Goal: Information Seeking & Learning: Learn about a topic

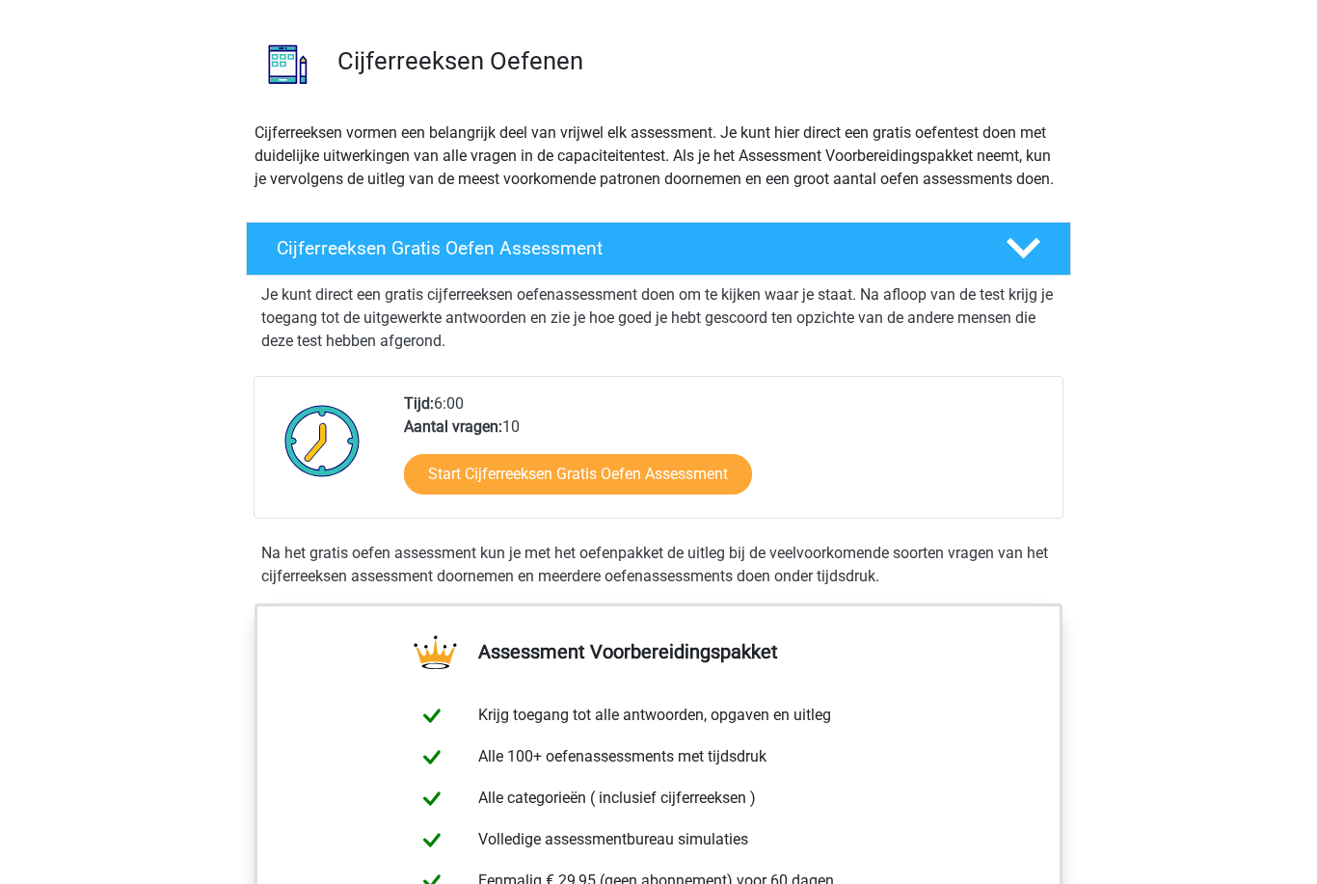
scroll to position [106, 0]
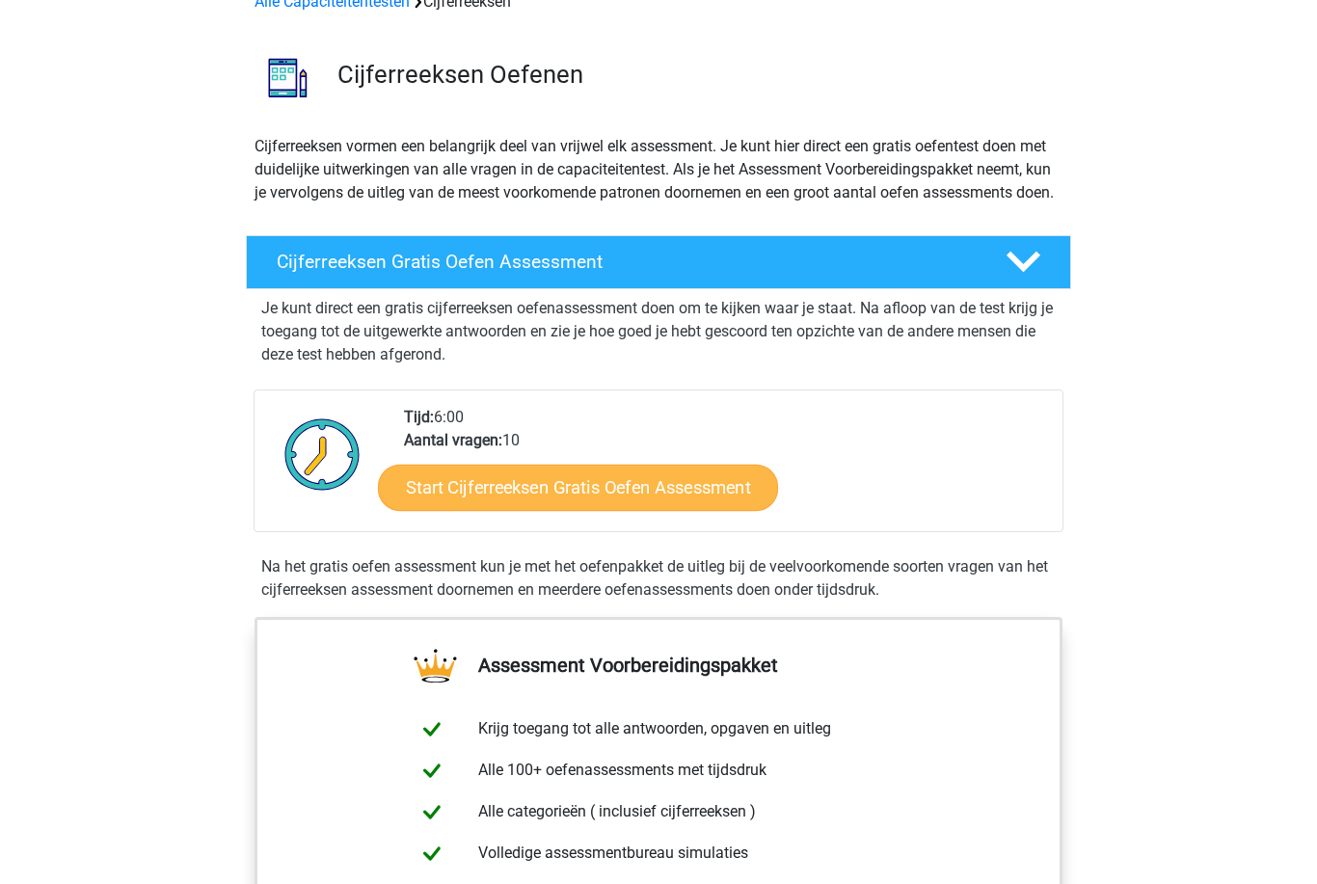
click at [610, 510] on link "Start Cijferreeksen Gratis Oefen Assessment" at bounding box center [578, 487] width 400 height 46
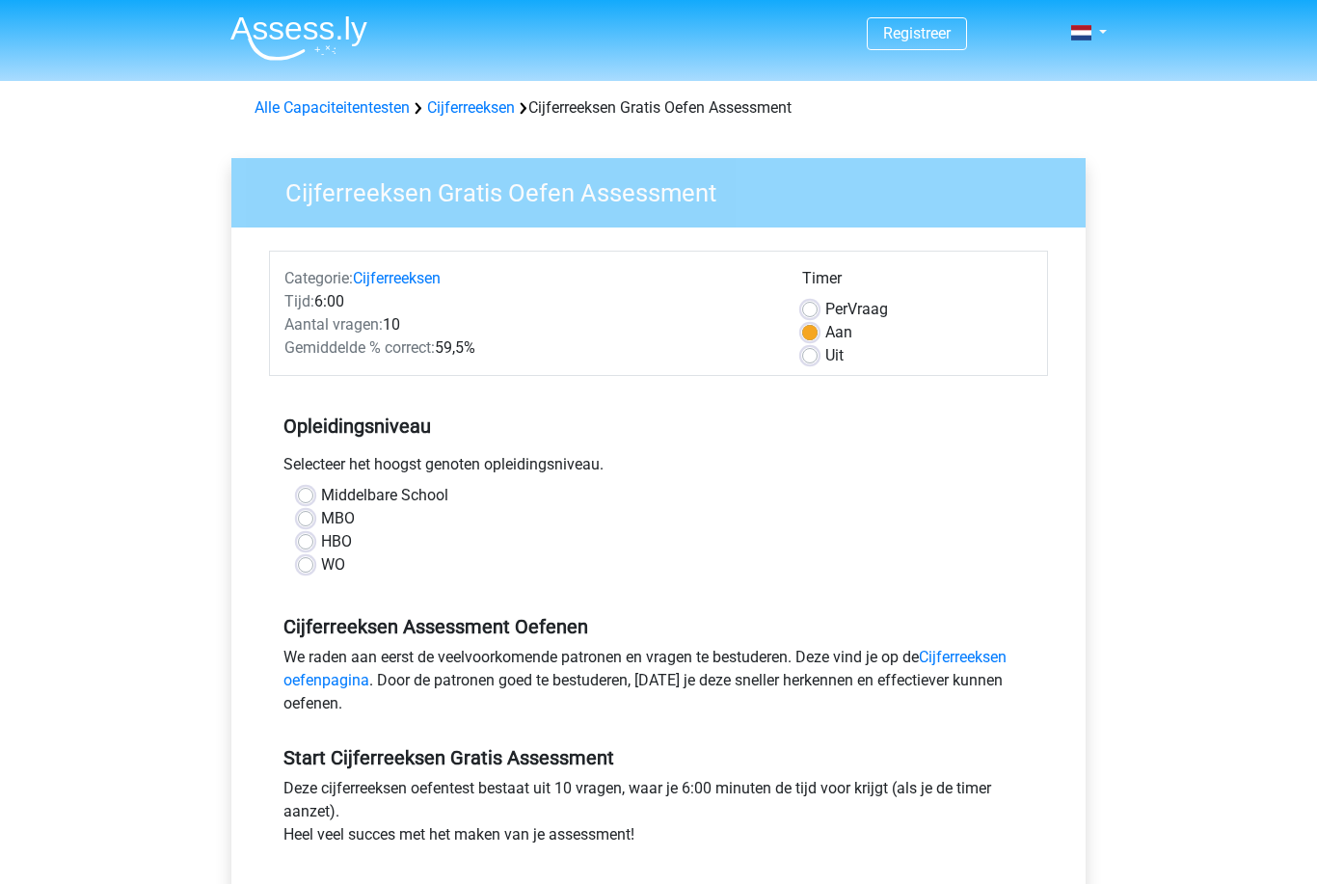
click at [825, 317] on label "Per Vraag" at bounding box center [856, 309] width 63 height 23
click at [808, 317] on input "Per Vraag" at bounding box center [809, 307] width 15 height 19
radio input "true"
click at [321, 570] on label "WO" at bounding box center [333, 564] width 24 height 23
click at [303, 570] on input "WO" at bounding box center [305, 562] width 15 height 19
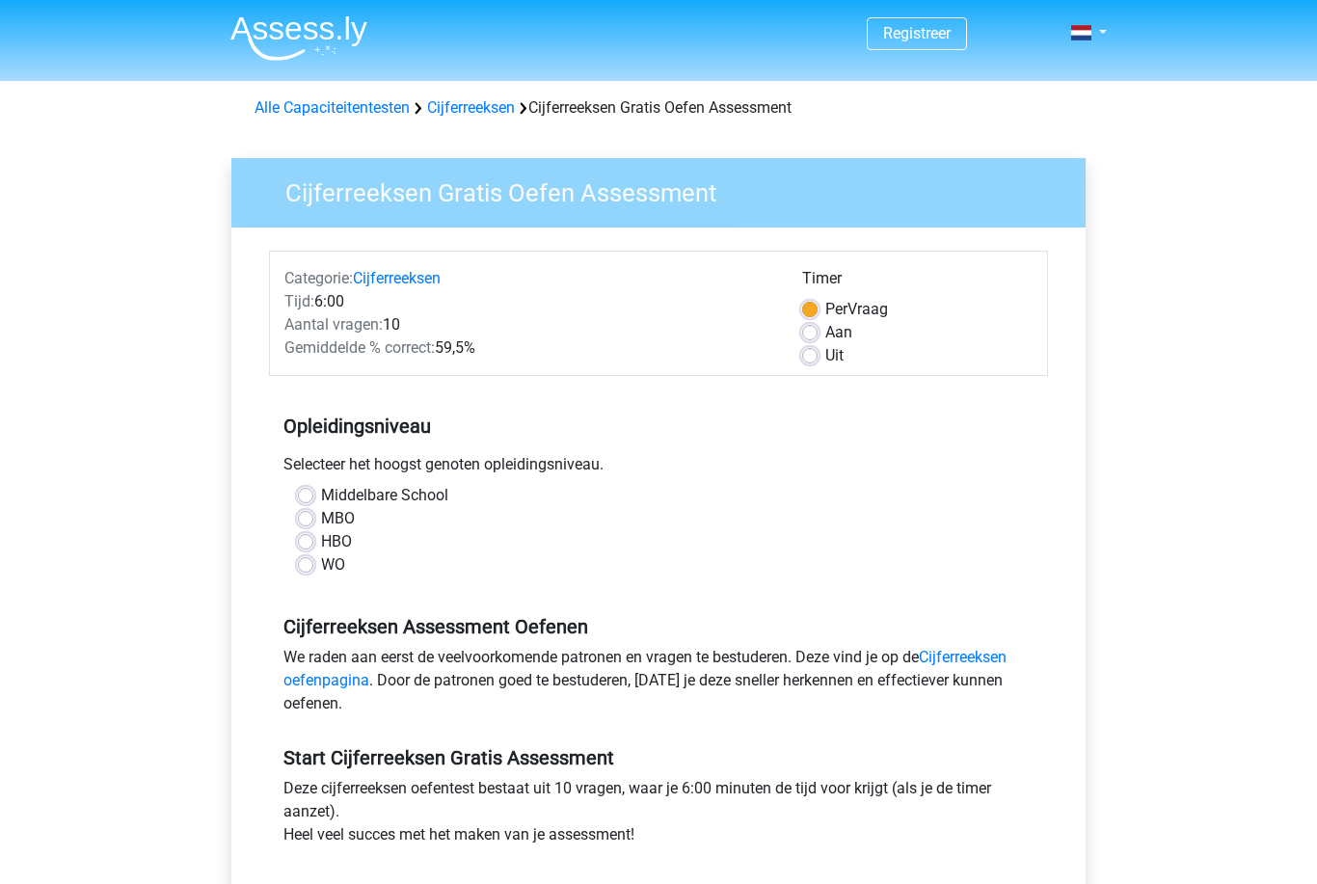
radio input "true"
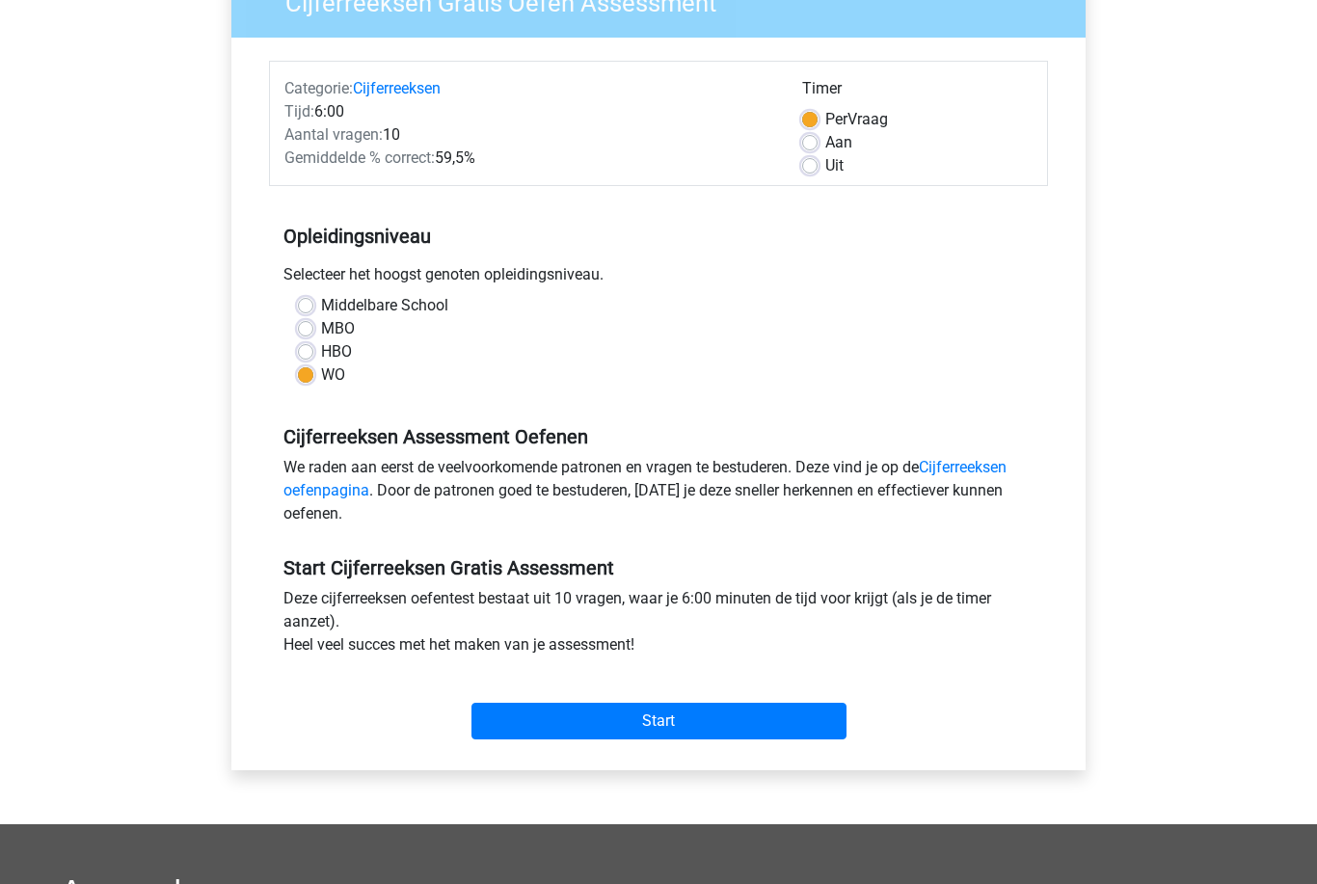
scroll to position [192, 0]
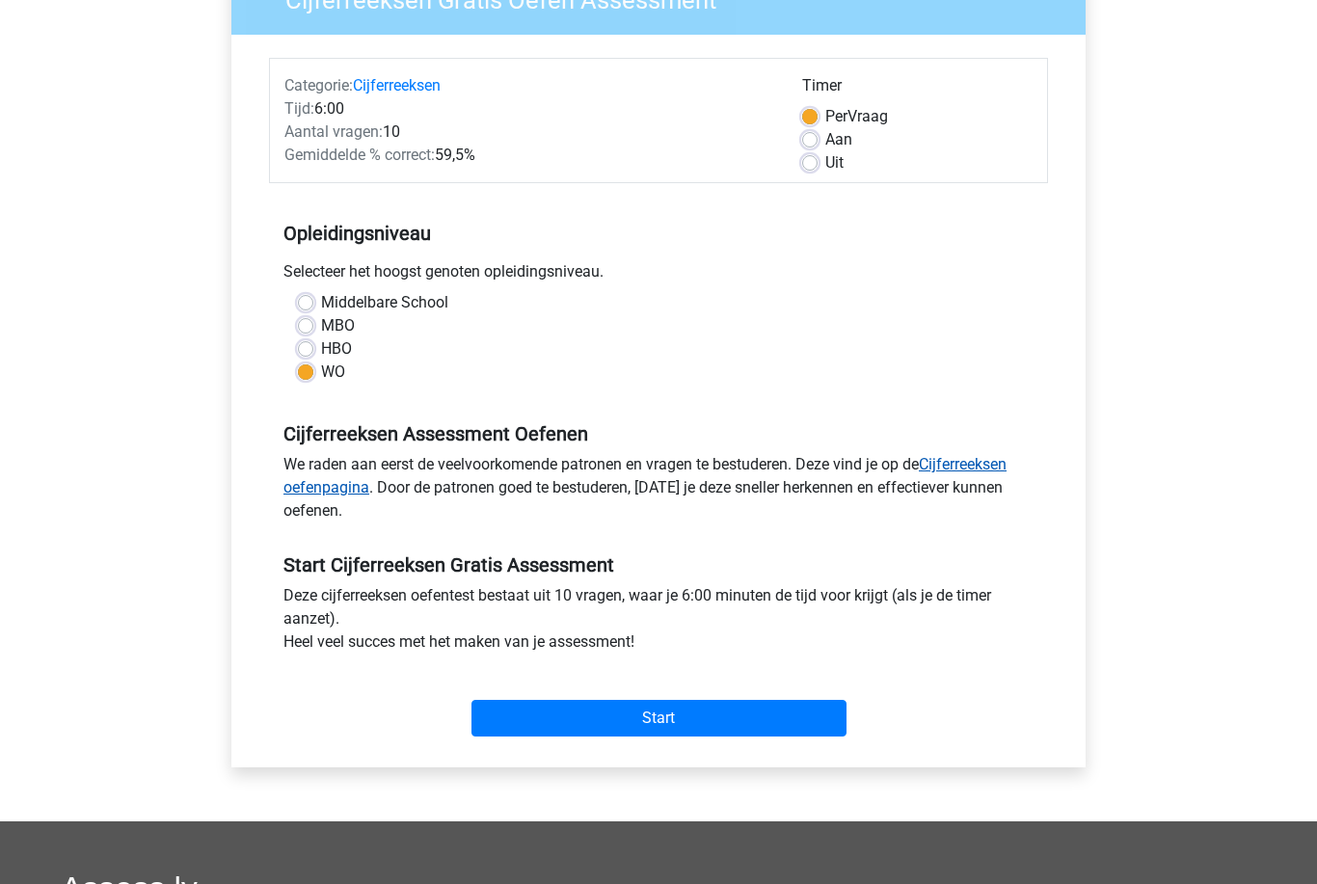
click at [969, 465] on link "Cijferreeksen oefenpagina" at bounding box center [644, 476] width 723 height 41
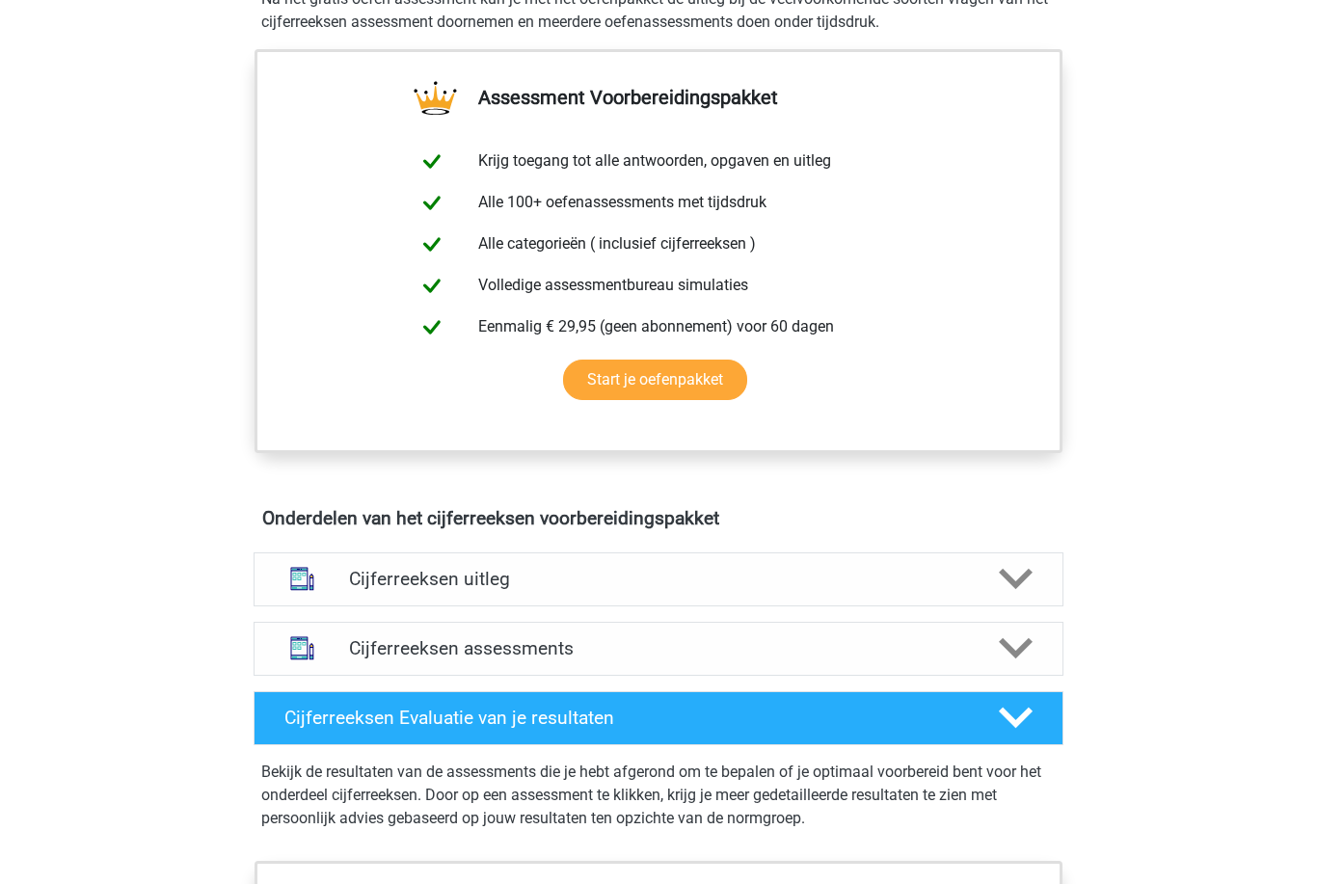
scroll to position [694, 0]
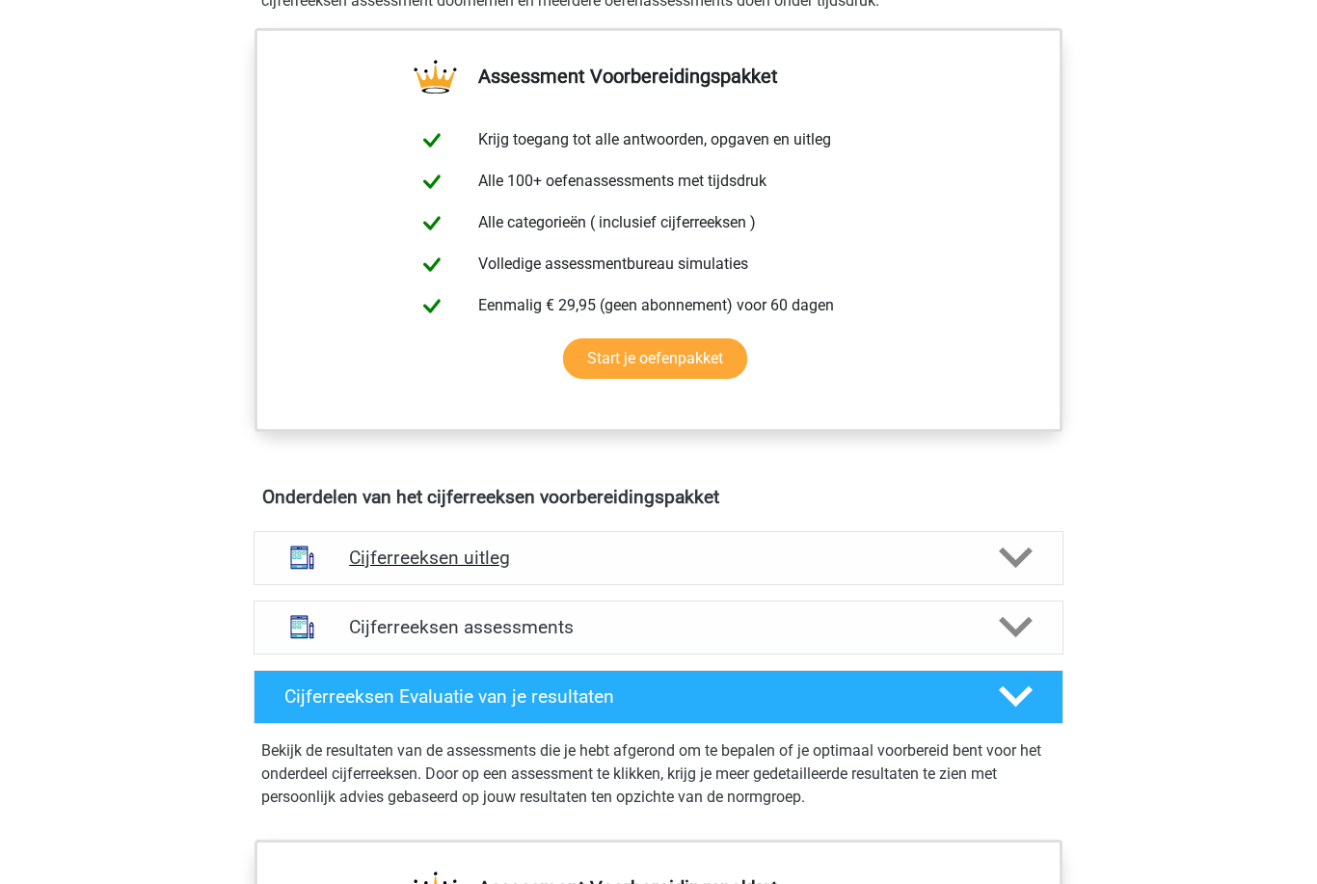
click at [1008, 570] on polygon at bounding box center [1016, 559] width 34 height 21
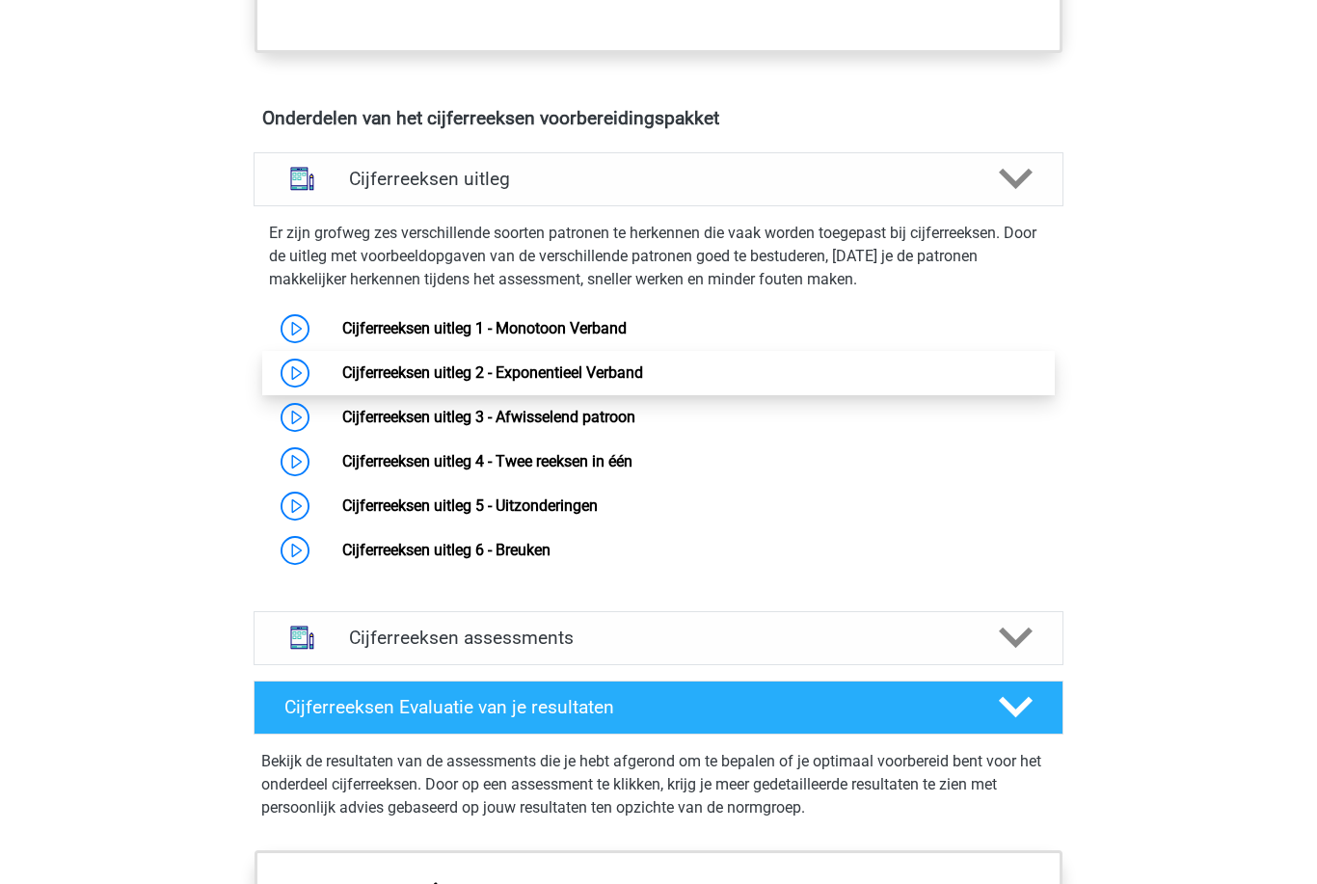
scroll to position [1074, 0]
click at [612, 382] on link "Cijferreeksen uitleg 2 - Exponentieel Verband" at bounding box center [492, 373] width 301 height 18
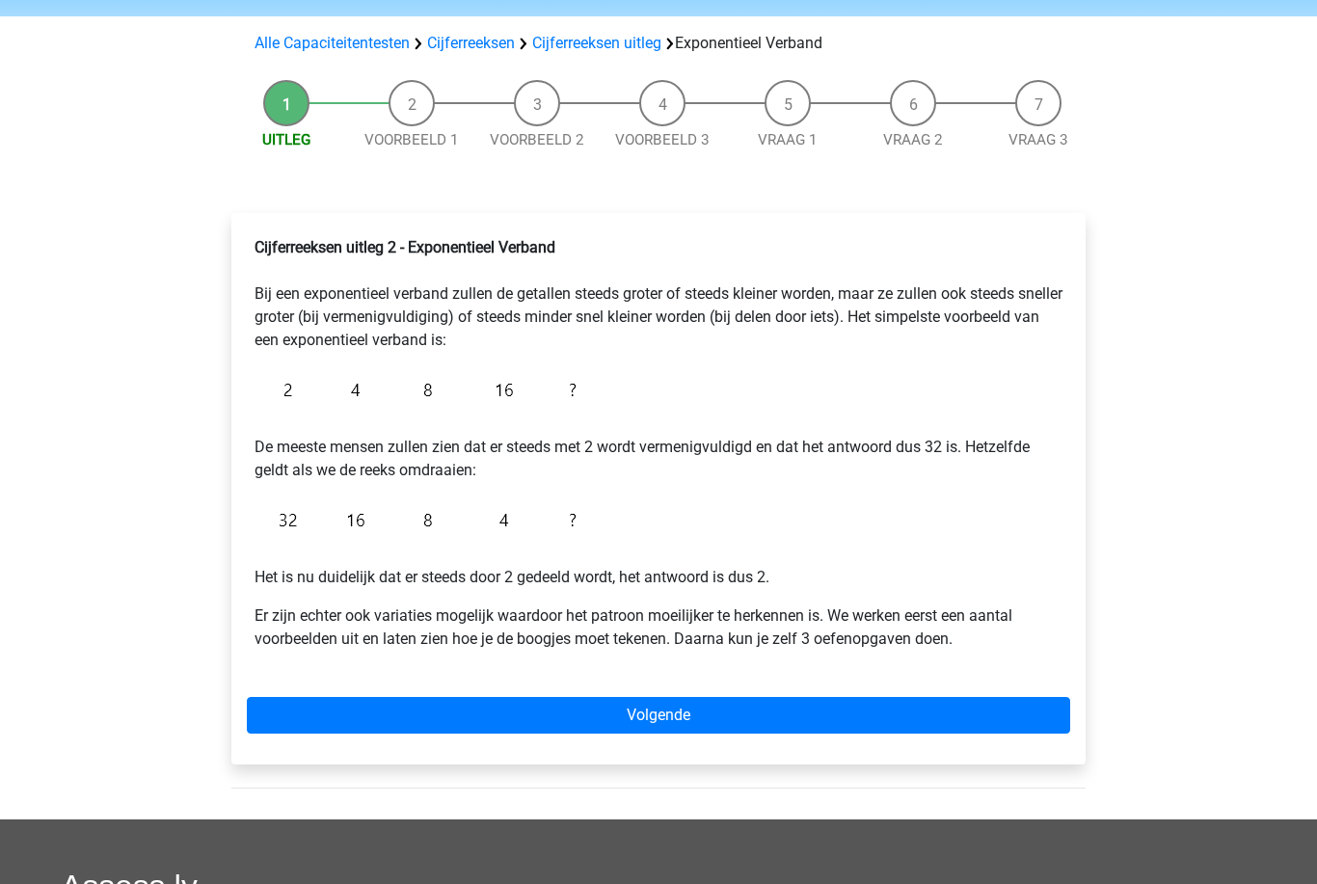
scroll to position [149, 0]
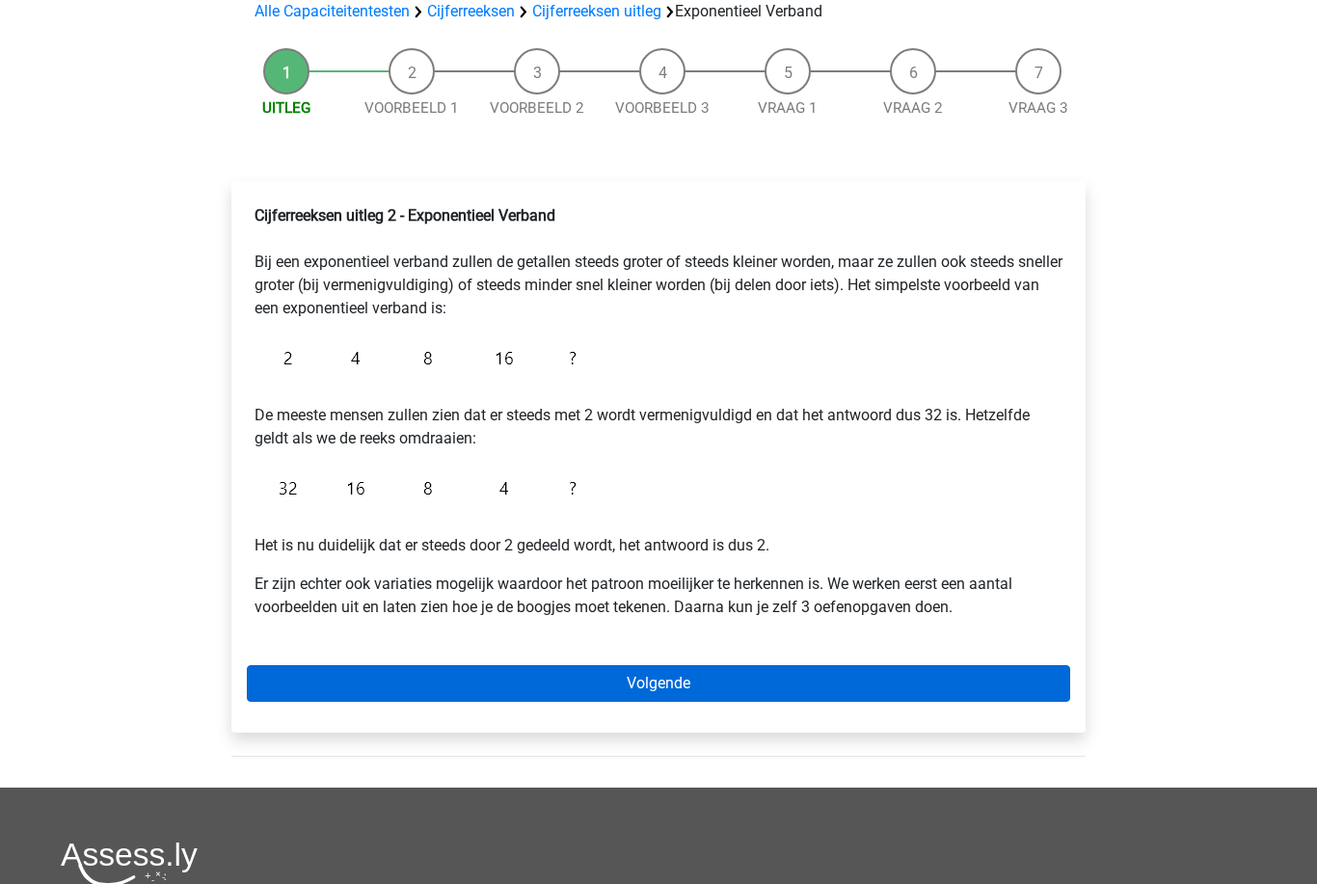
click at [651, 689] on link "Volgende" at bounding box center [658, 684] width 823 height 37
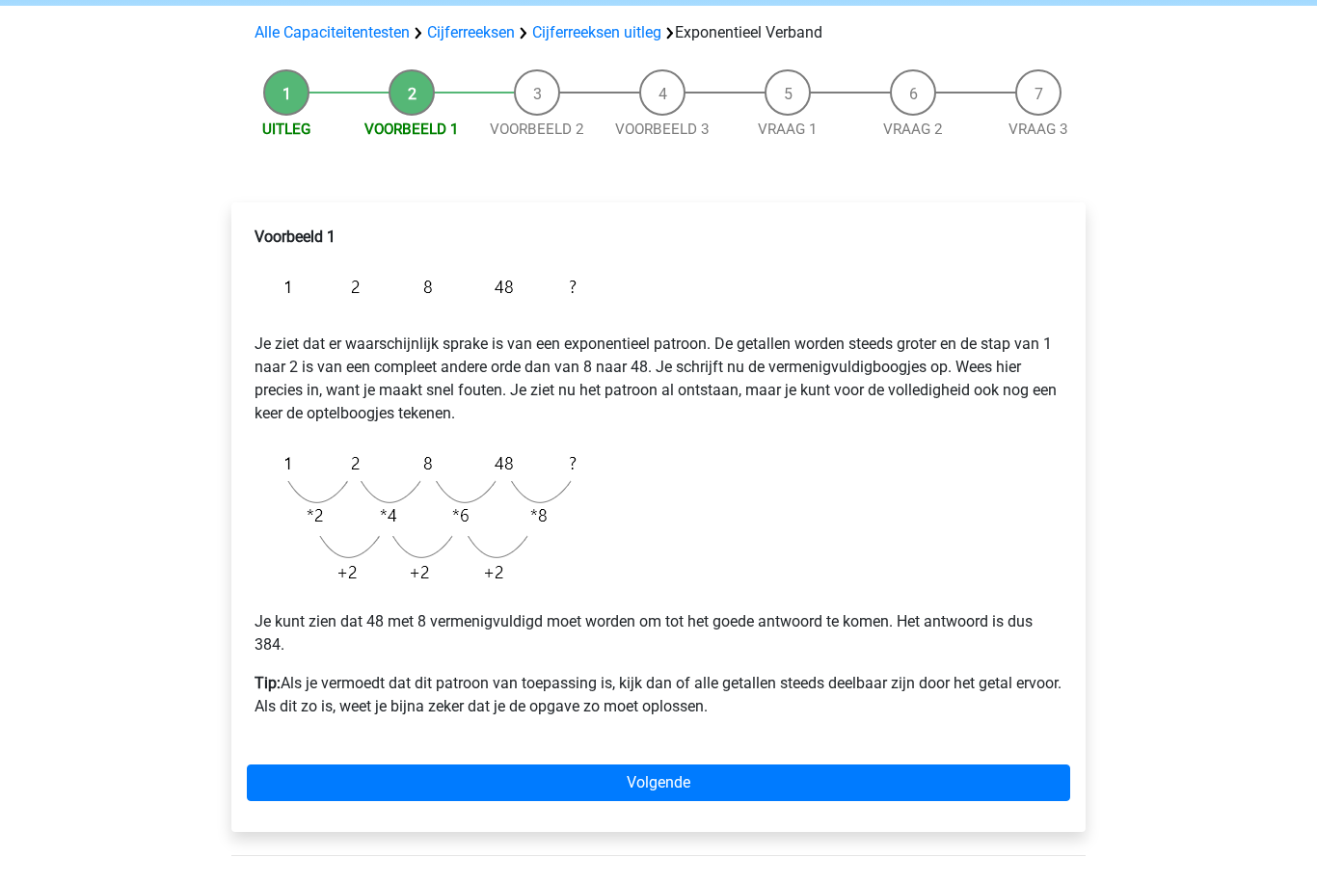
scroll to position [129, 0]
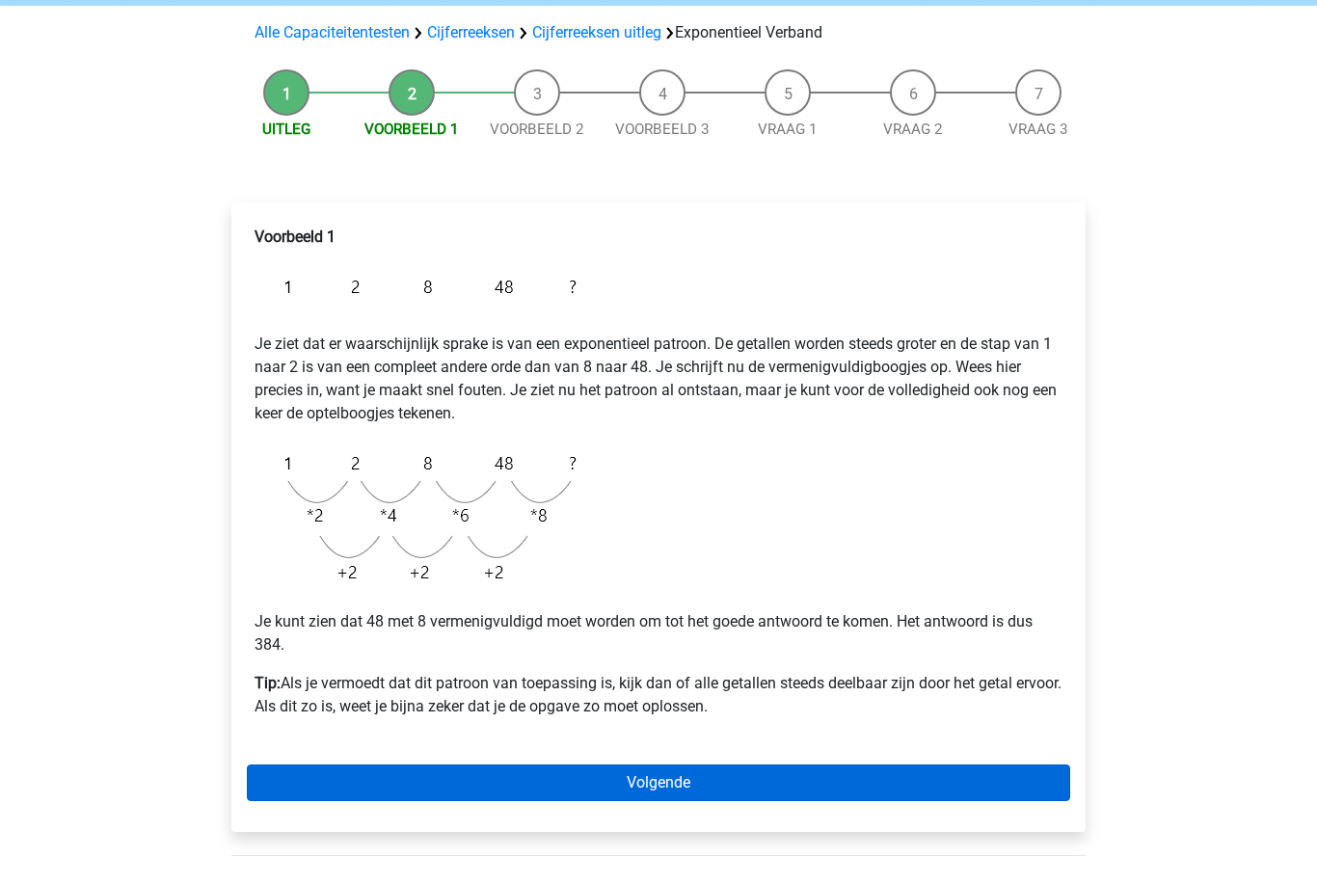
click at [660, 772] on link "Volgende" at bounding box center [658, 783] width 823 height 37
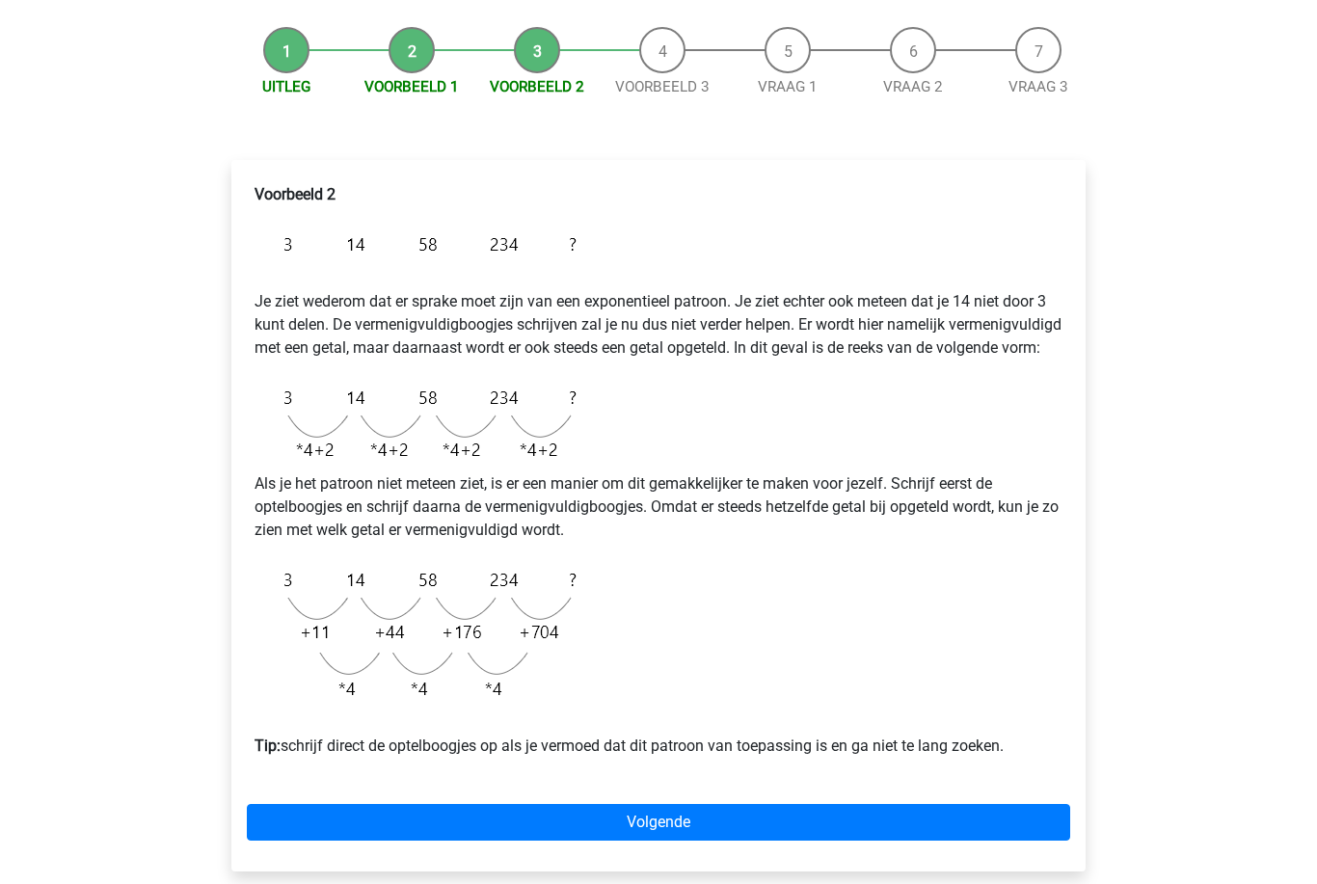
scroll to position [172, 0]
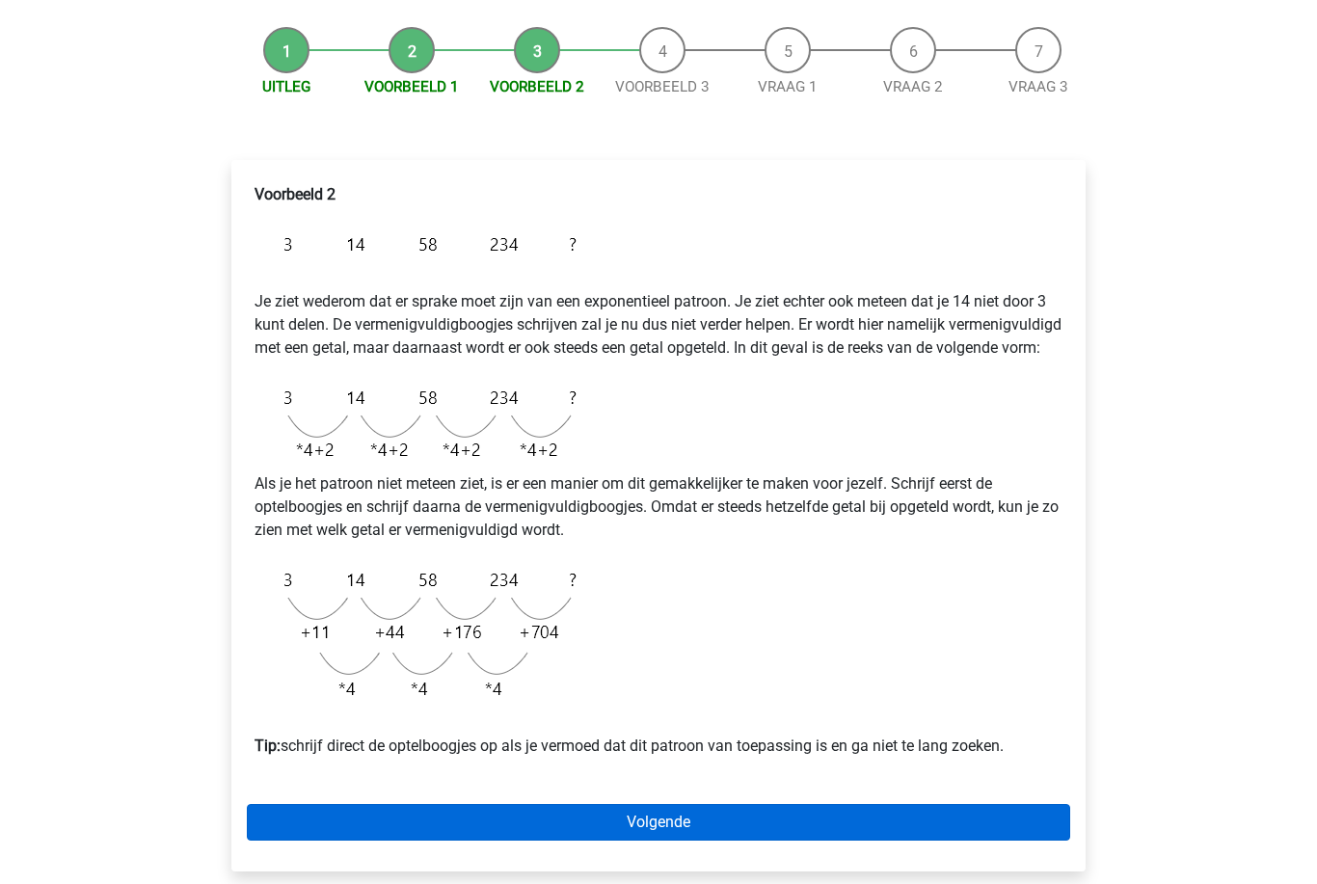
click at [652, 841] on link "Volgende" at bounding box center [658, 822] width 823 height 37
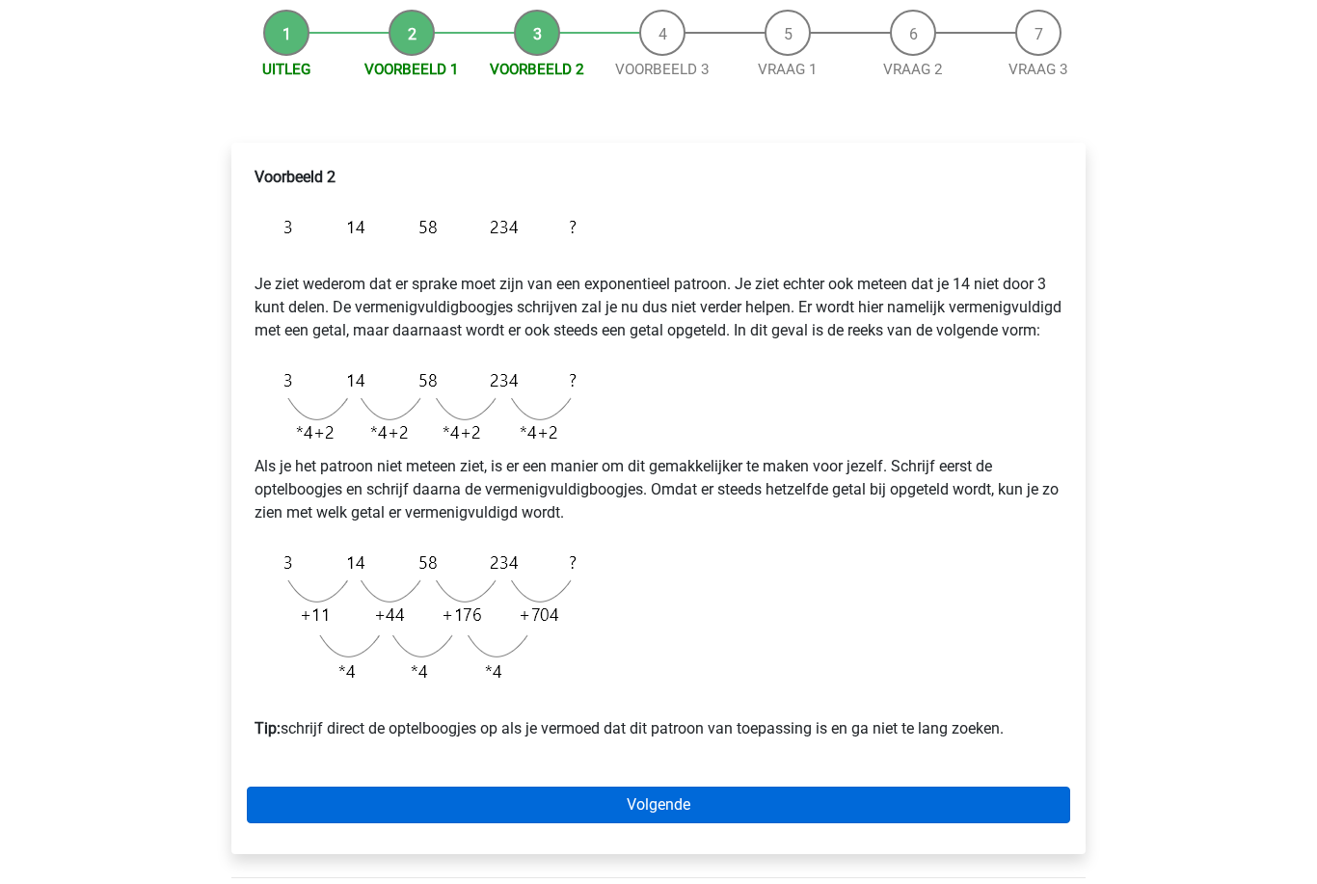
scroll to position [0, 0]
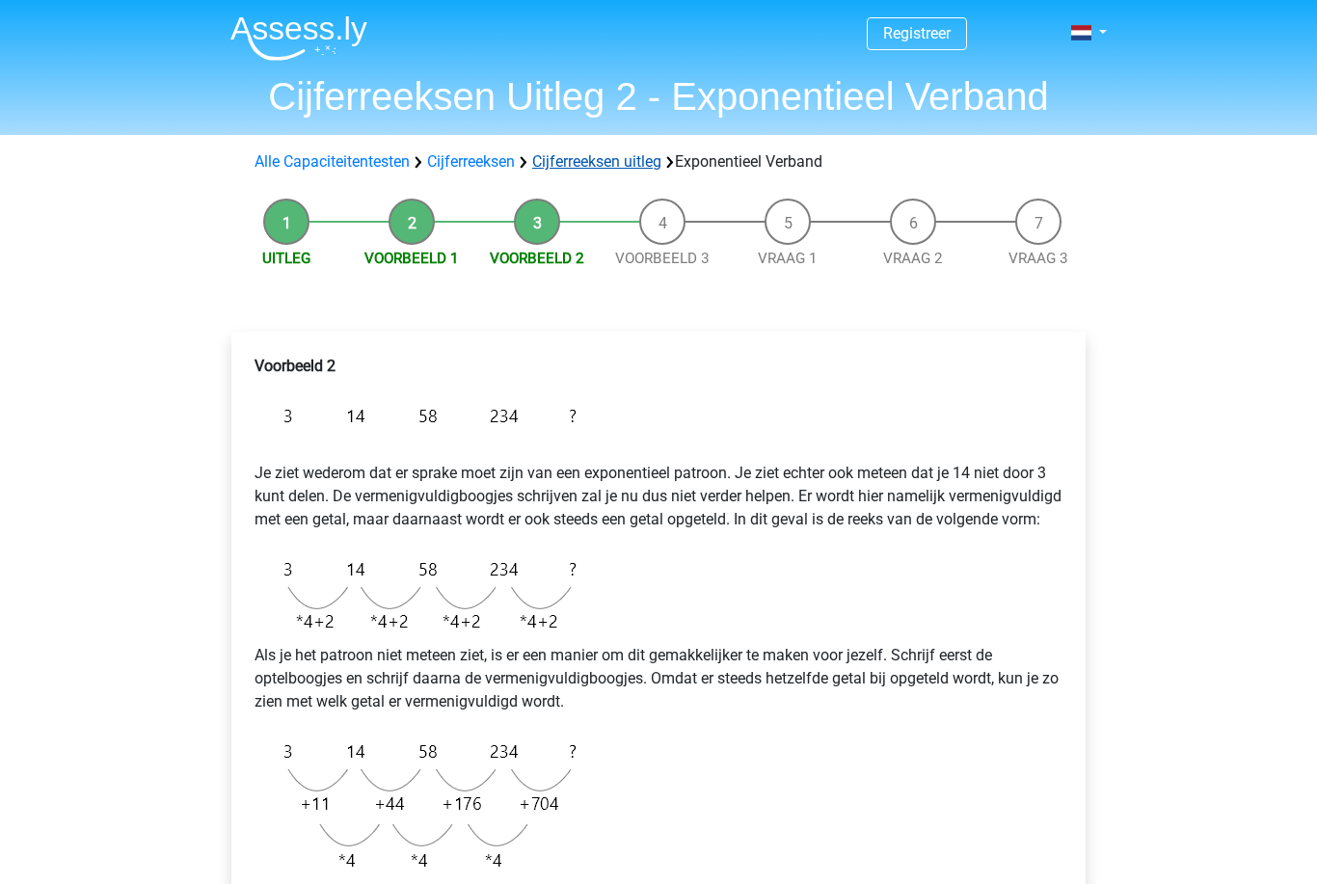
click at [612, 160] on link "Cijferreeksen uitleg" at bounding box center [596, 161] width 129 height 18
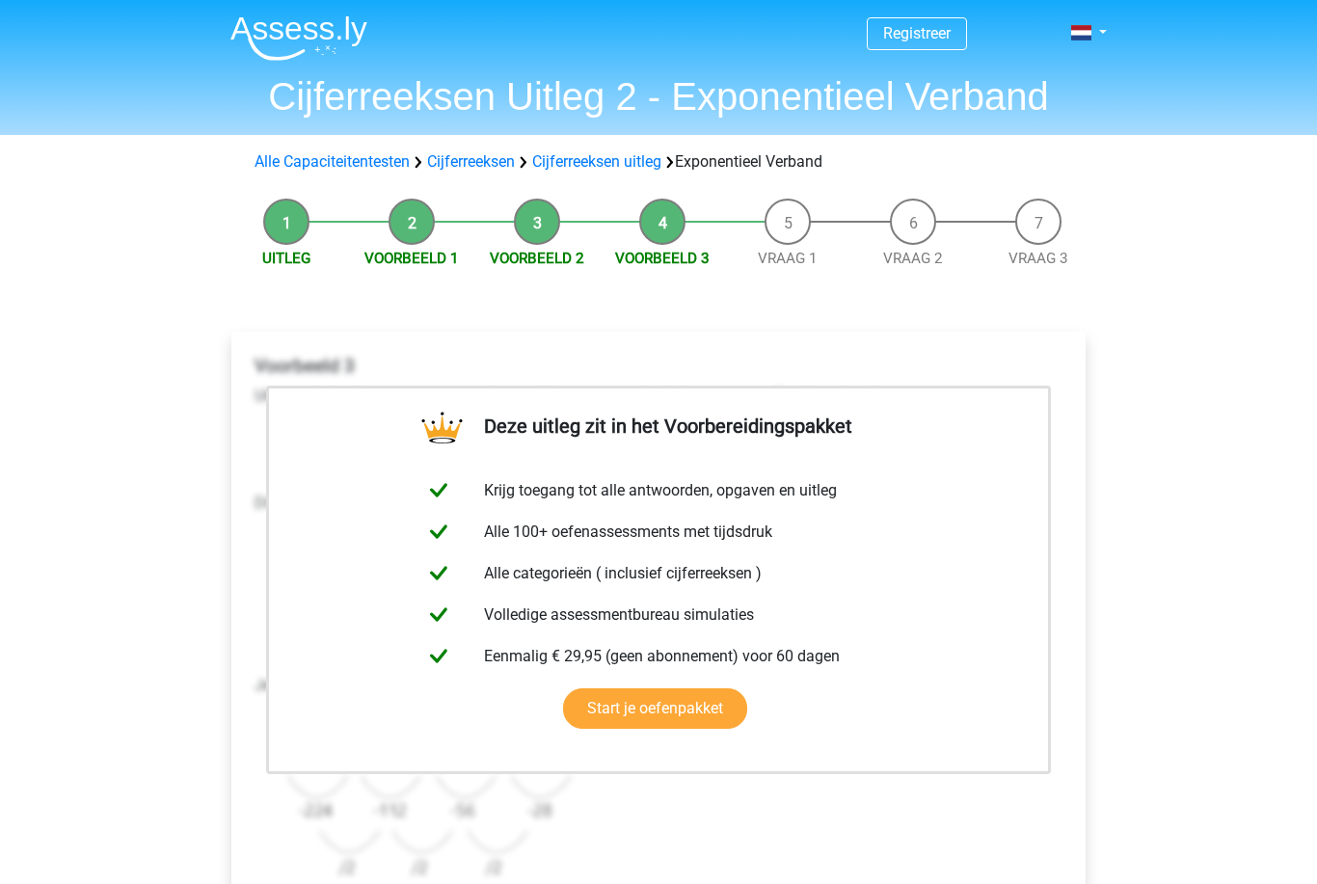
click at [1203, 584] on div "Registreer Nederlands English" at bounding box center [658, 818] width 1317 height 1637
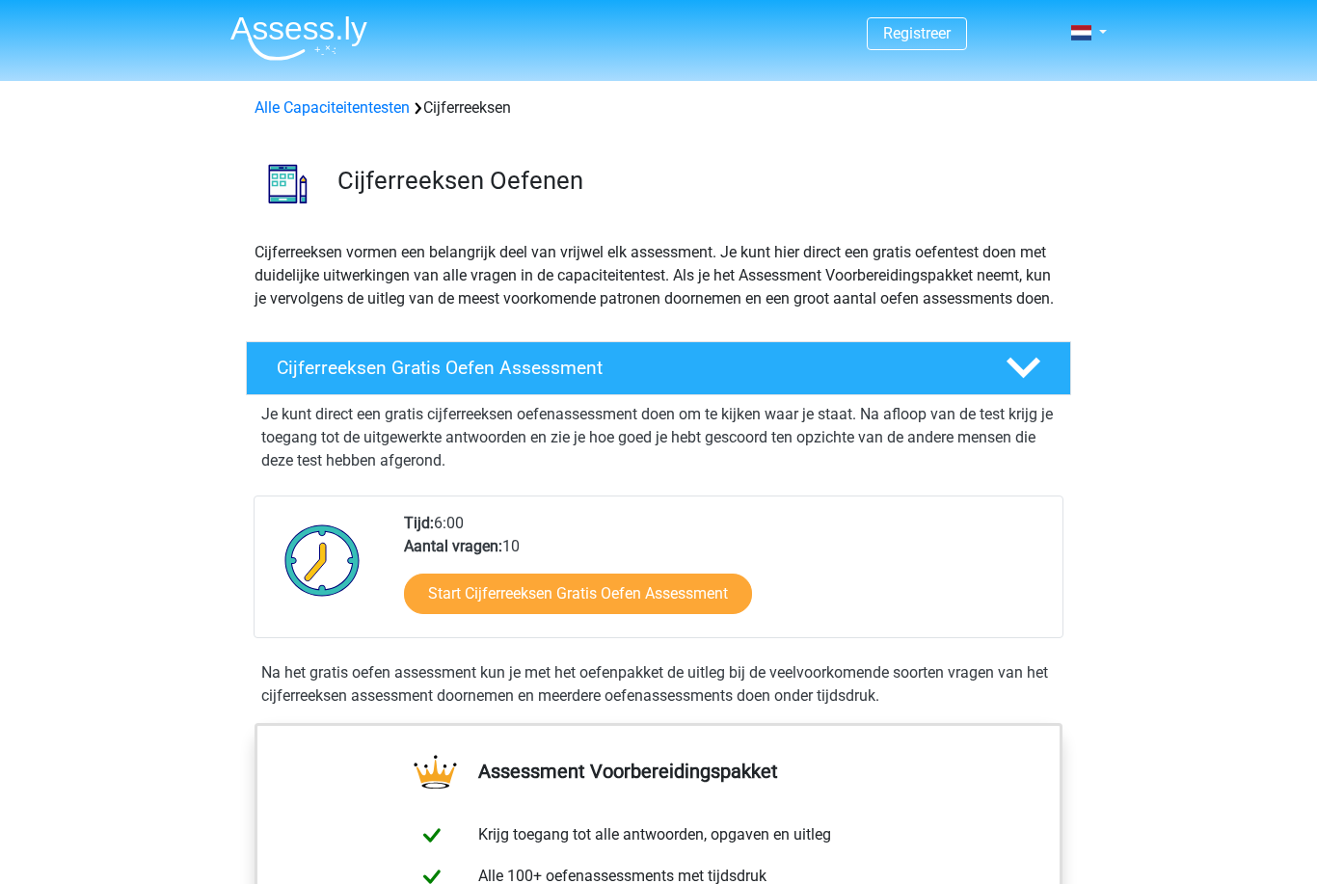
scroll to position [1242, 0]
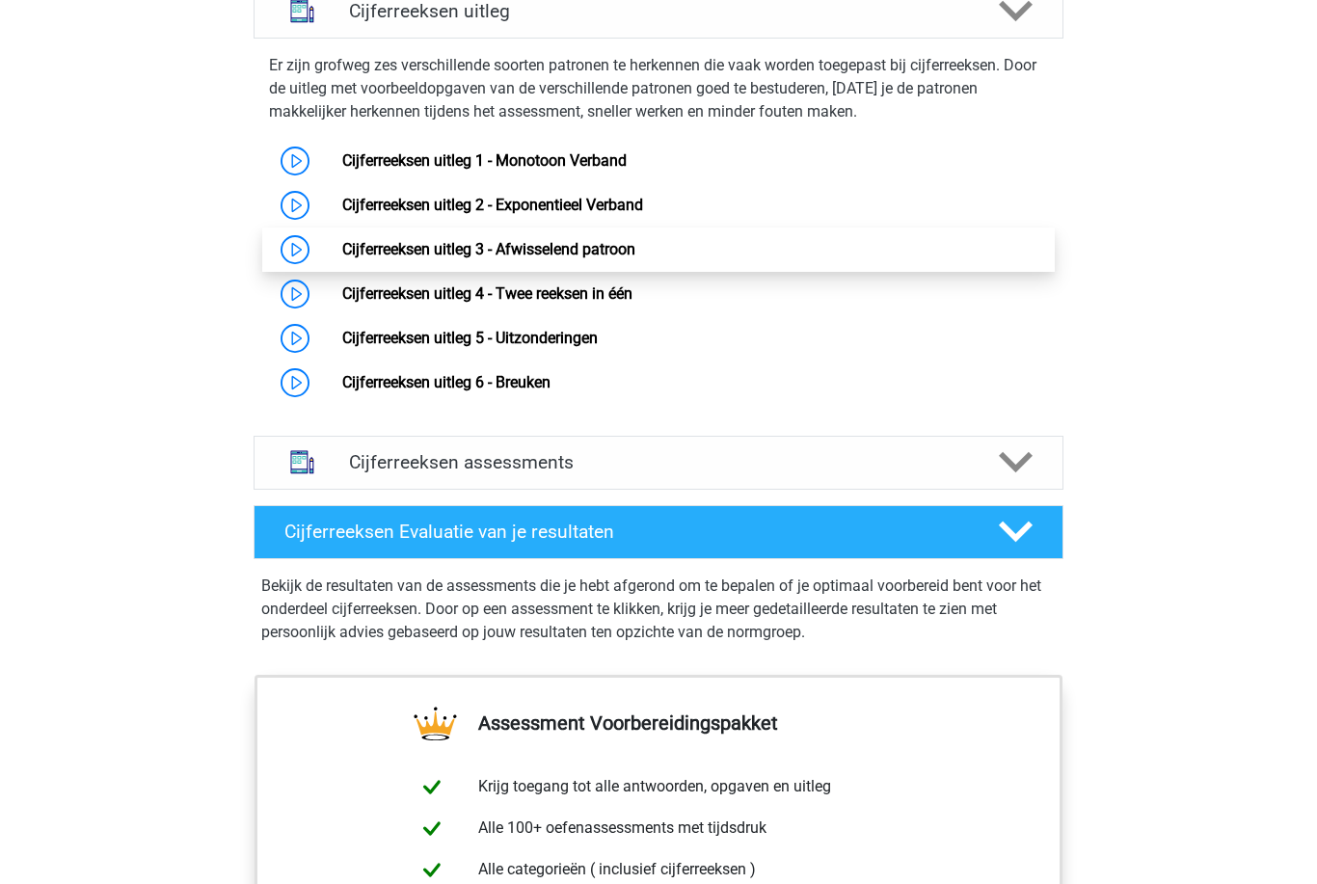
click at [569, 258] on link "Cijferreeksen uitleg 3 - Afwisselend patroon" at bounding box center [488, 249] width 293 height 18
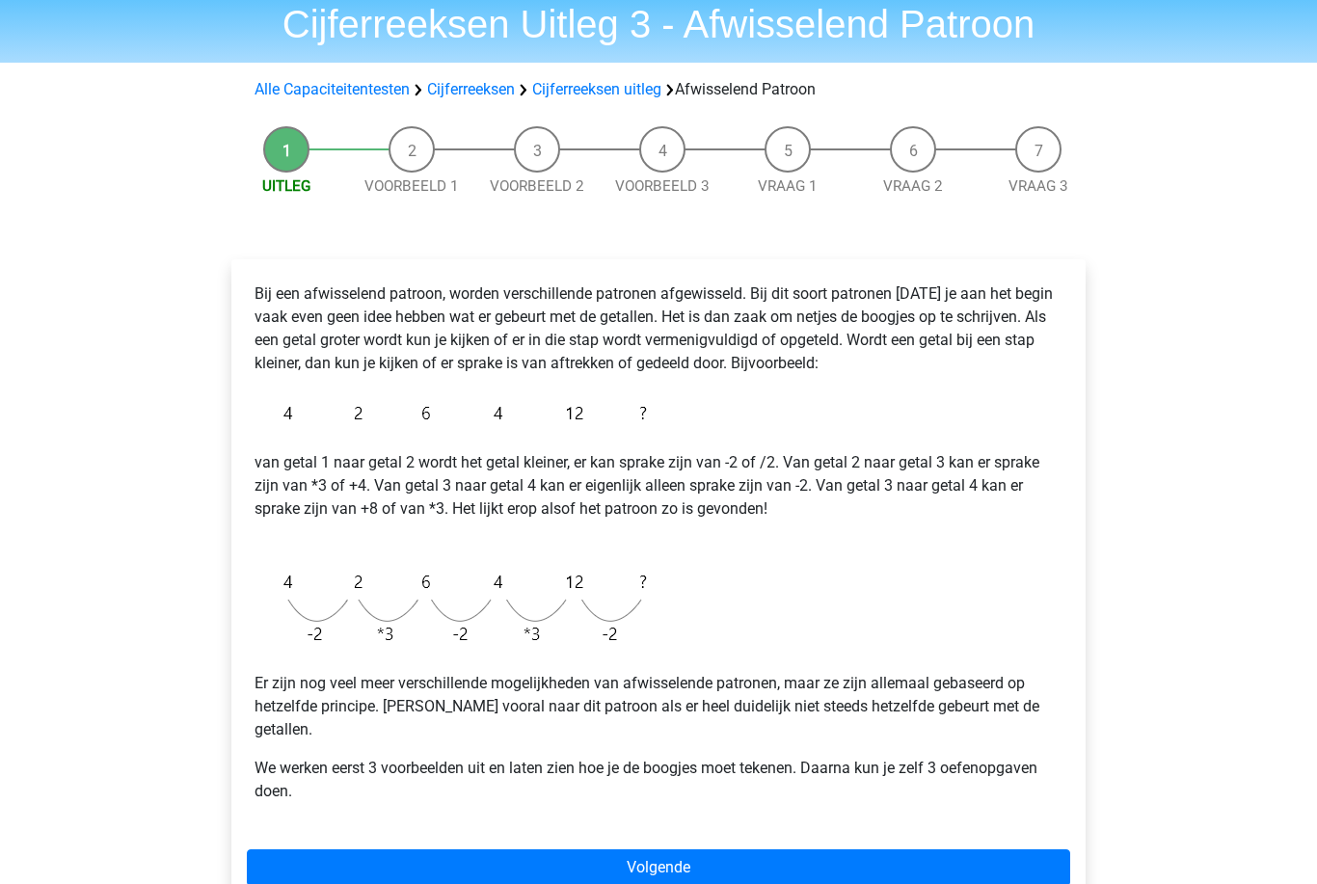
scroll to position [78, 0]
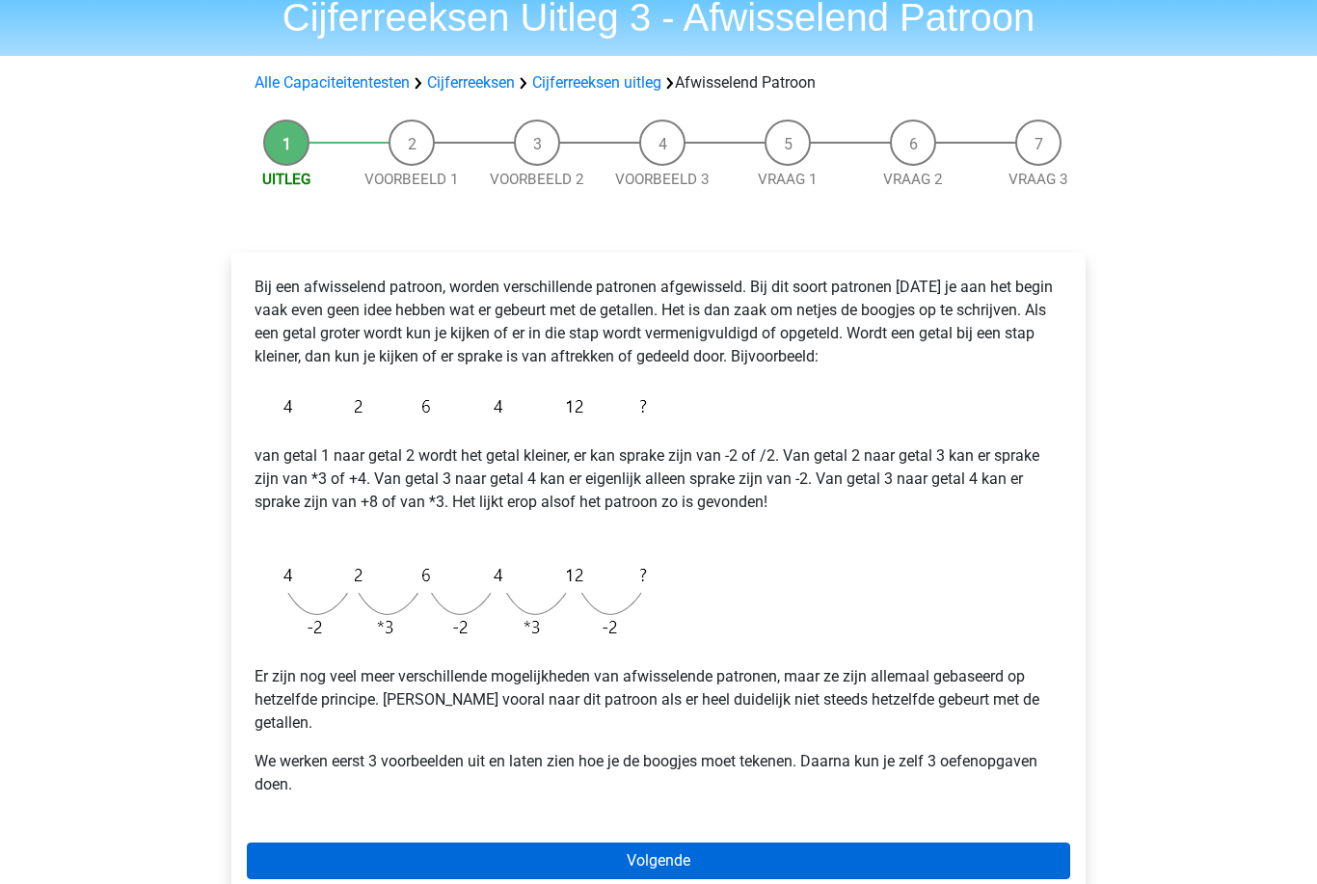
click at [652, 844] on link "Volgende" at bounding box center [658, 862] width 823 height 37
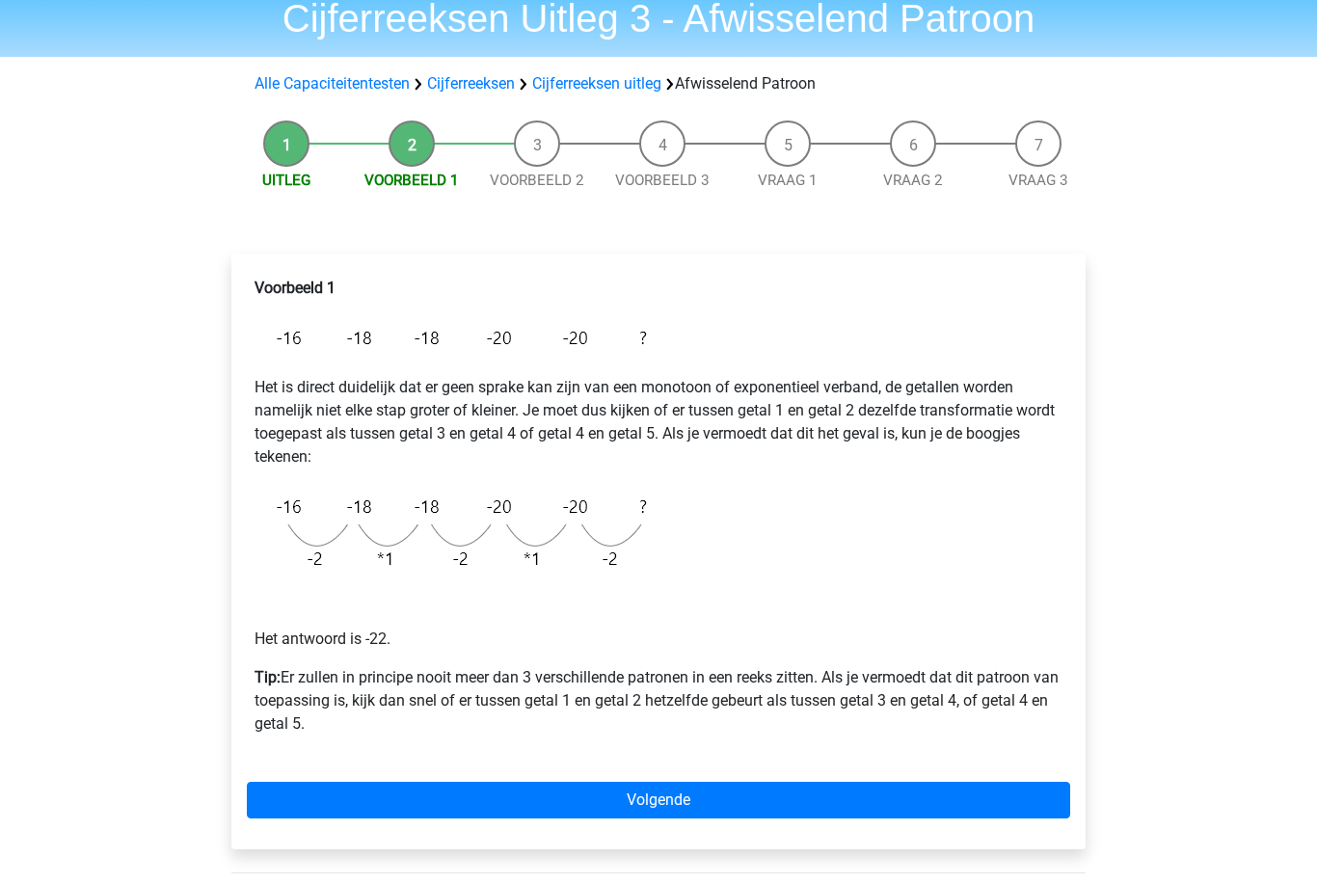
scroll to position [78, 0]
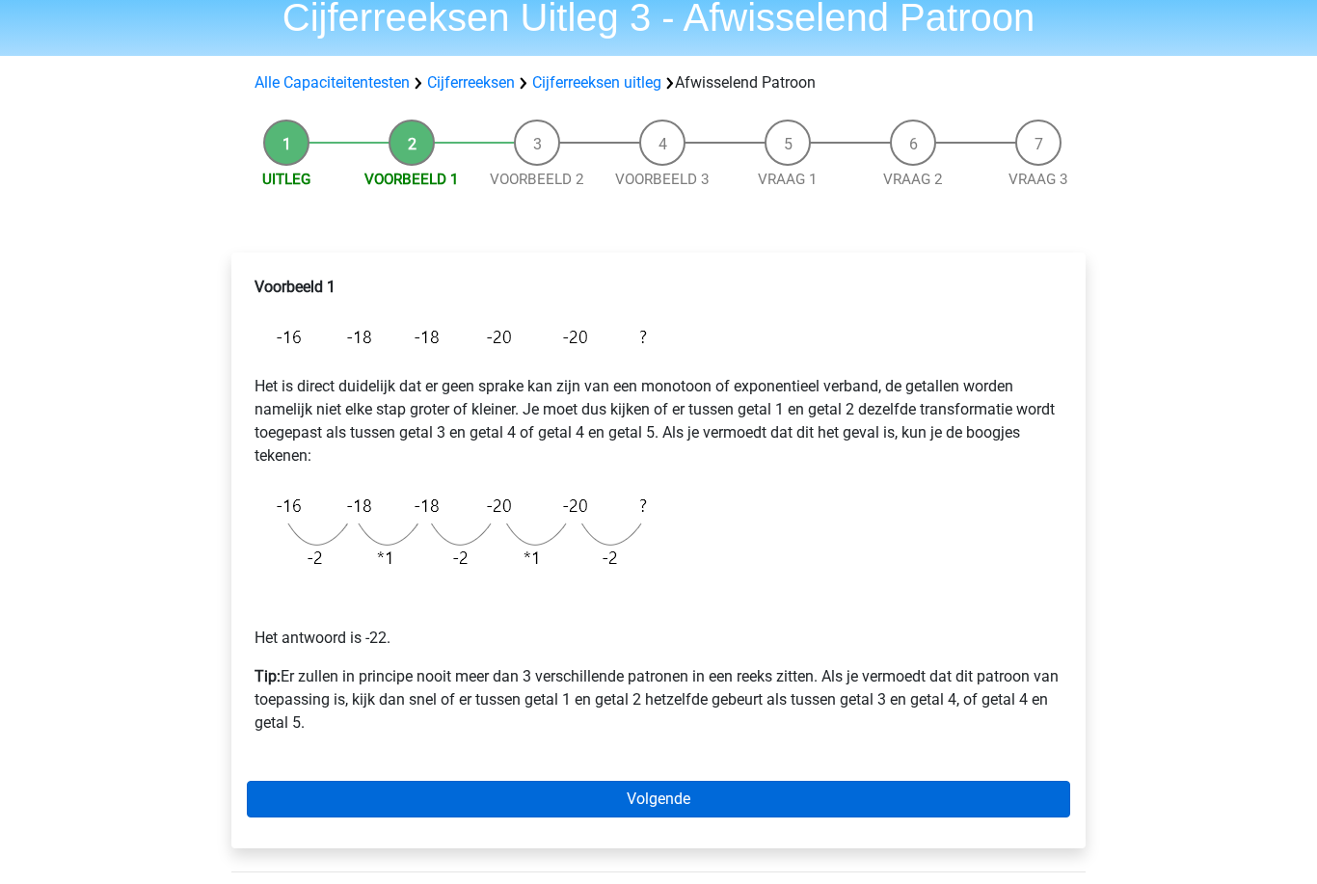
click at [666, 799] on link "Volgende" at bounding box center [658, 800] width 823 height 37
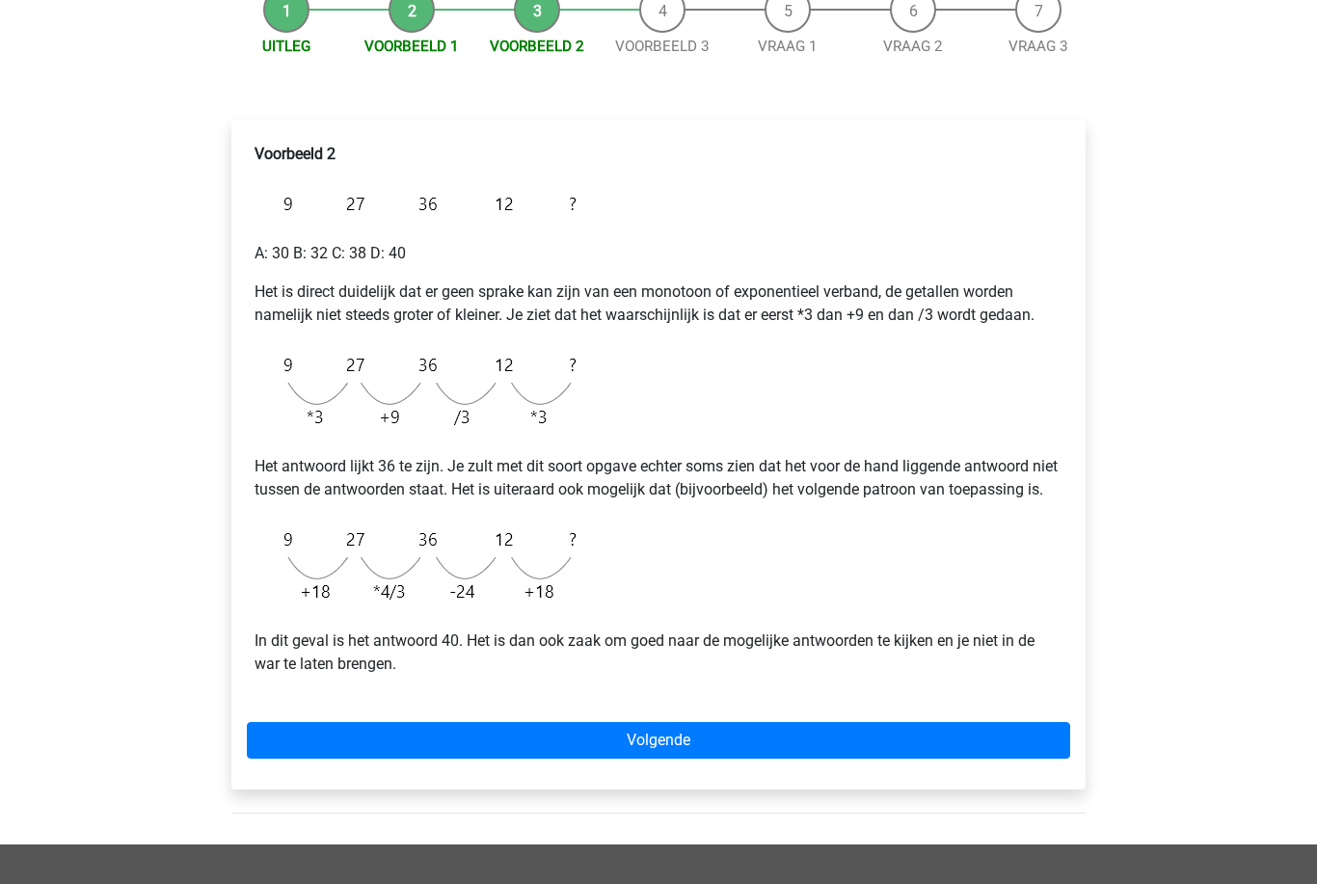
scroll to position [216, 0]
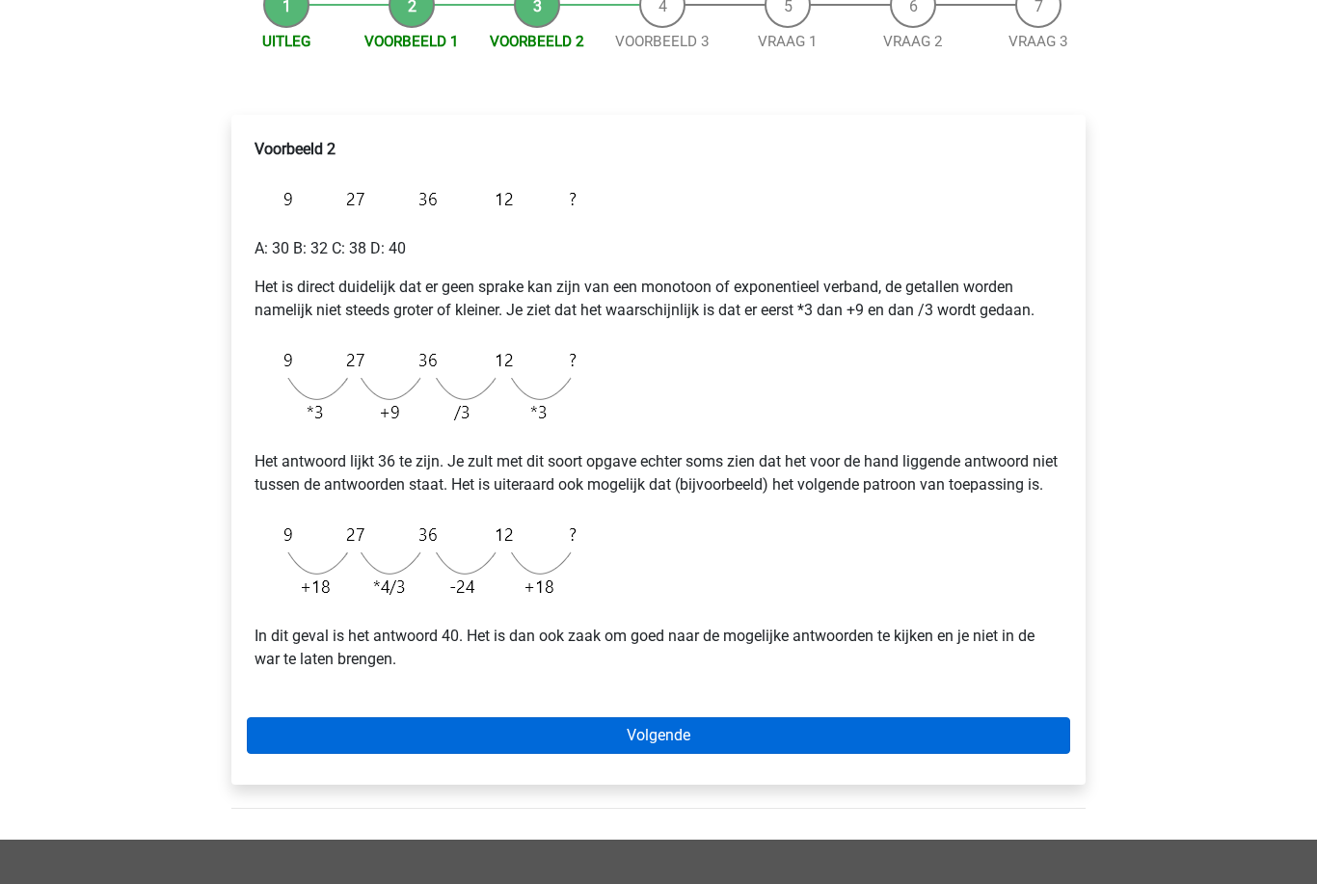
click at [661, 754] on link "Volgende" at bounding box center [658, 736] width 823 height 37
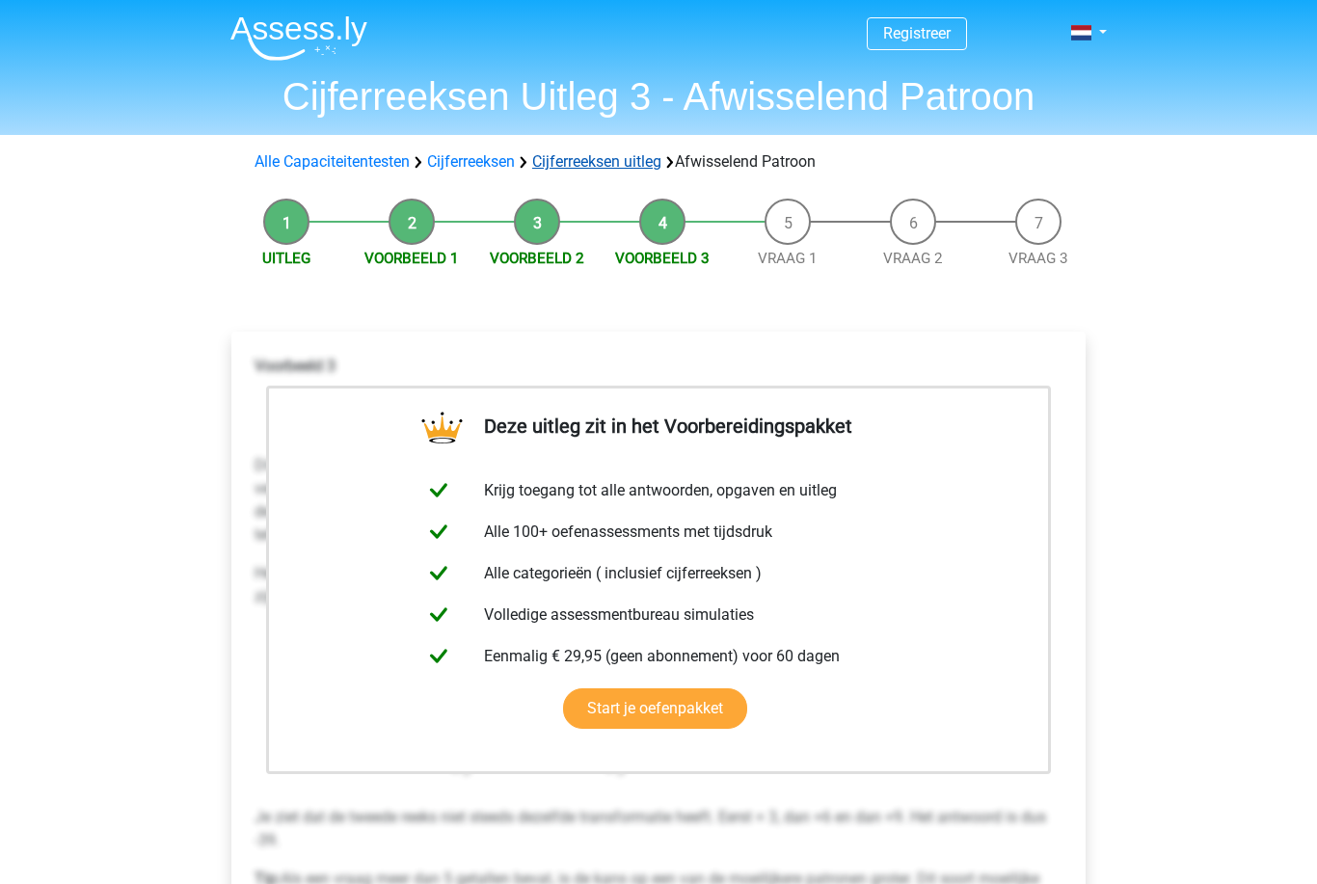
click at [588, 153] on link "Cijferreeksen uitleg" at bounding box center [596, 161] width 129 height 18
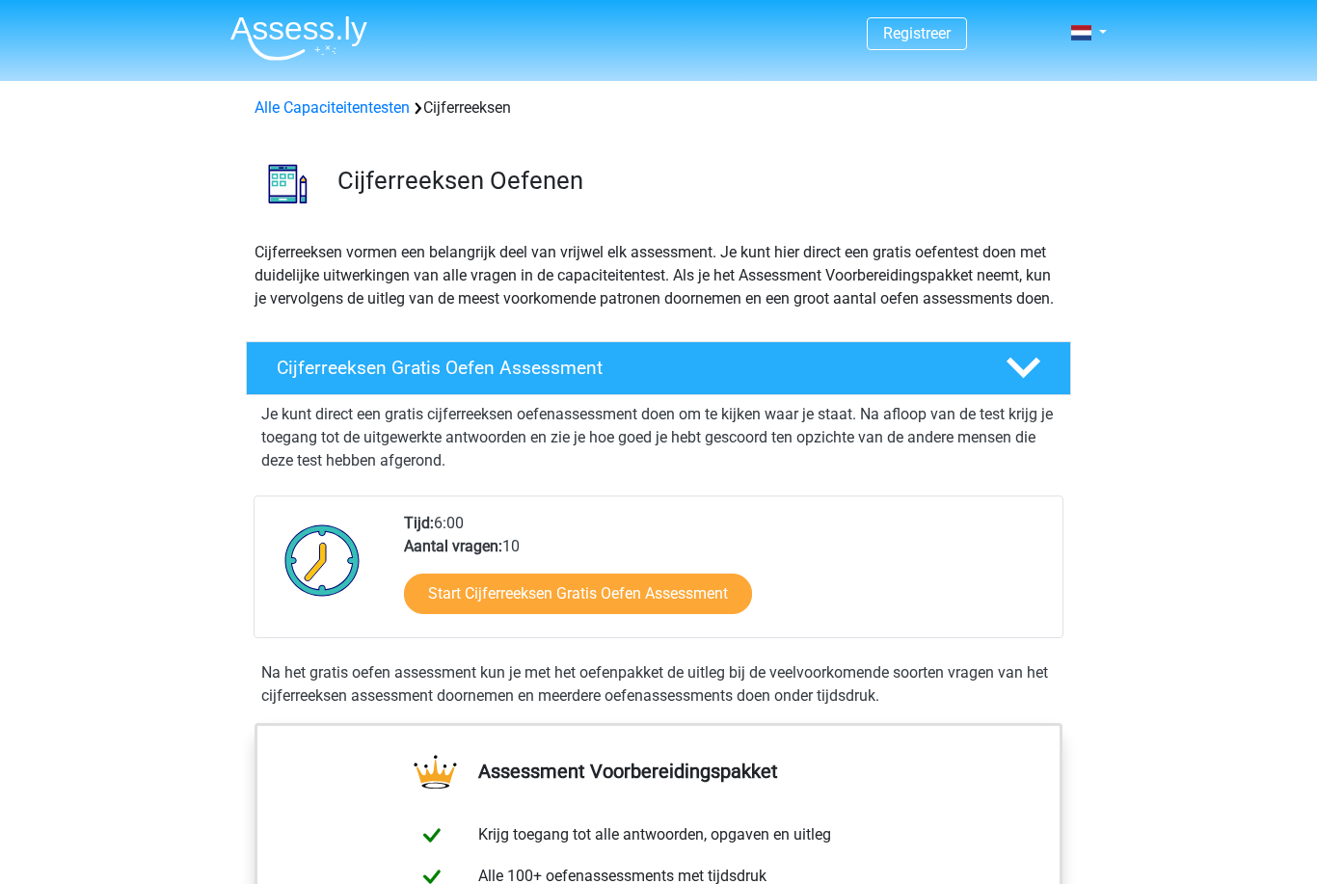
scroll to position [1242, 0]
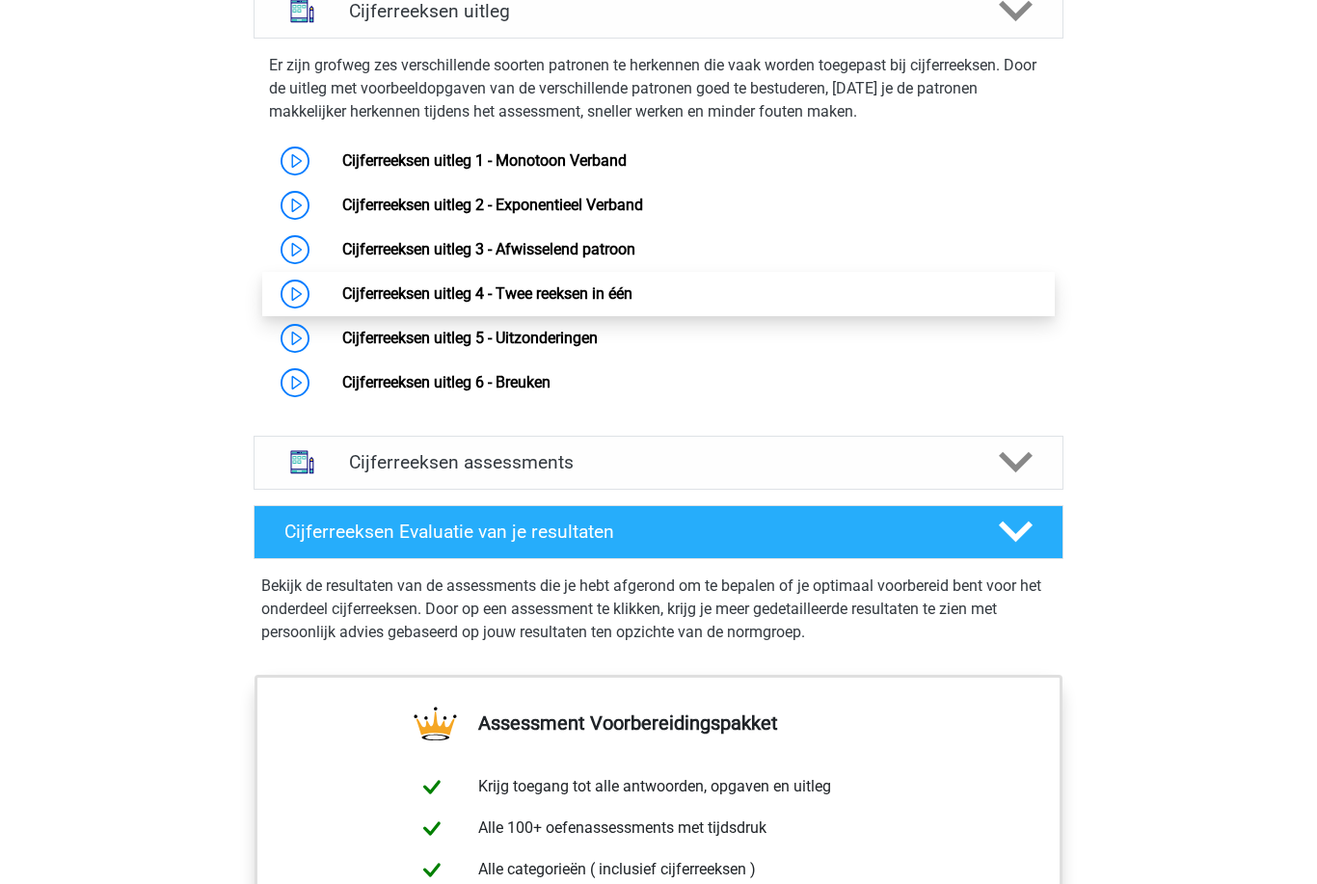
click at [573, 303] on link "Cijferreeksen uitleg 4 - Twee reeksen in één" at bounding box center [487, 293] width 290 height 18
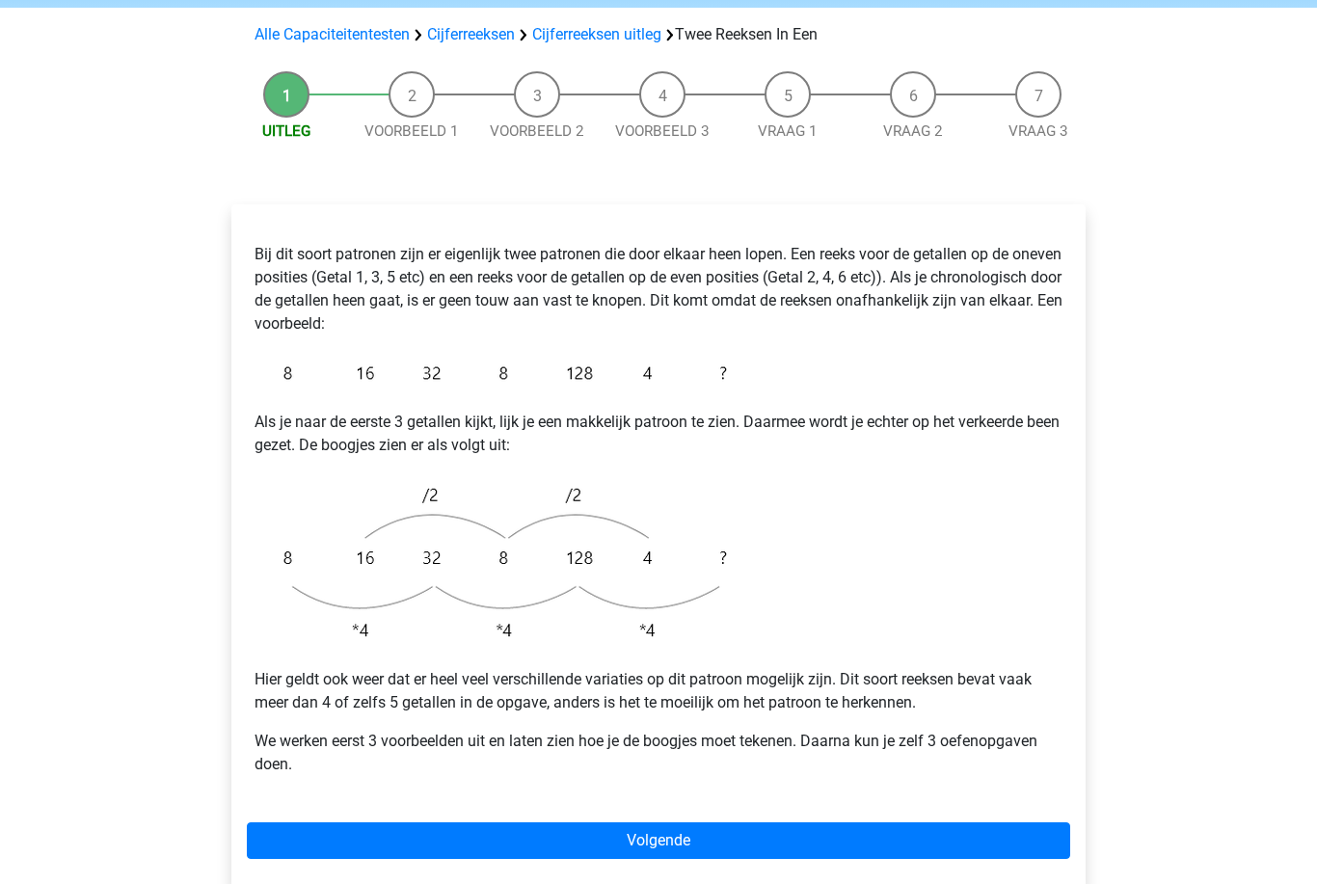
scroll to position [179, 0]
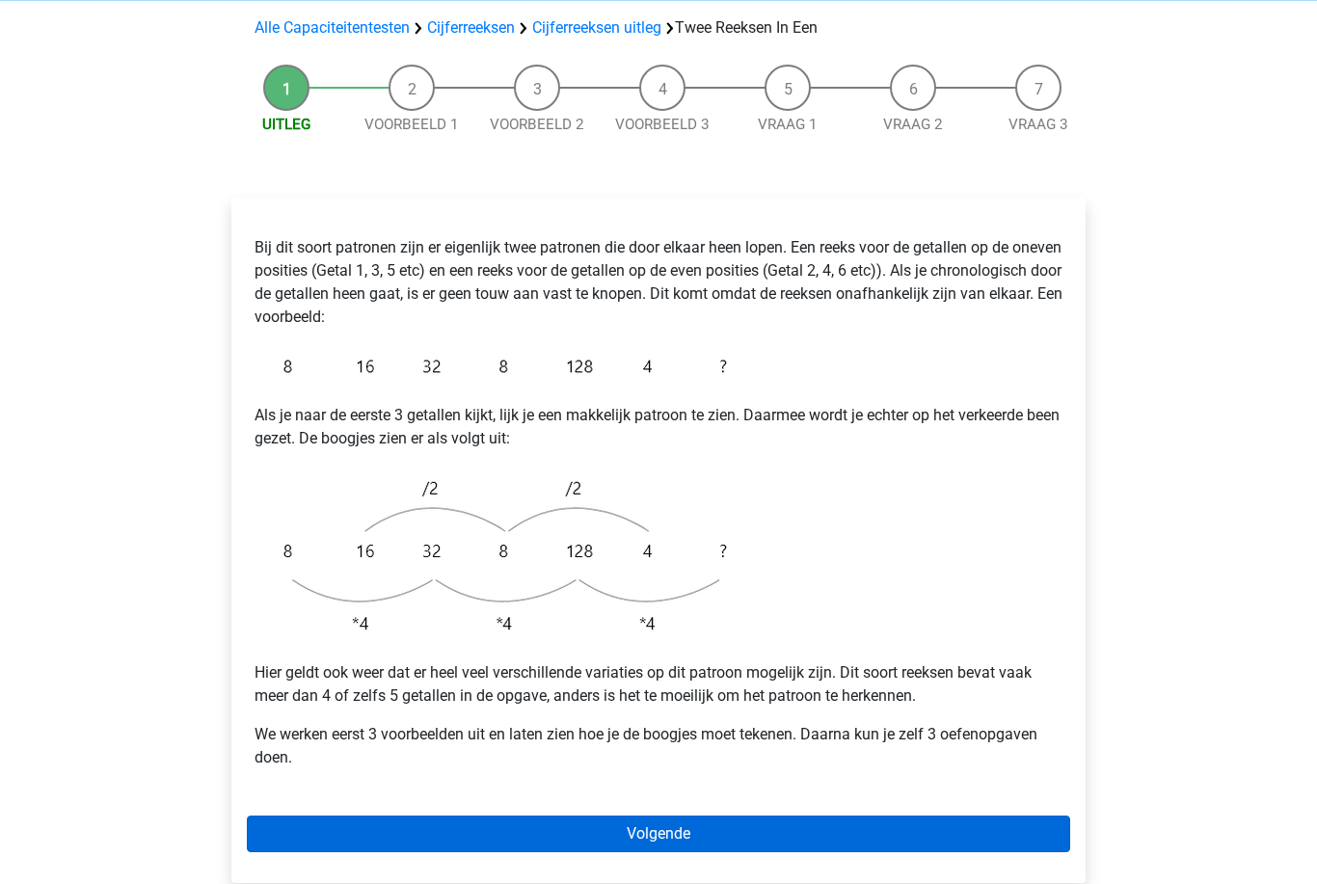
click at [655, 817] on link "Volgende" at bounding box center [658, 835] width 823 height 37
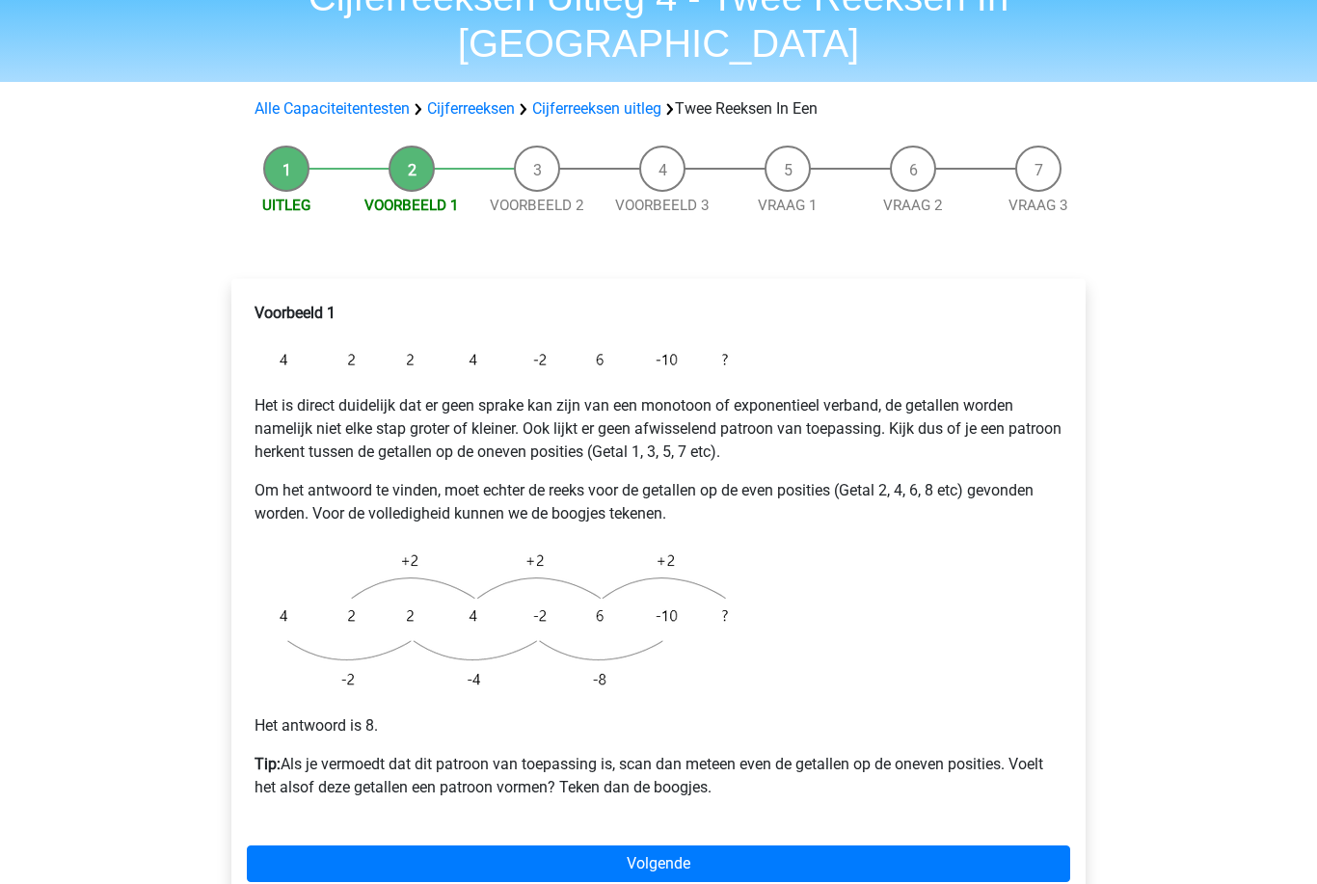
scroll to position [98, 0]
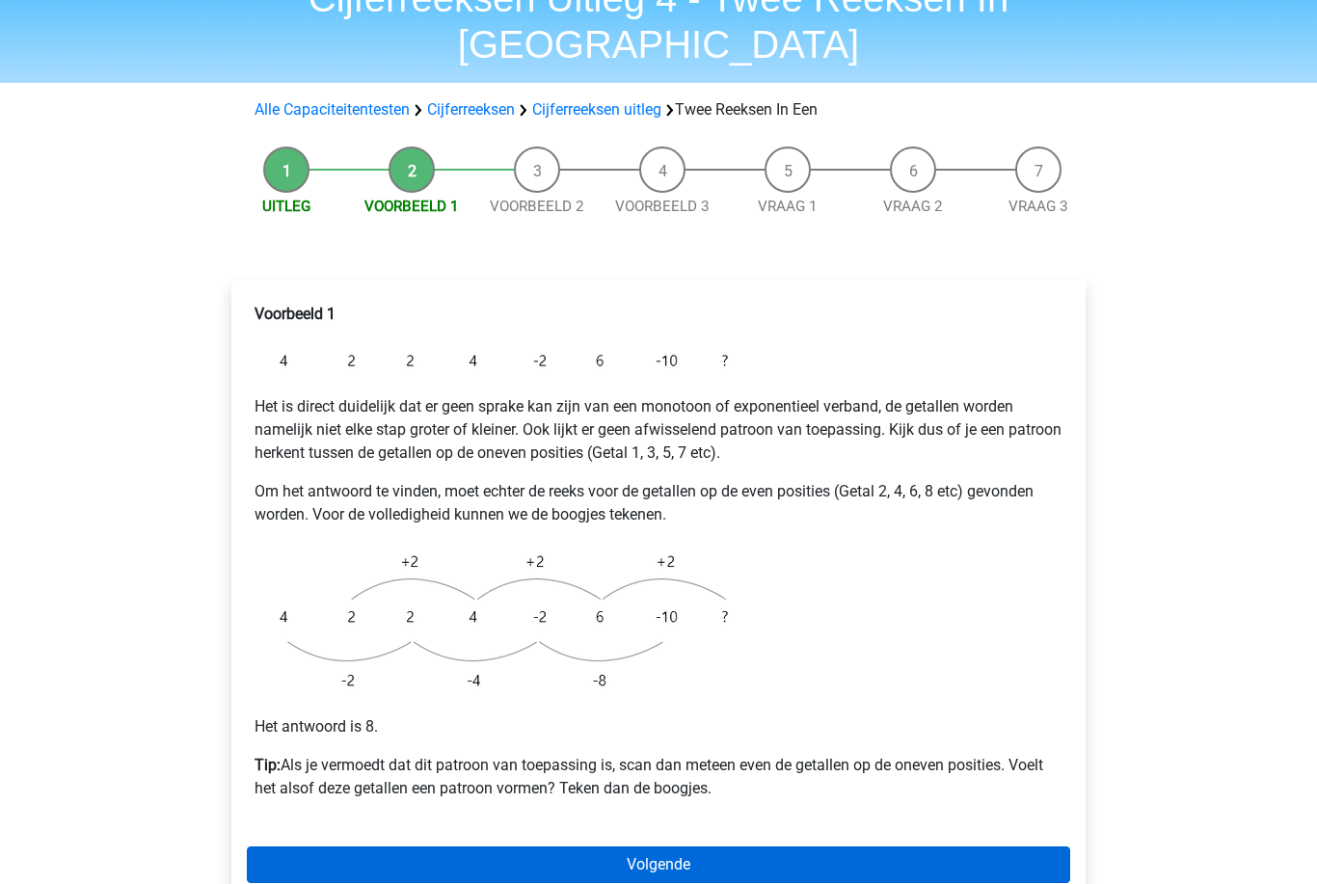
click at [657, 847] on link "Volgende" at bounding box center [658, 865] width 823 height 37
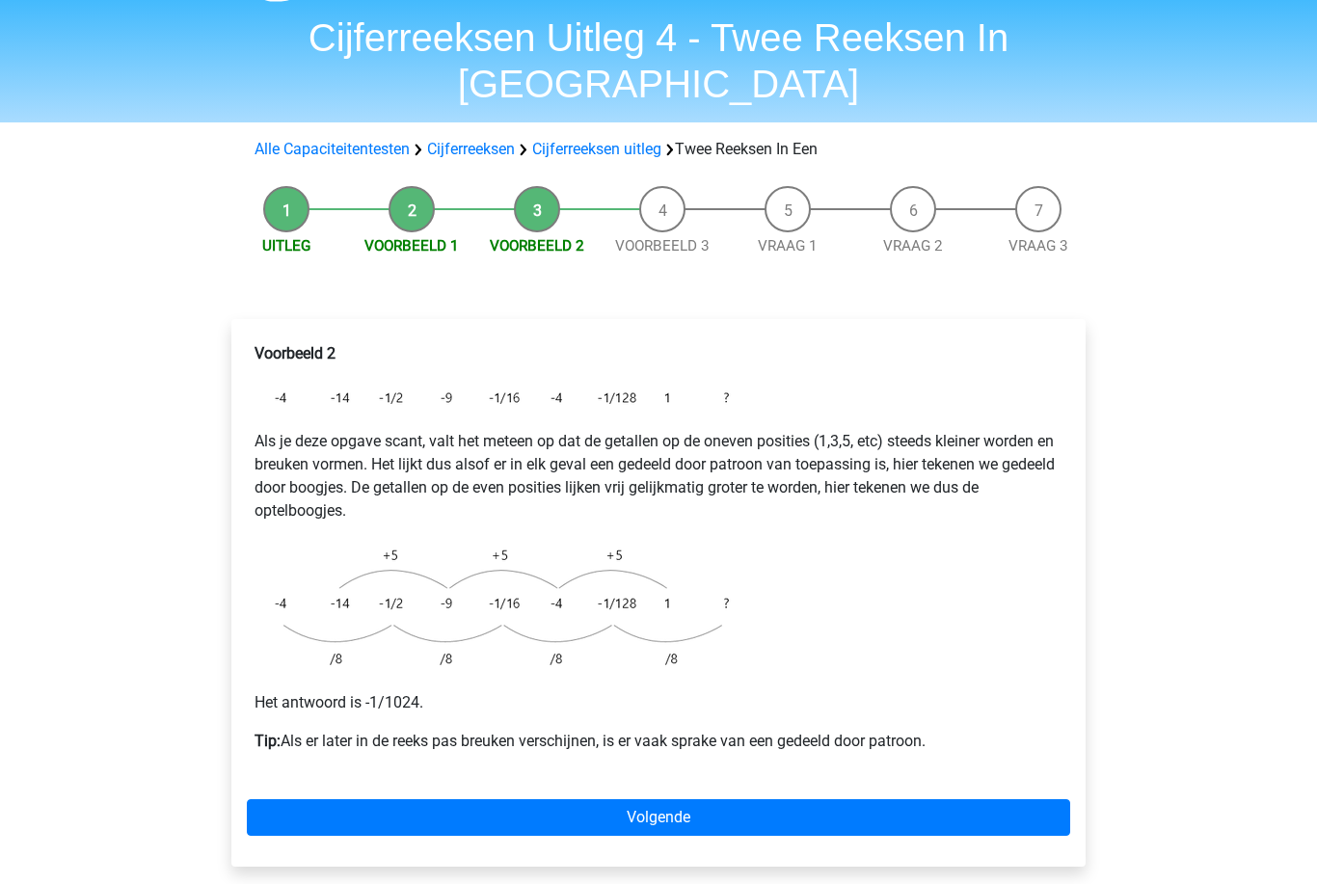
scroll to position [61, 0]
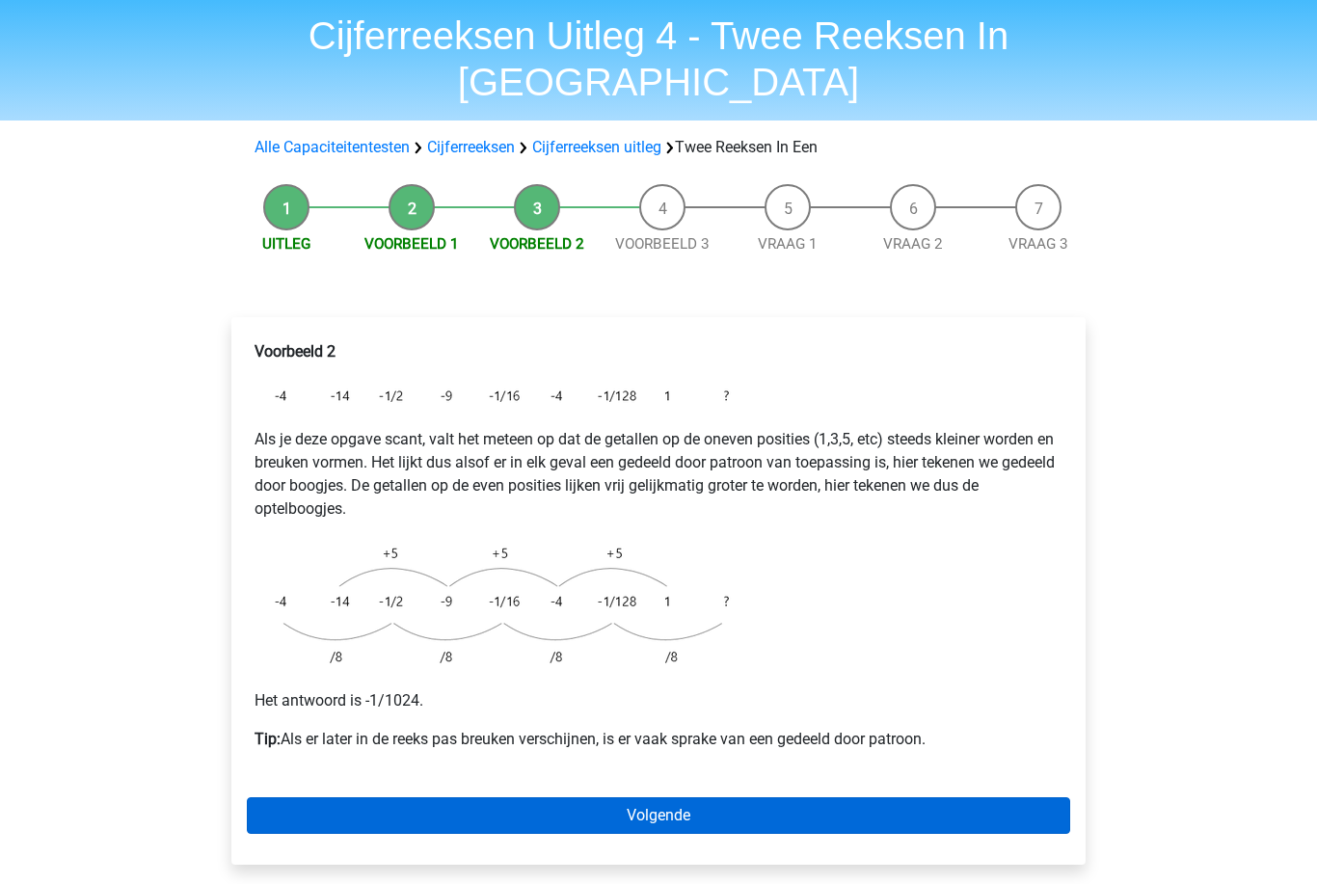
click at [660, 797] on link "Volgende" at bounding box center [658, 815] width 823 height 37
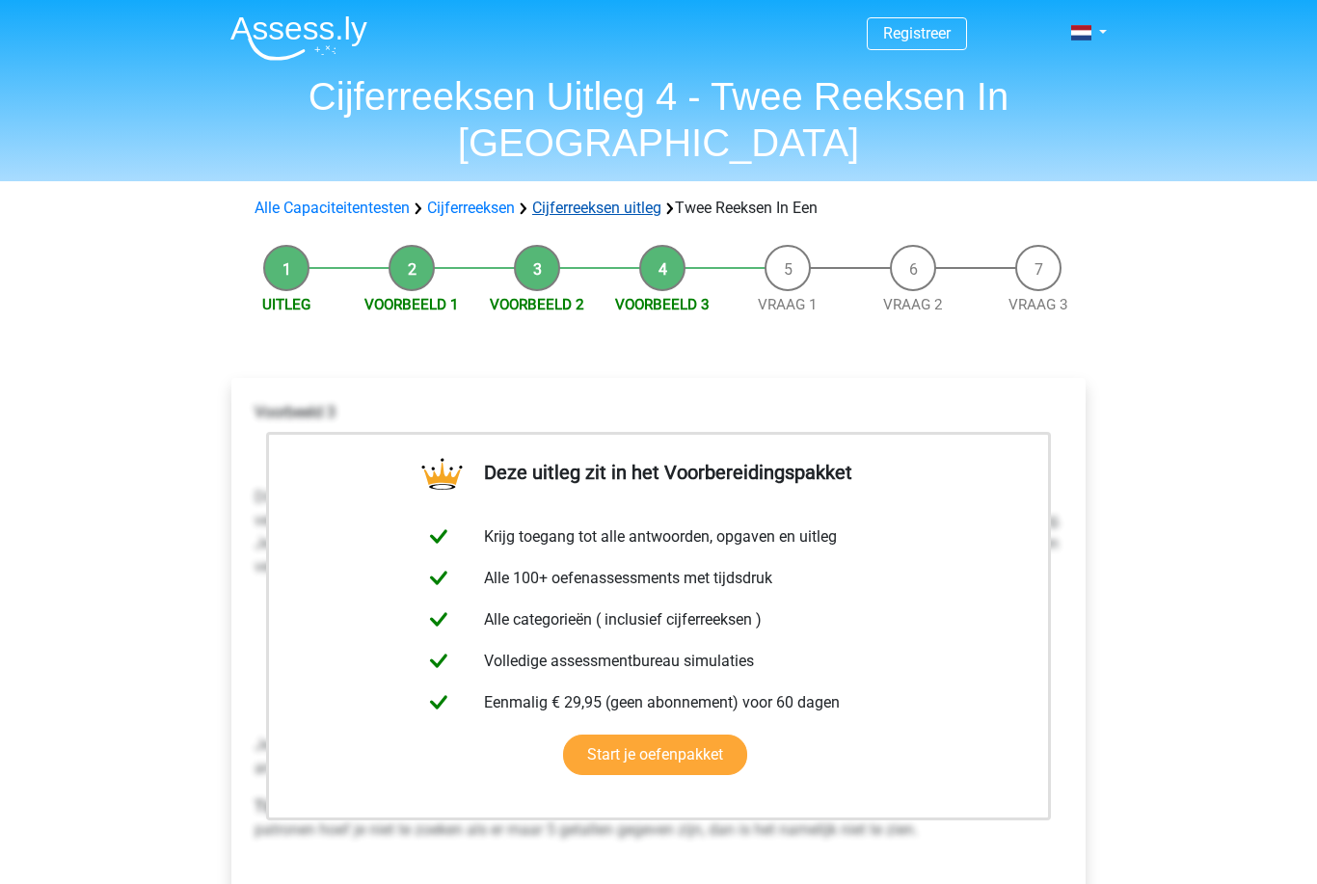
click at [600, 199] on link "Cijferreeksen uitleg" at bounding box center [596, 208] width 129 height 18
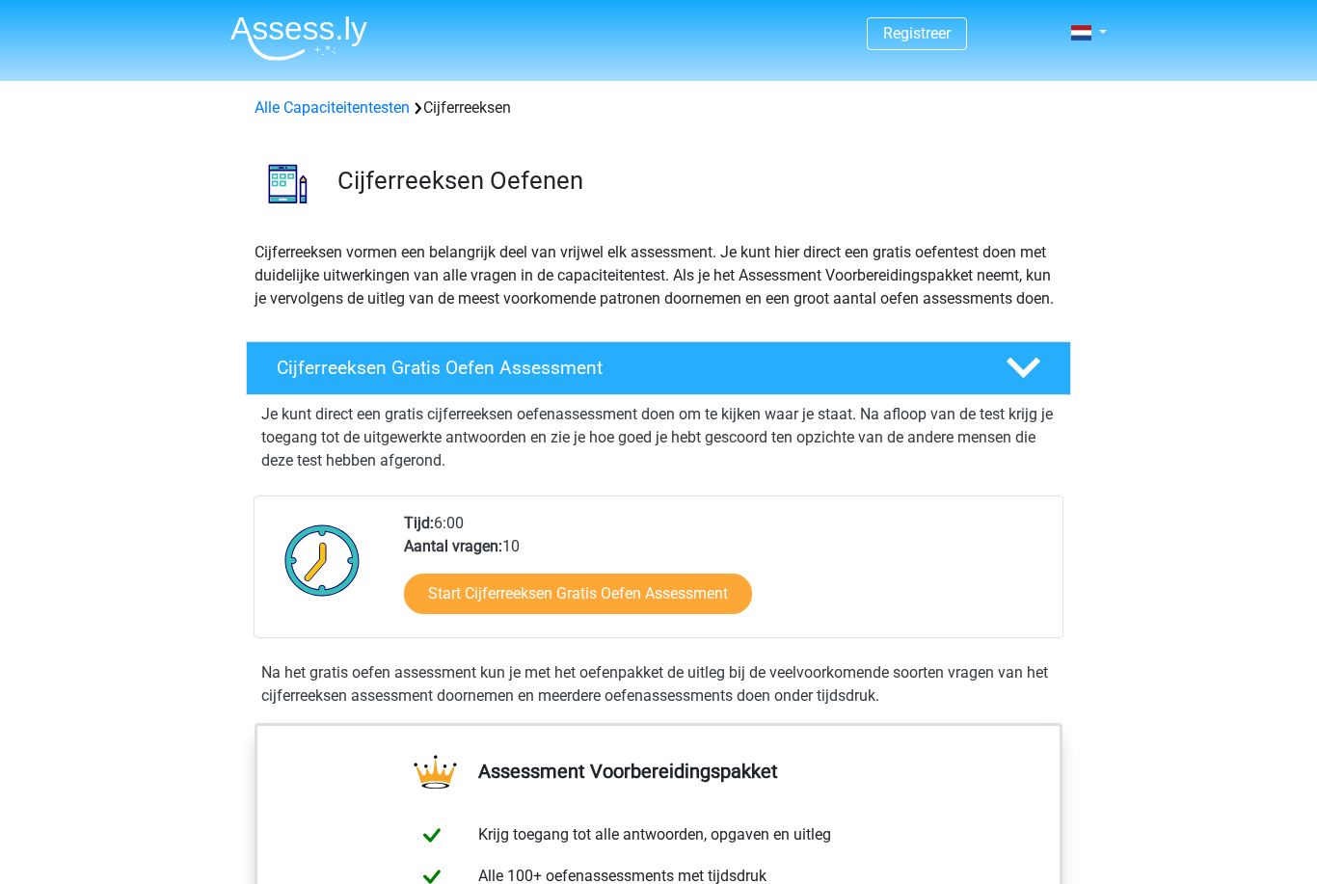
scroll to position [1242, 0]
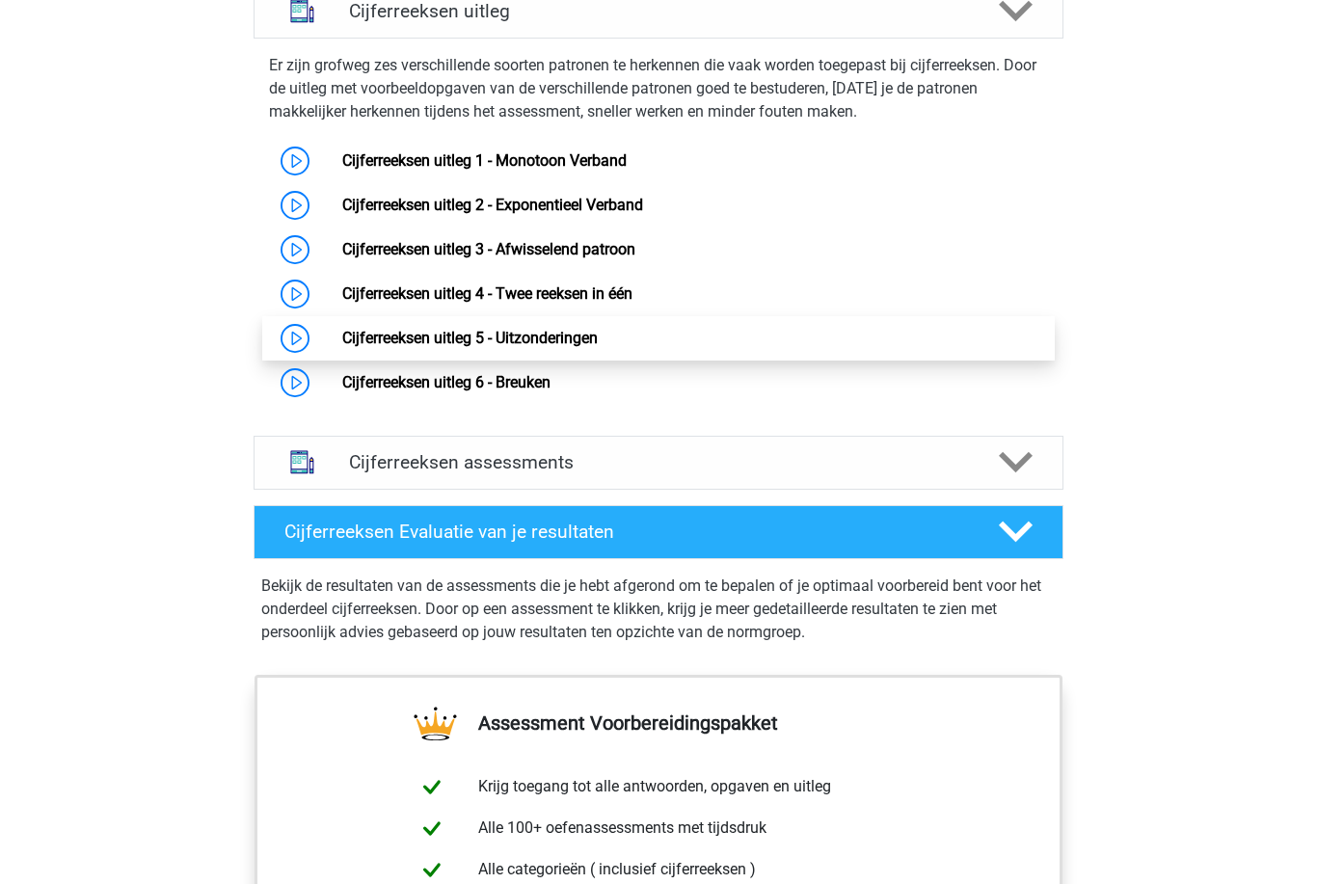
click at [553, 347] on link "Cijferreeksen uitleg 5 - Uitzonderingen" at bounding box center [470, 338] width 256 height 18
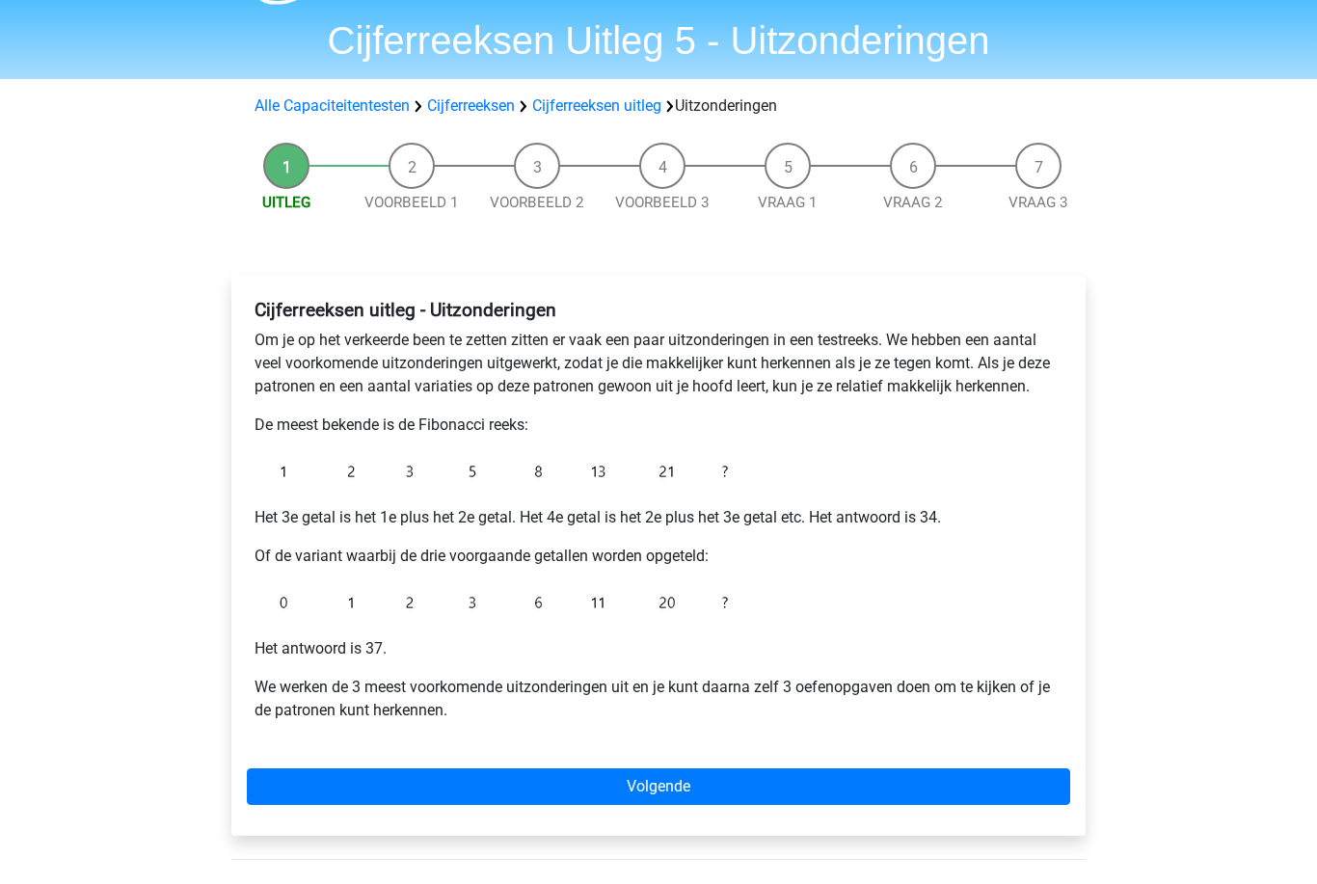
scroll to position [67, 0]
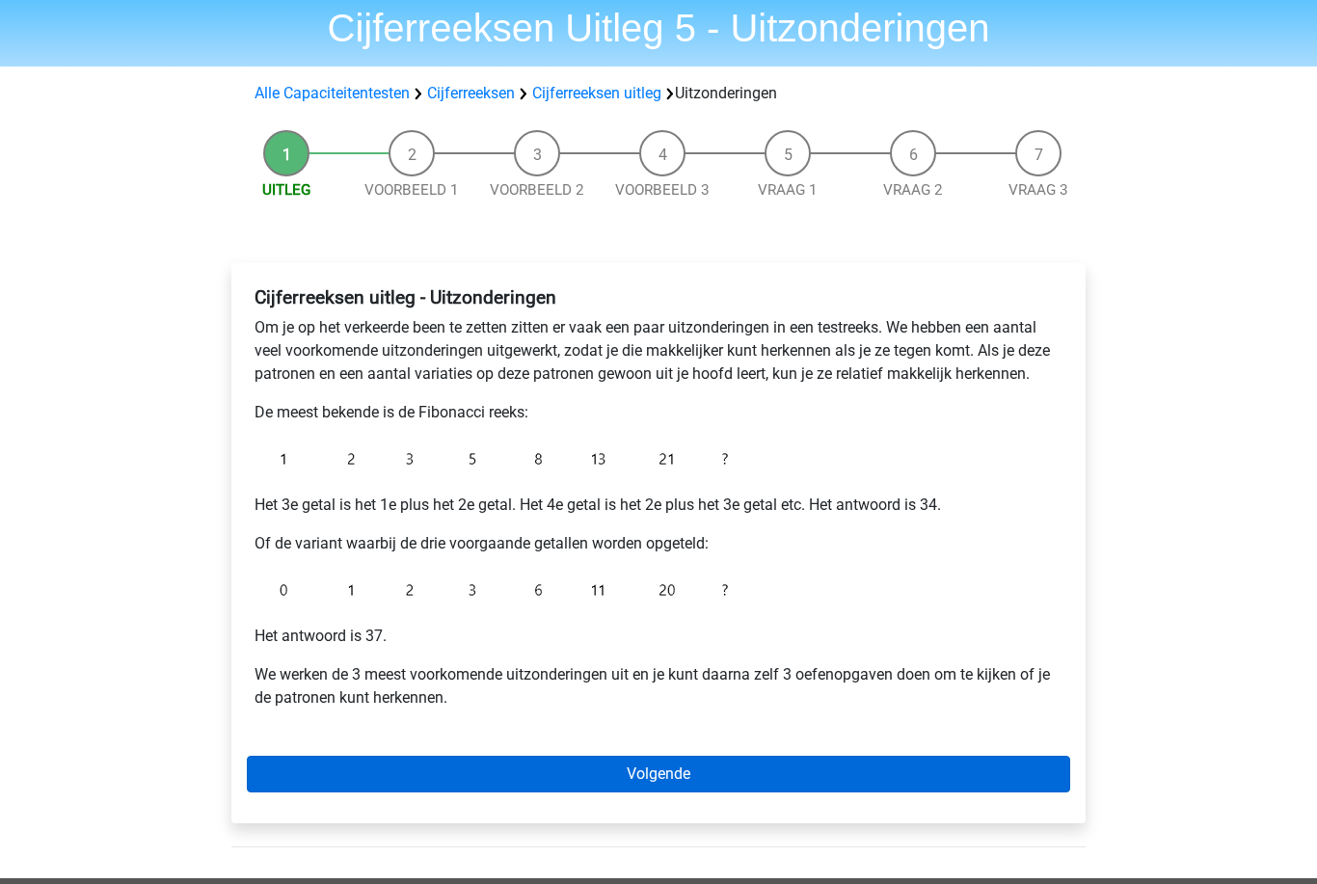
click at [658, 771] on link "Volgende" at bounding box center [658, 775] width 823 height 37
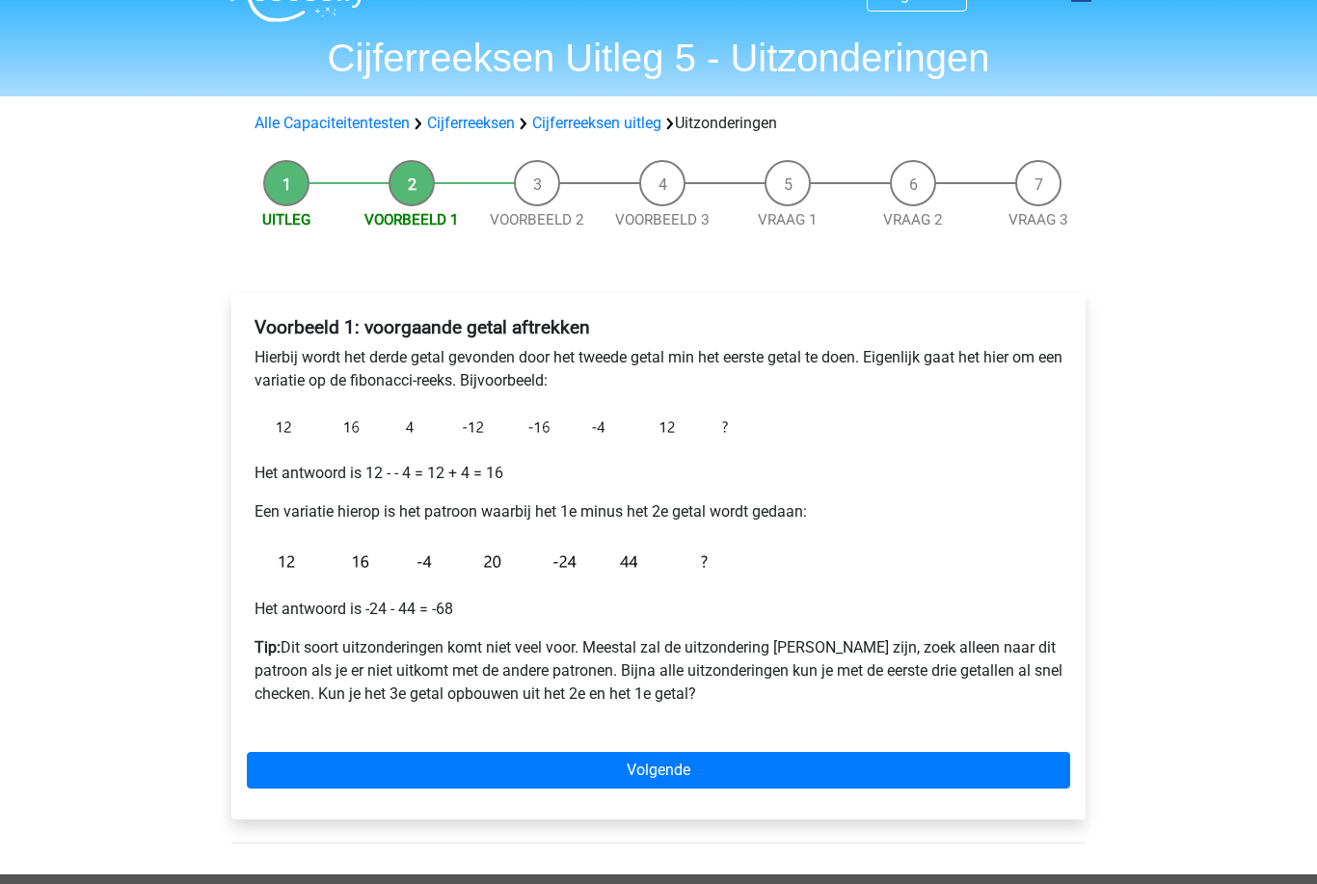
scroll to position [39, 0]
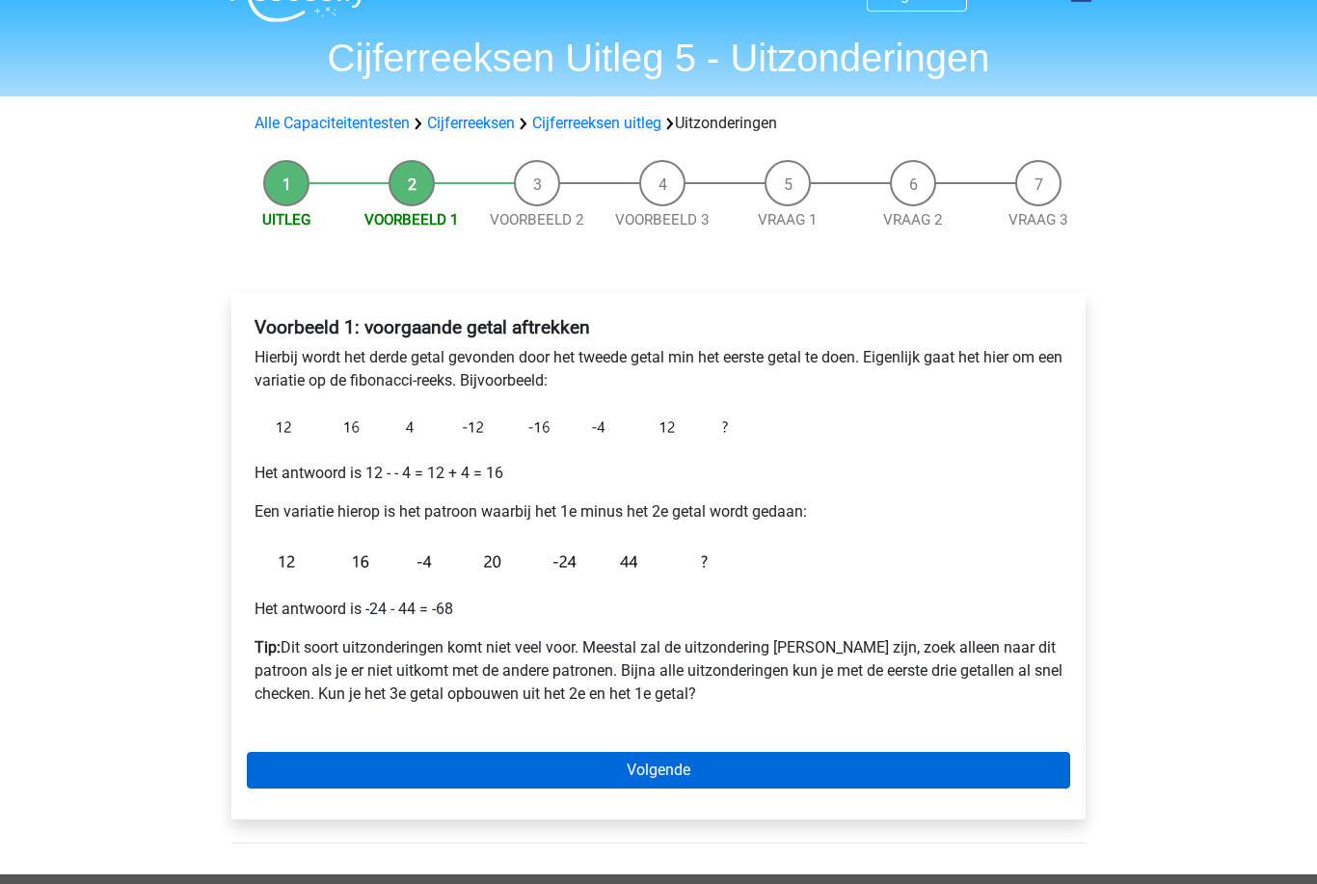
click at [660, 772] on link "Volgende" at bounding box center [658, 770] width 823 height 37
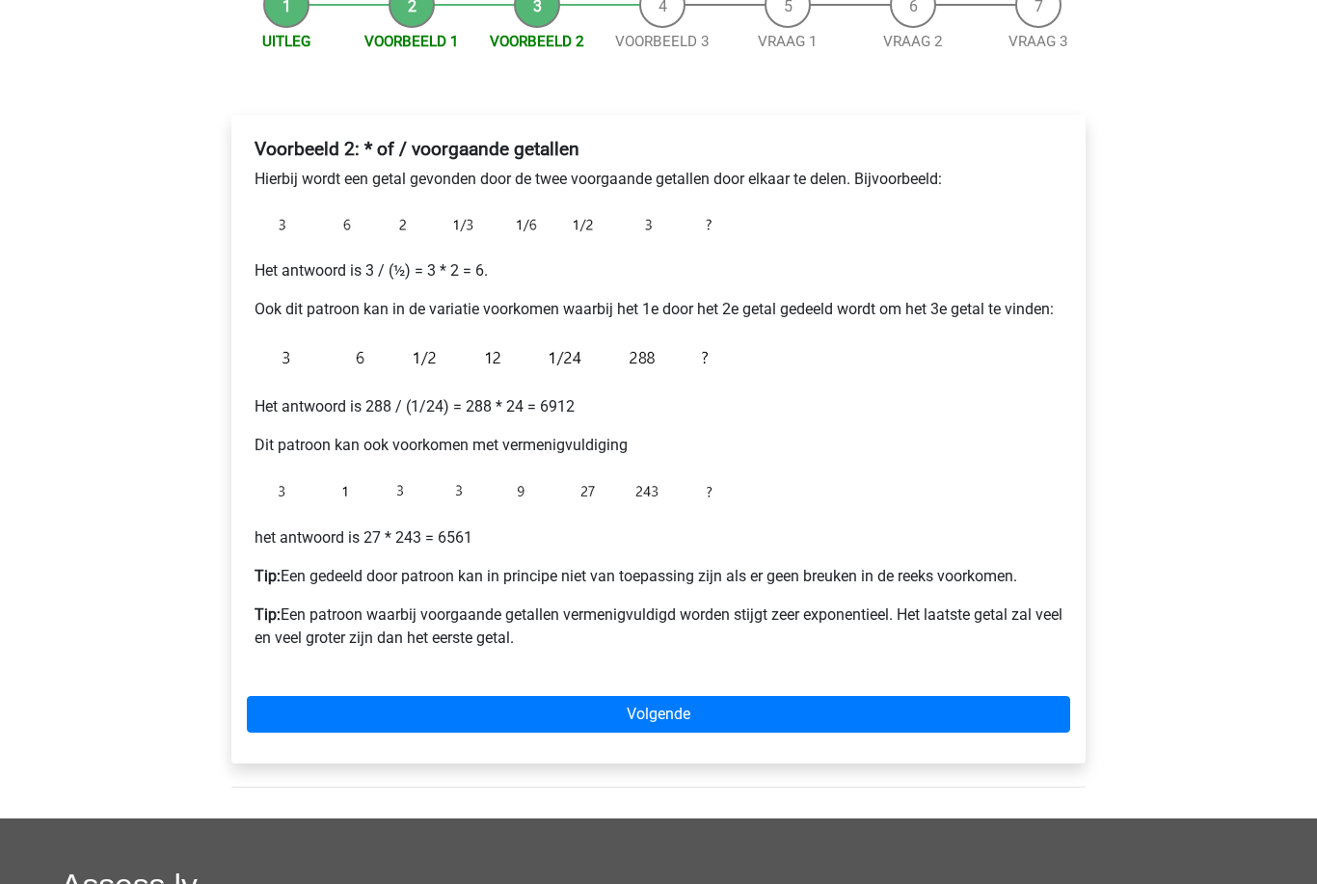
scroll to position [223, 0]
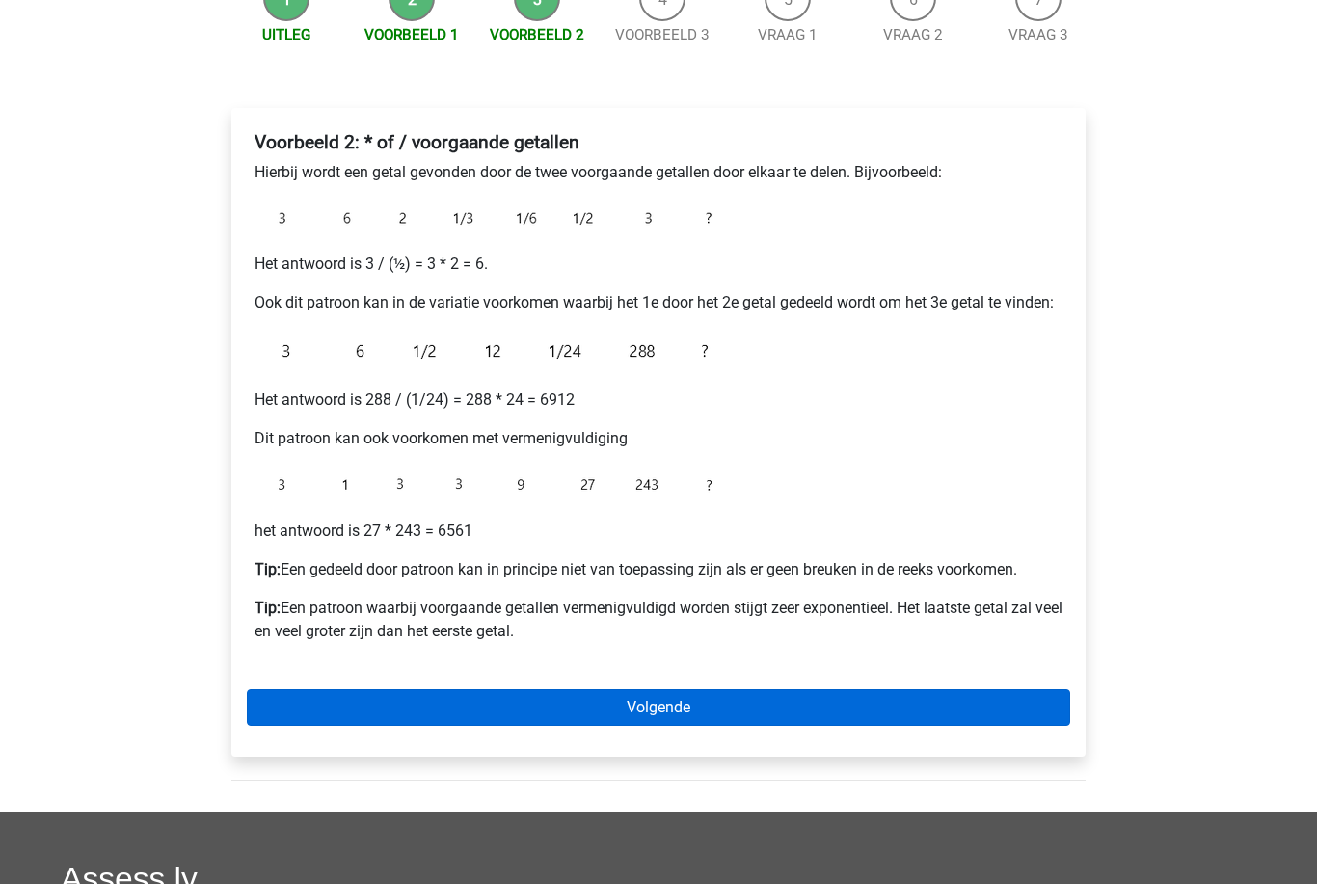
click at [655, 707] on link "Volgende" at bounding box center [658, 708] width 823 height 37
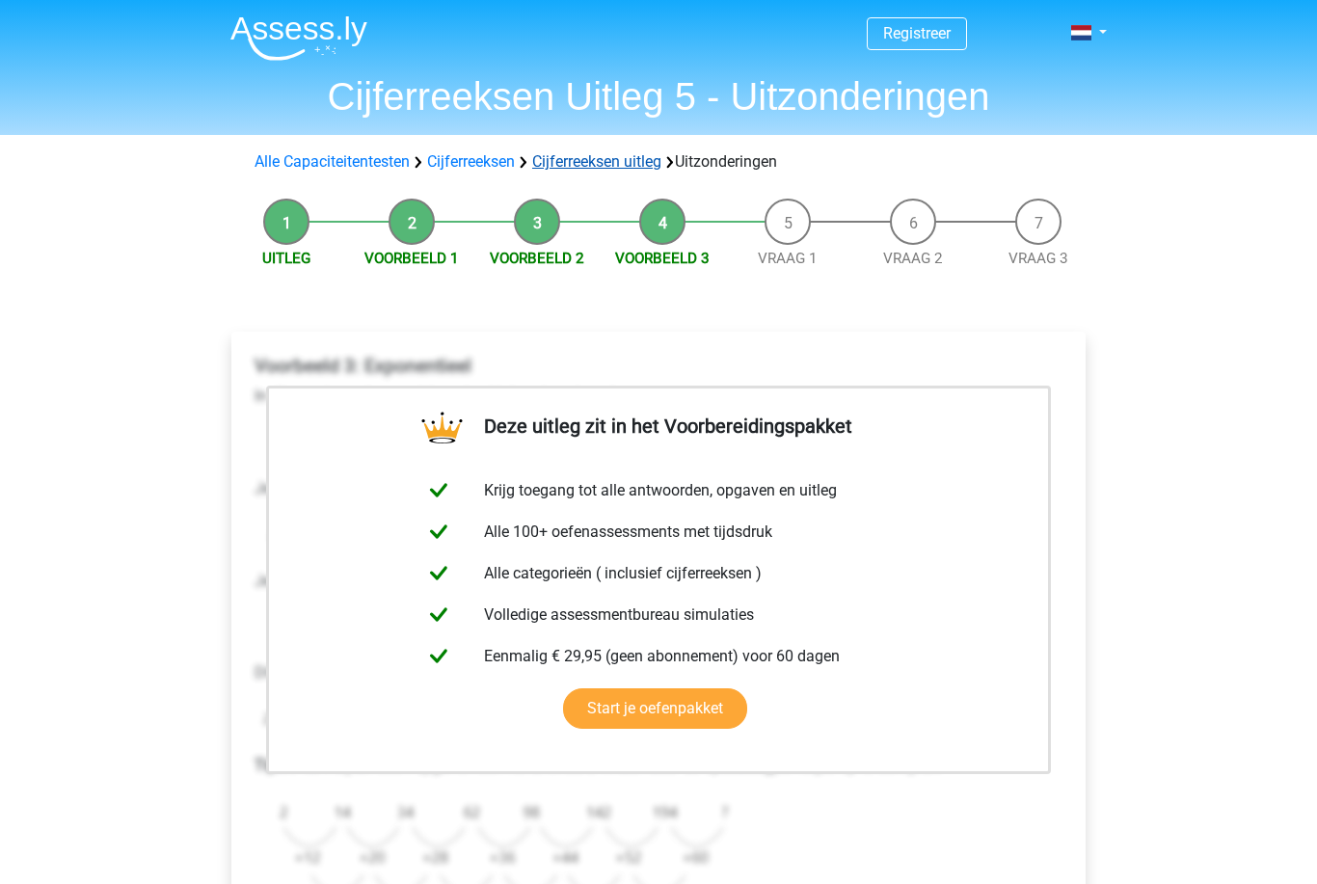
click at [589, 167] on link "Cijferreeksen uitleg" at bounding box center [596, 161] width 129 height 18
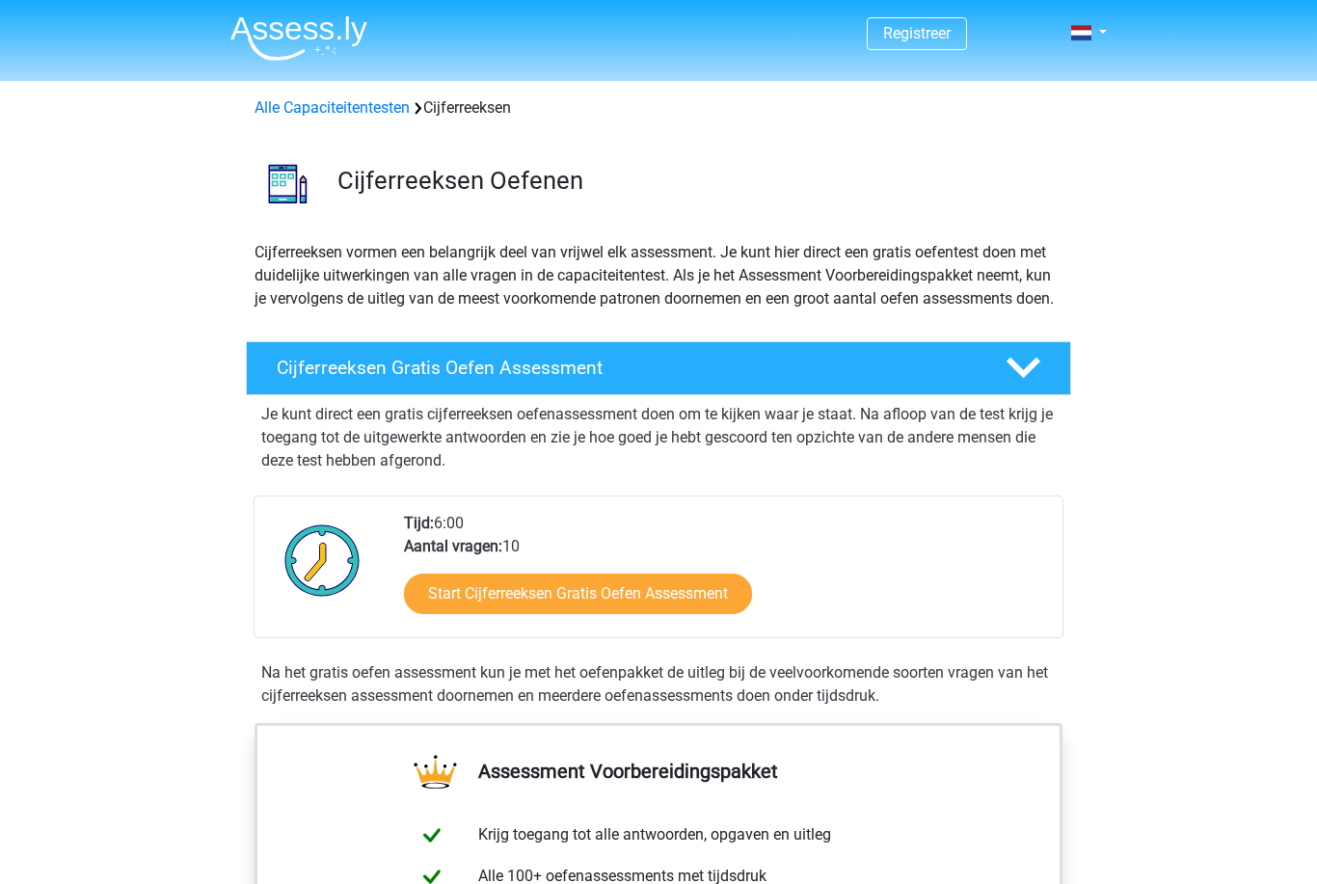
scroll to position [1242, 0]
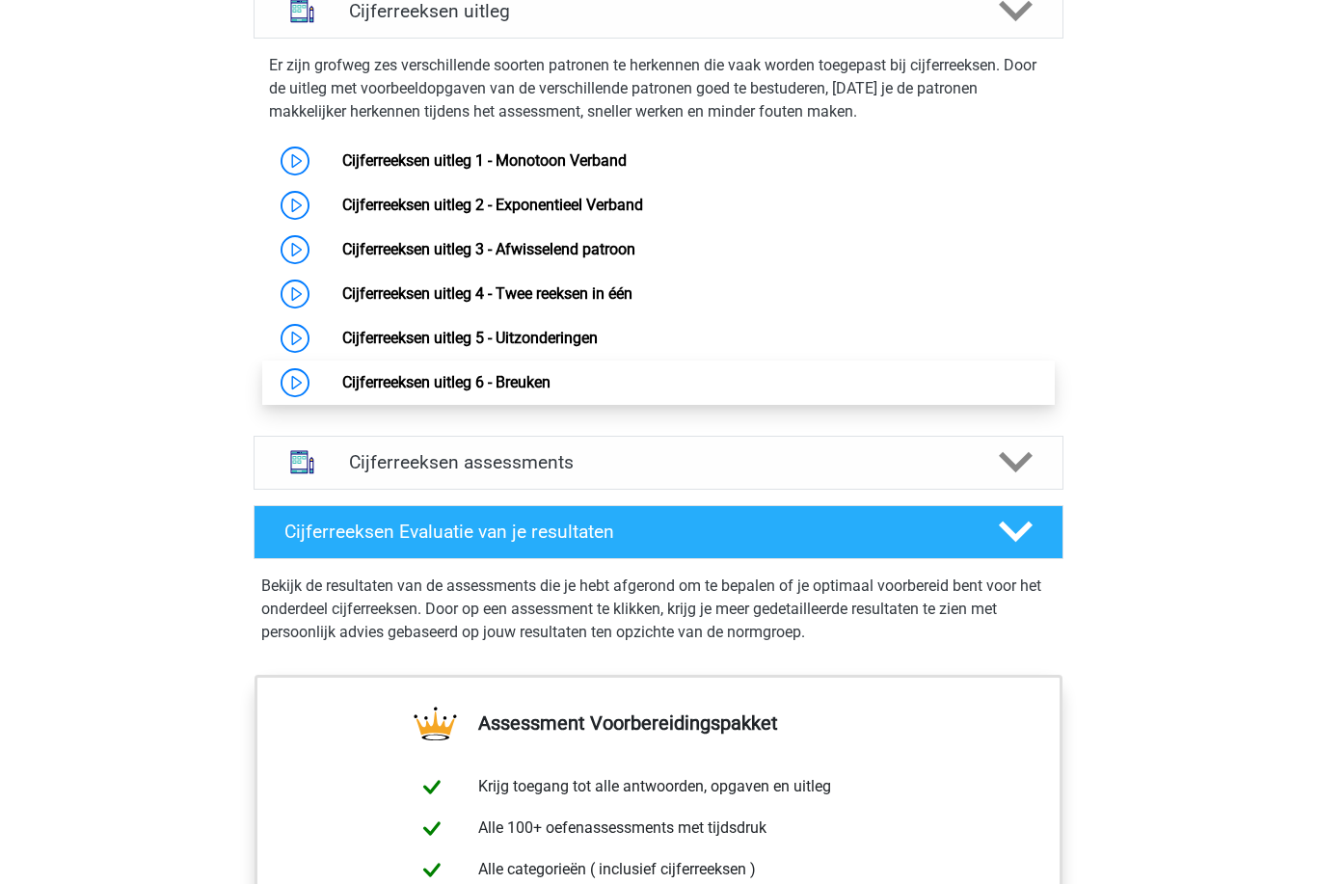
click at [501, 391] on link "Cijferreeksen uitleg 6 - Breuken" at bounding box center [446, 382] width 208 height 18
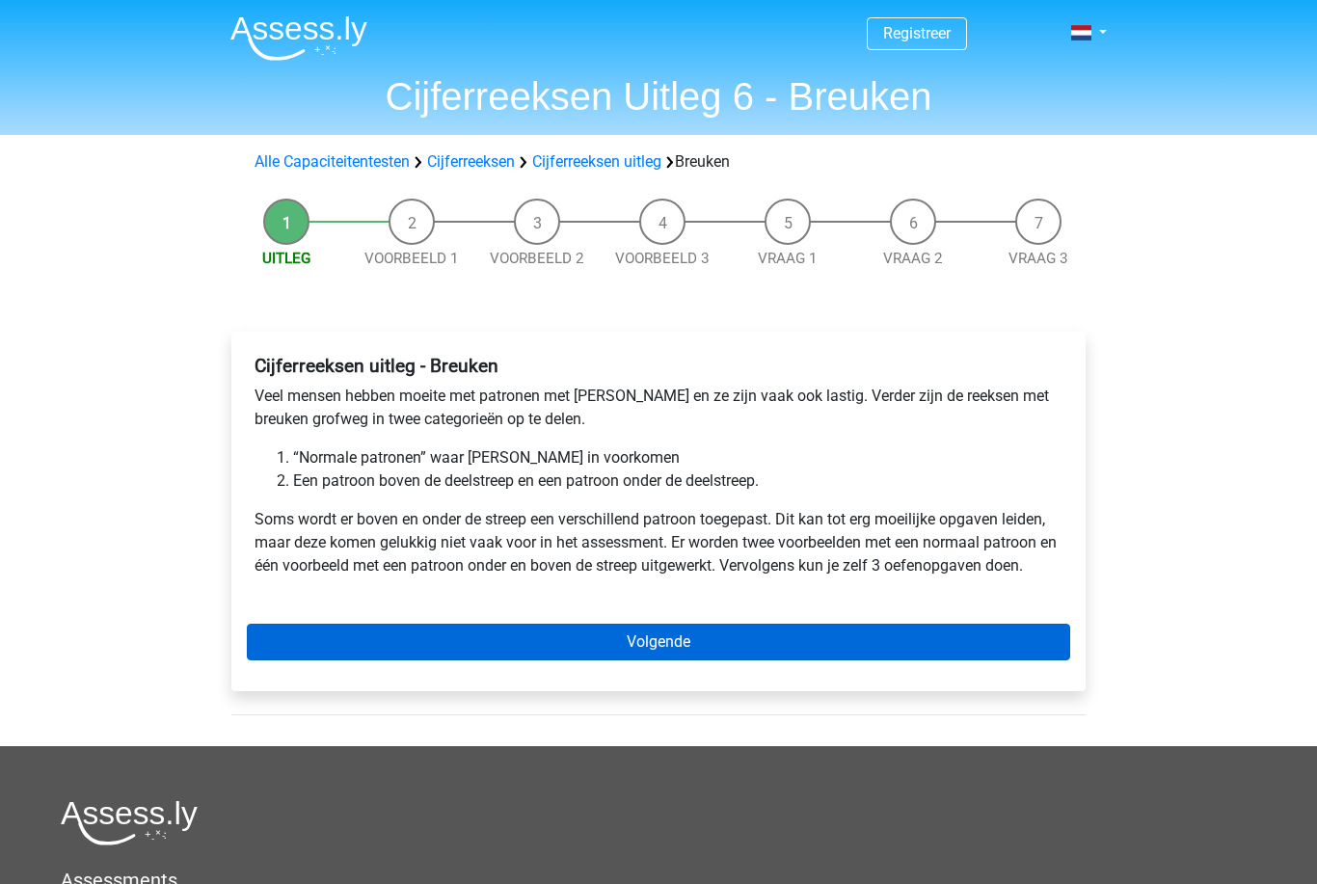
click at [668, 634] on link "Volgende" at bounding box center [658, 642] width 823 height 37
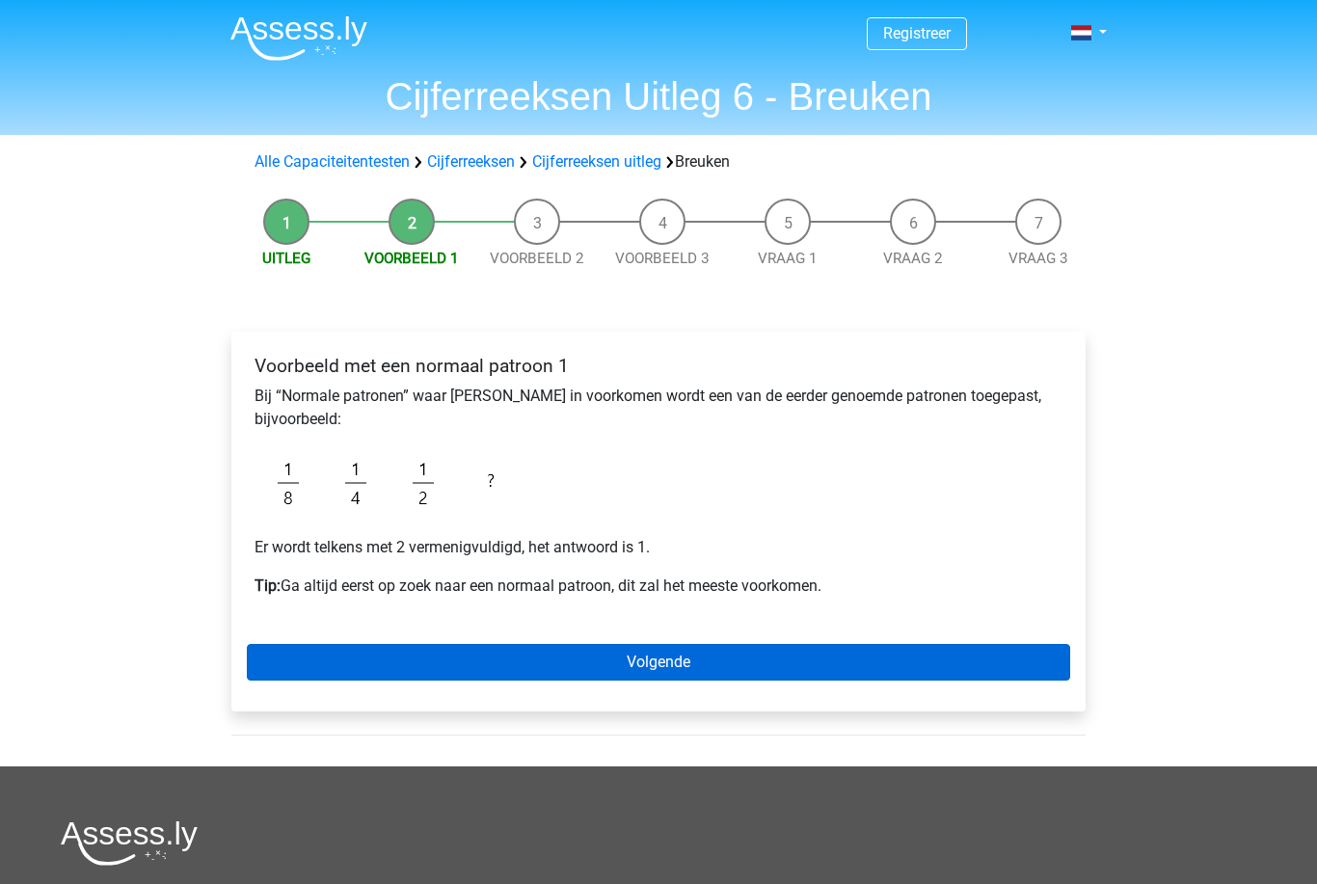
click at [664, 663] on link "Volgende" at bounding box center [658, 662] width 823 height 37
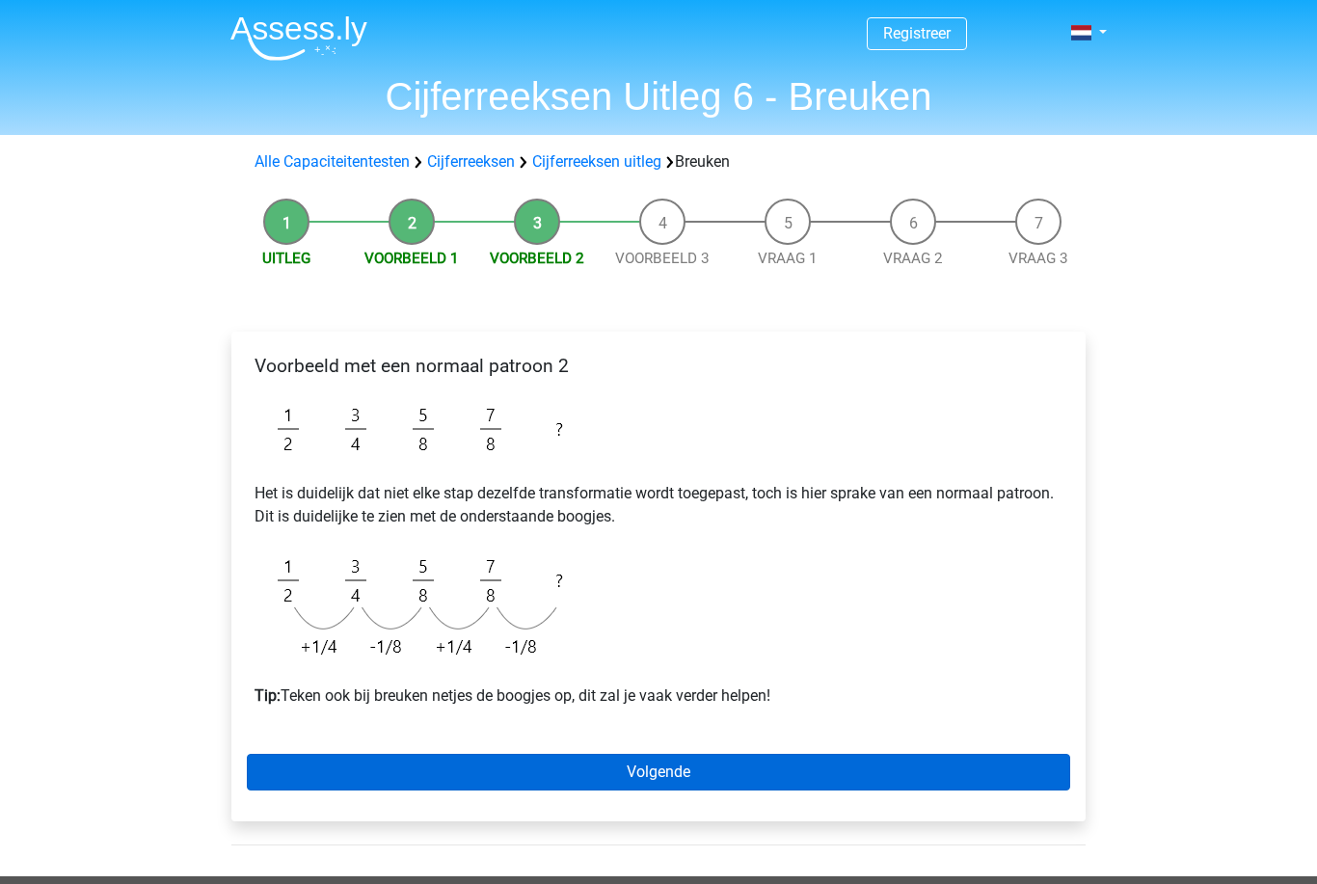
click at [645, 774] on link "Volgende" at bounding box center [658, 772] width 823 height 37
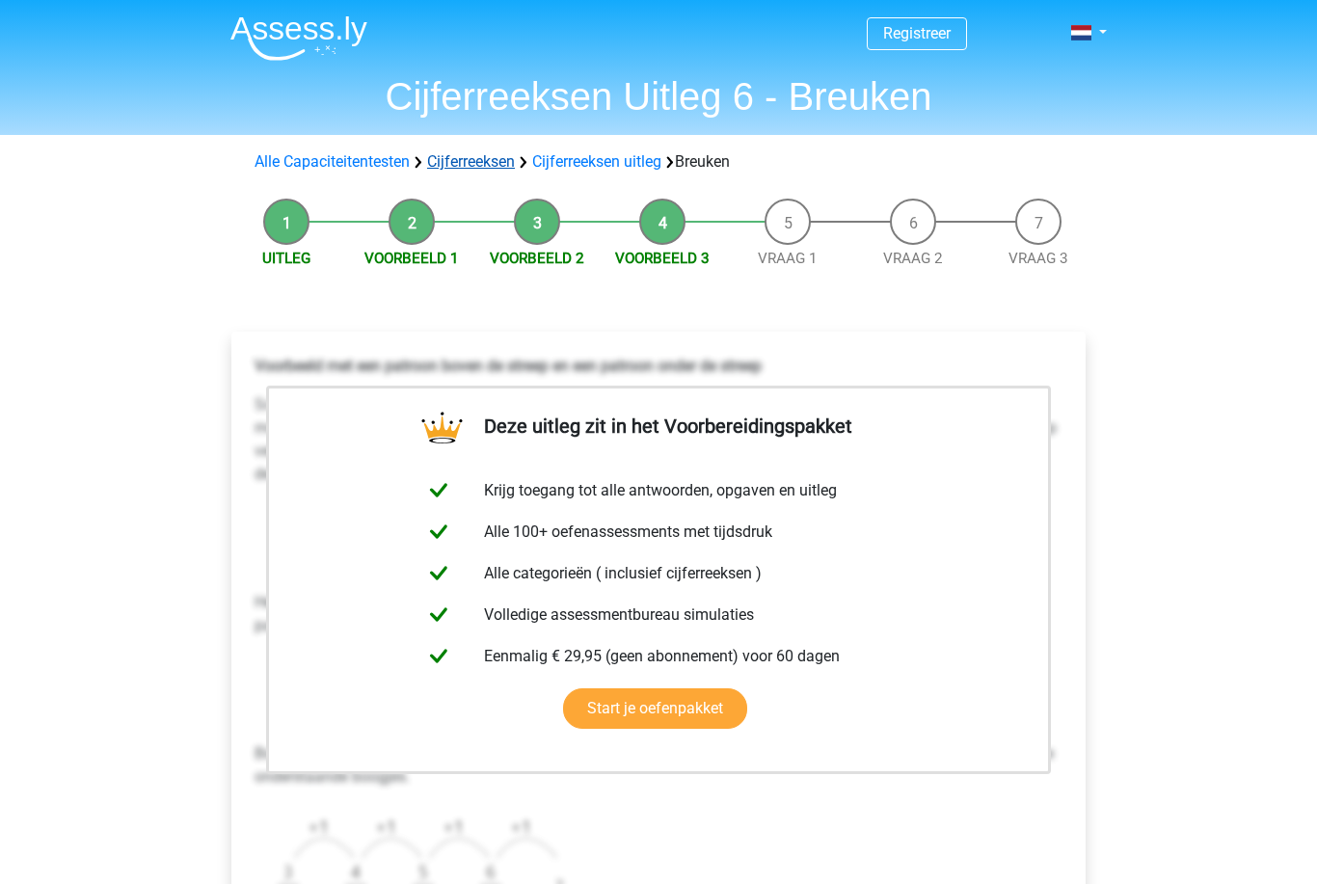
click at [467, 165] on link "Cijferreeksen" at bounding box center [471, 161] width 88 height 18
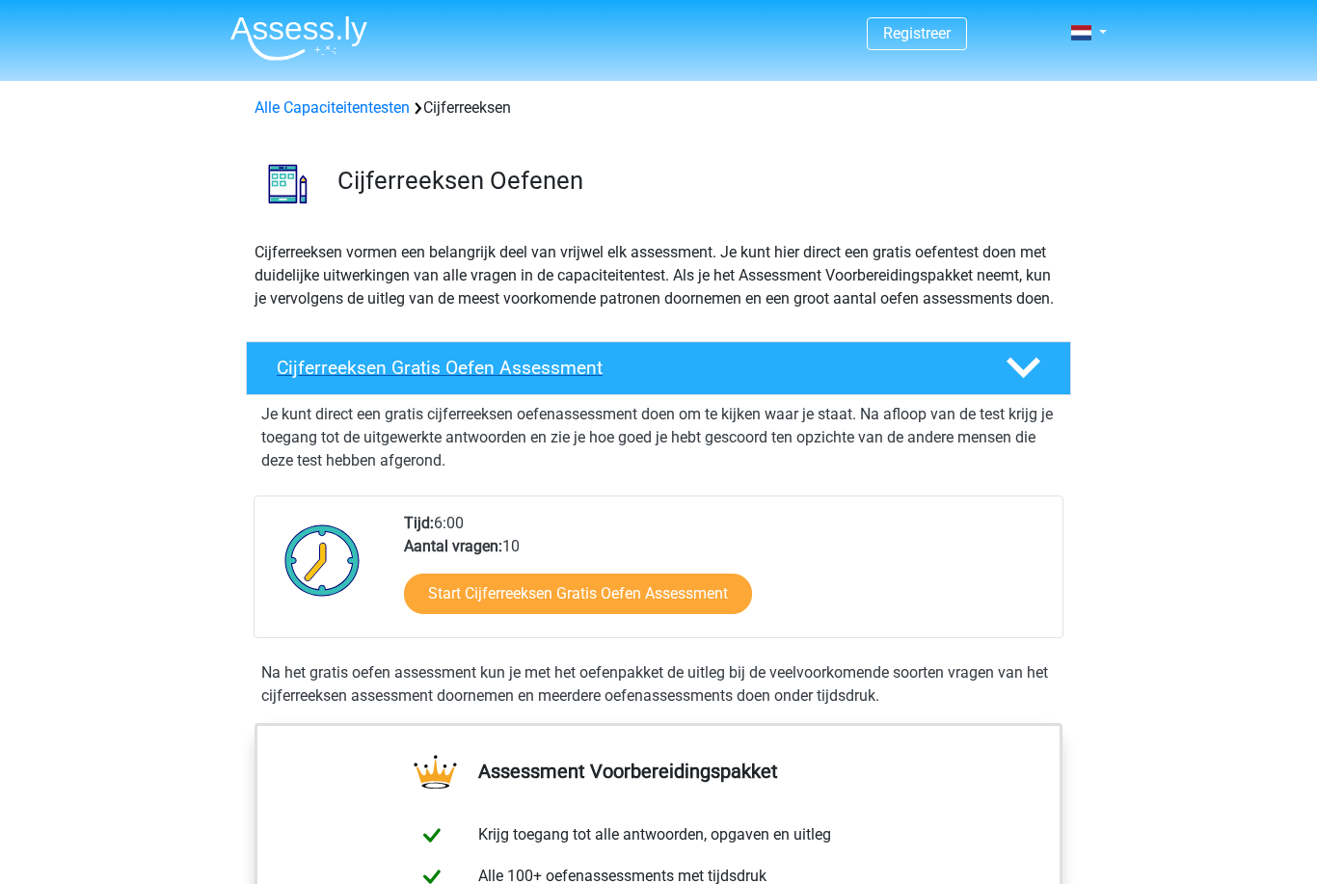
click at [605, 379] on h4 "Cijferreeksen Gratis Oefen Assessment" at bounding box center [626, 368] width 698 height 22
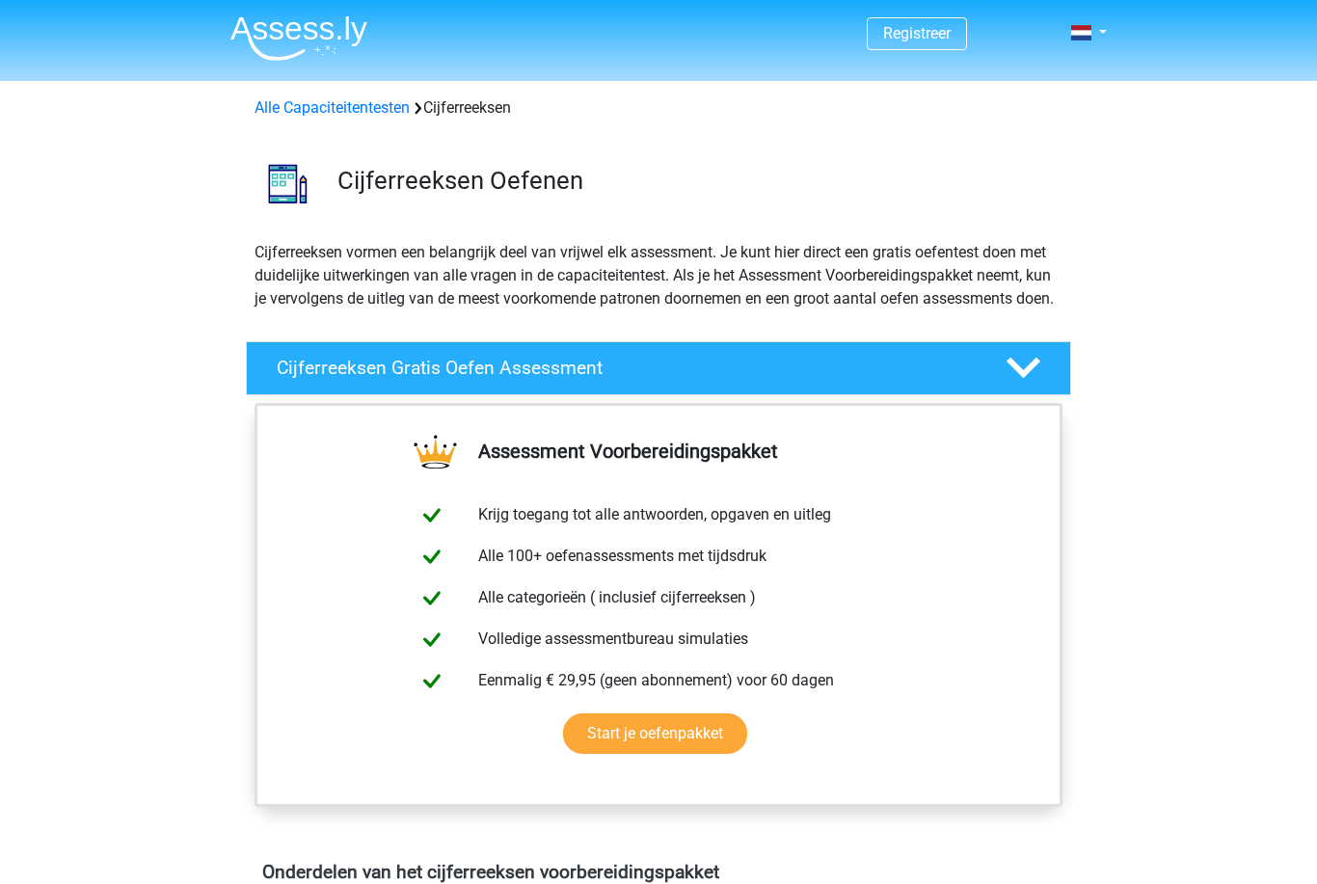
click at [1020, 385] on icon at bounding box center [1024, 368] width 34 height 34
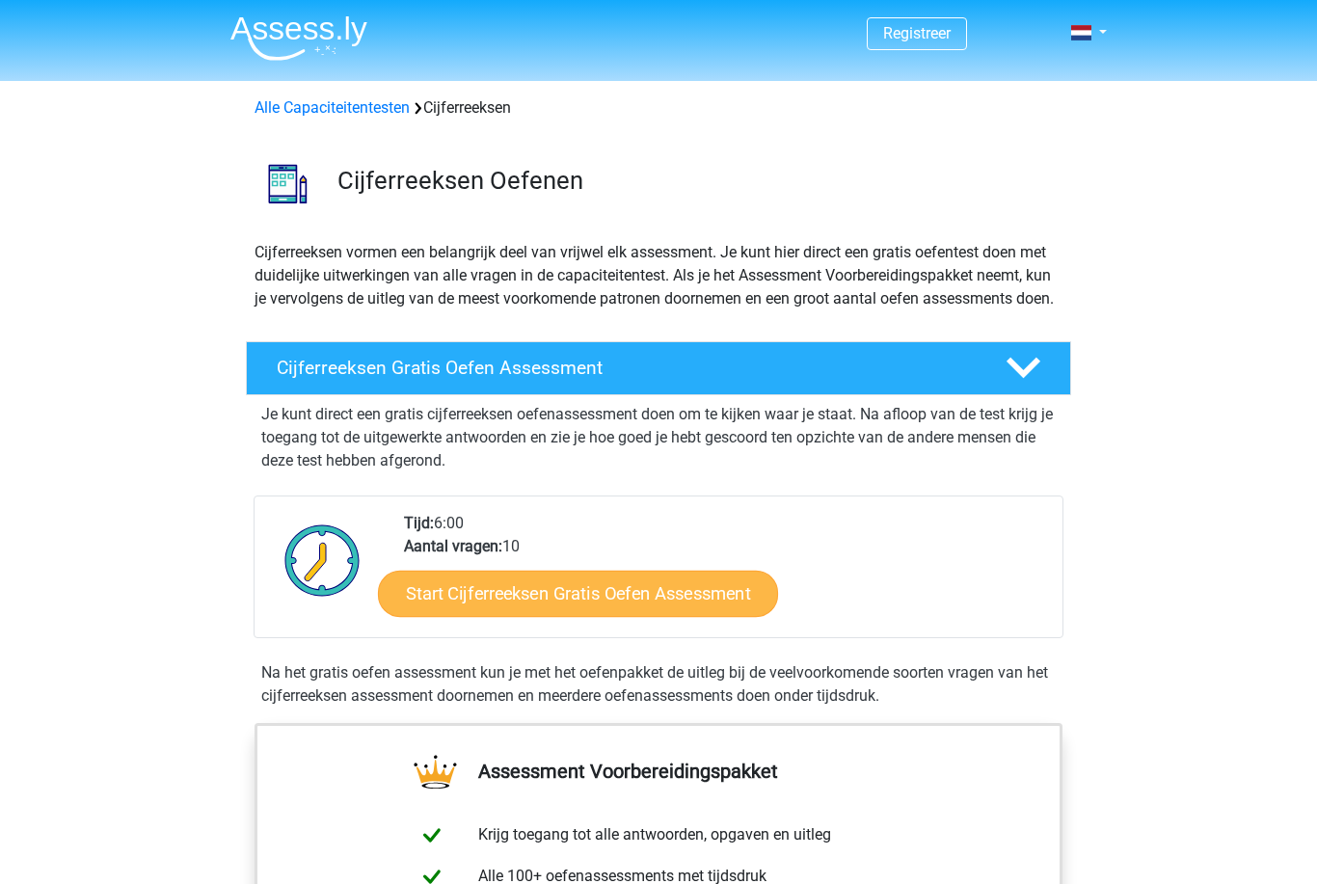
click at [623, 614] on link "Start Cijferreeksen Gratis Oefen Assessment" at bounding box center [578, 593] width 400 height 46
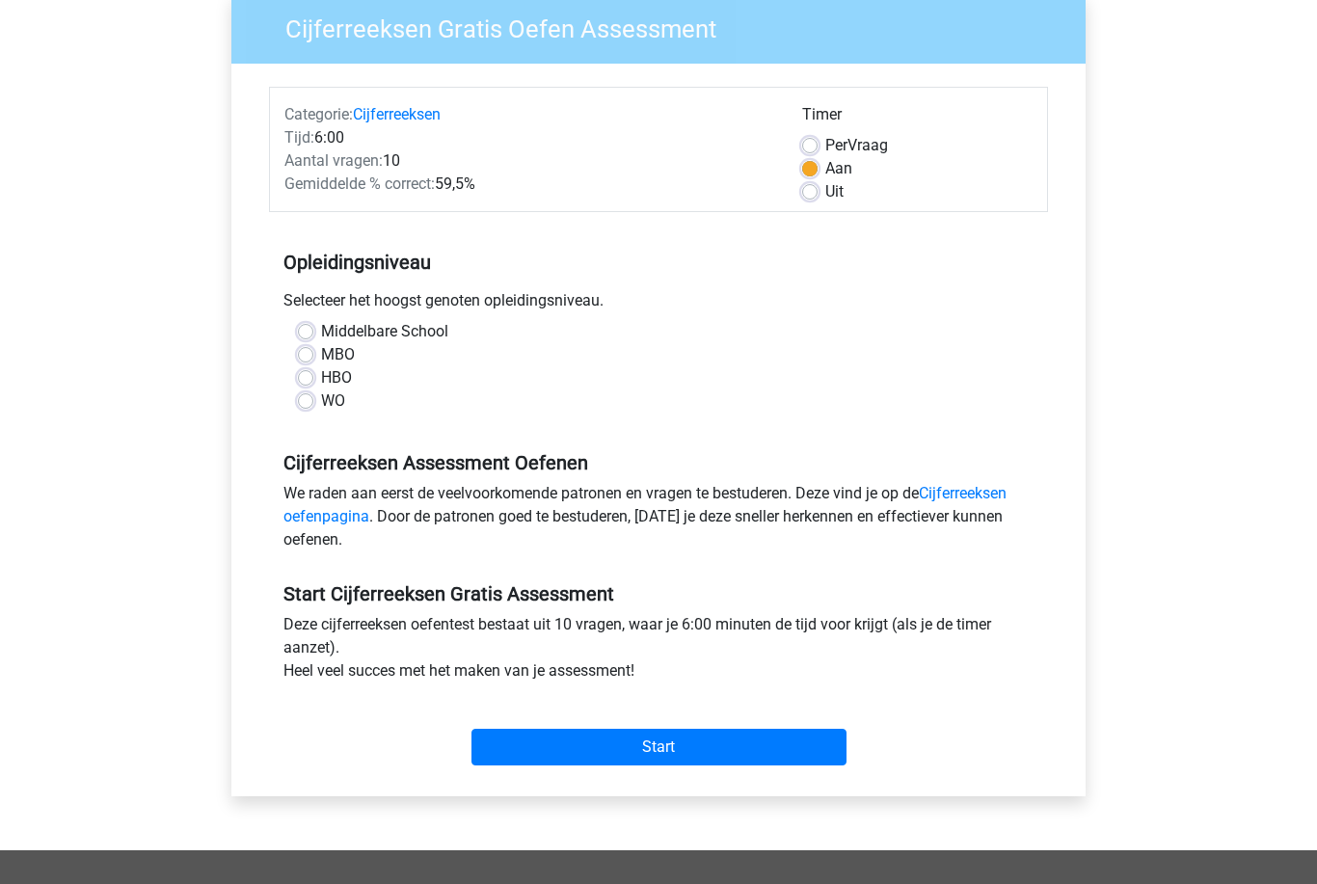
scroll to position [164, 0]
click at [321, 407] on label "WO" at bounding box center [333, 401] width 24 height 23
click at [307, 407] on input "WO" at bounding box center [305, 399] width 15 height 19
radio input "true"
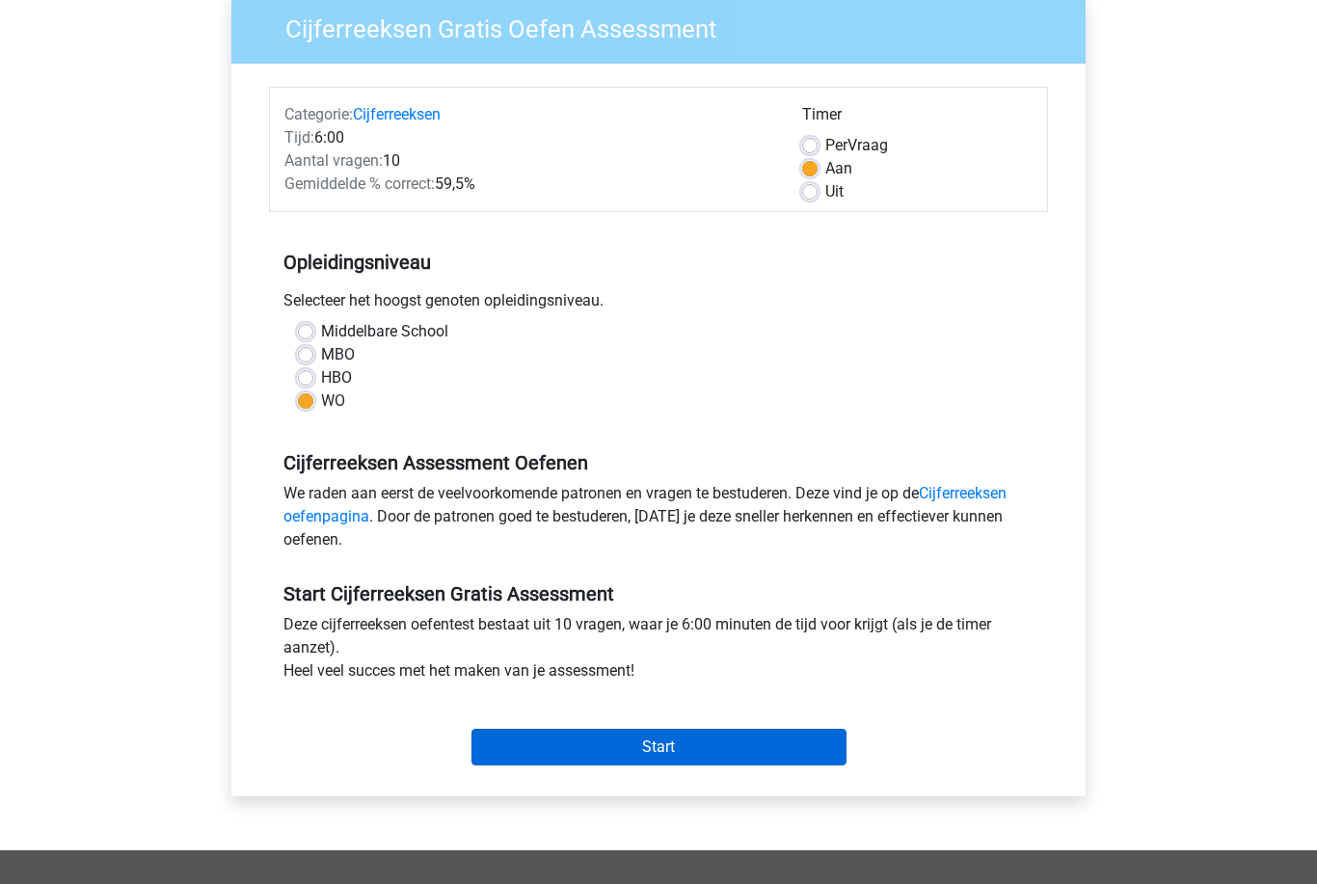
click at [631, 744] on input "Start" at bounding box center [658, 747] width 375 height 37
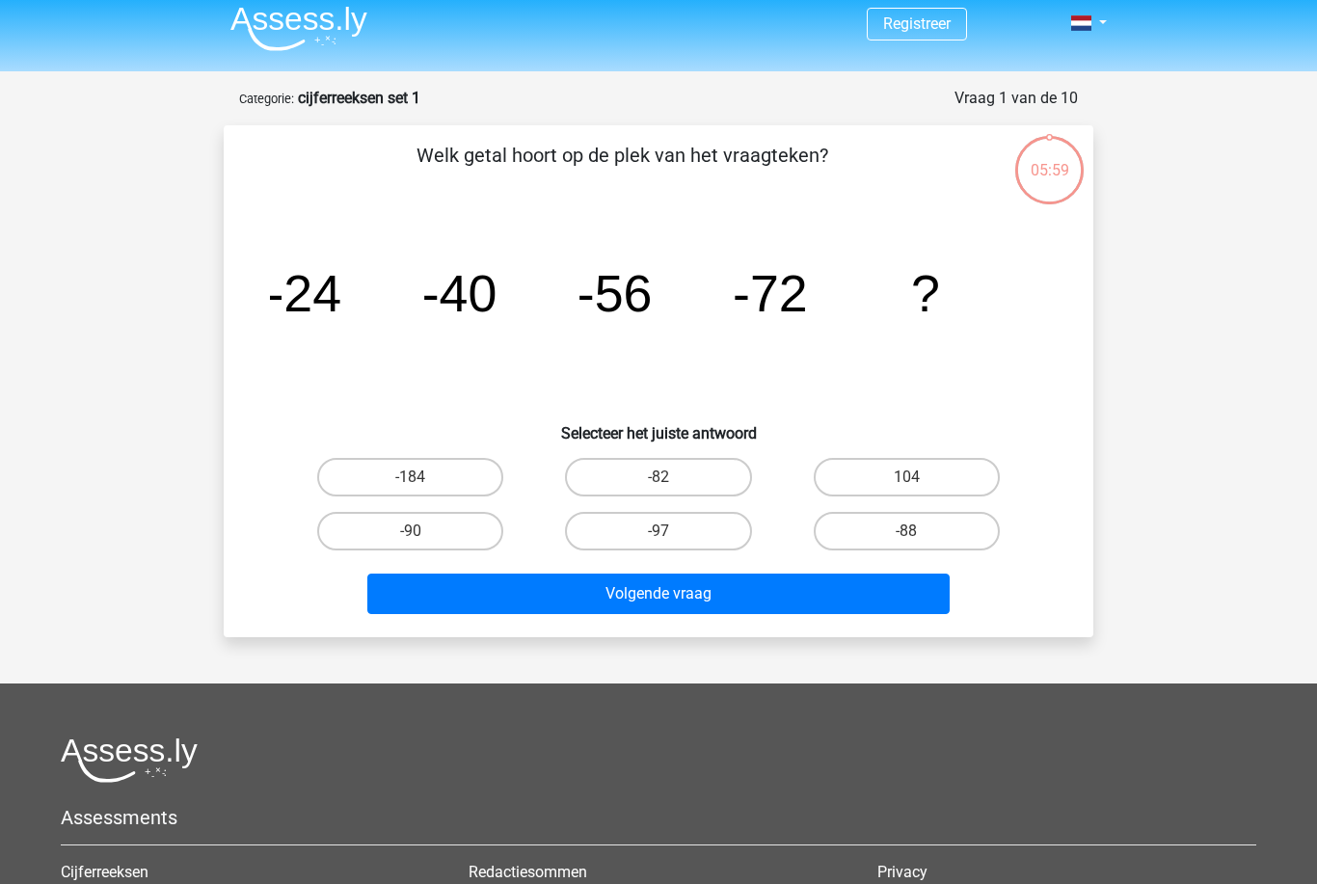
scroll to position [9, 0]
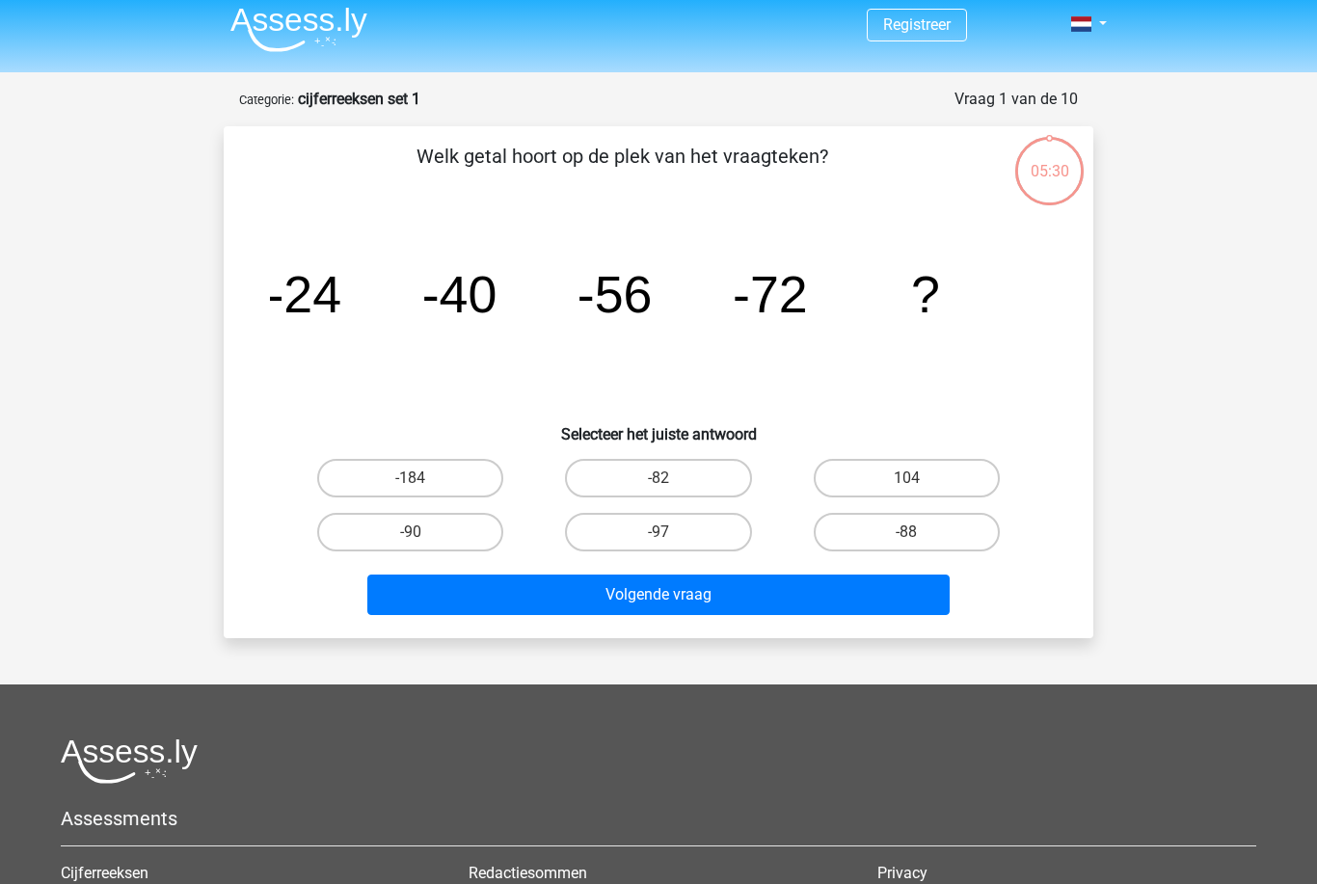
click at [908, 537] on input "-88" at bounding box center [912, 538] width 13 height 13
radio input "true"
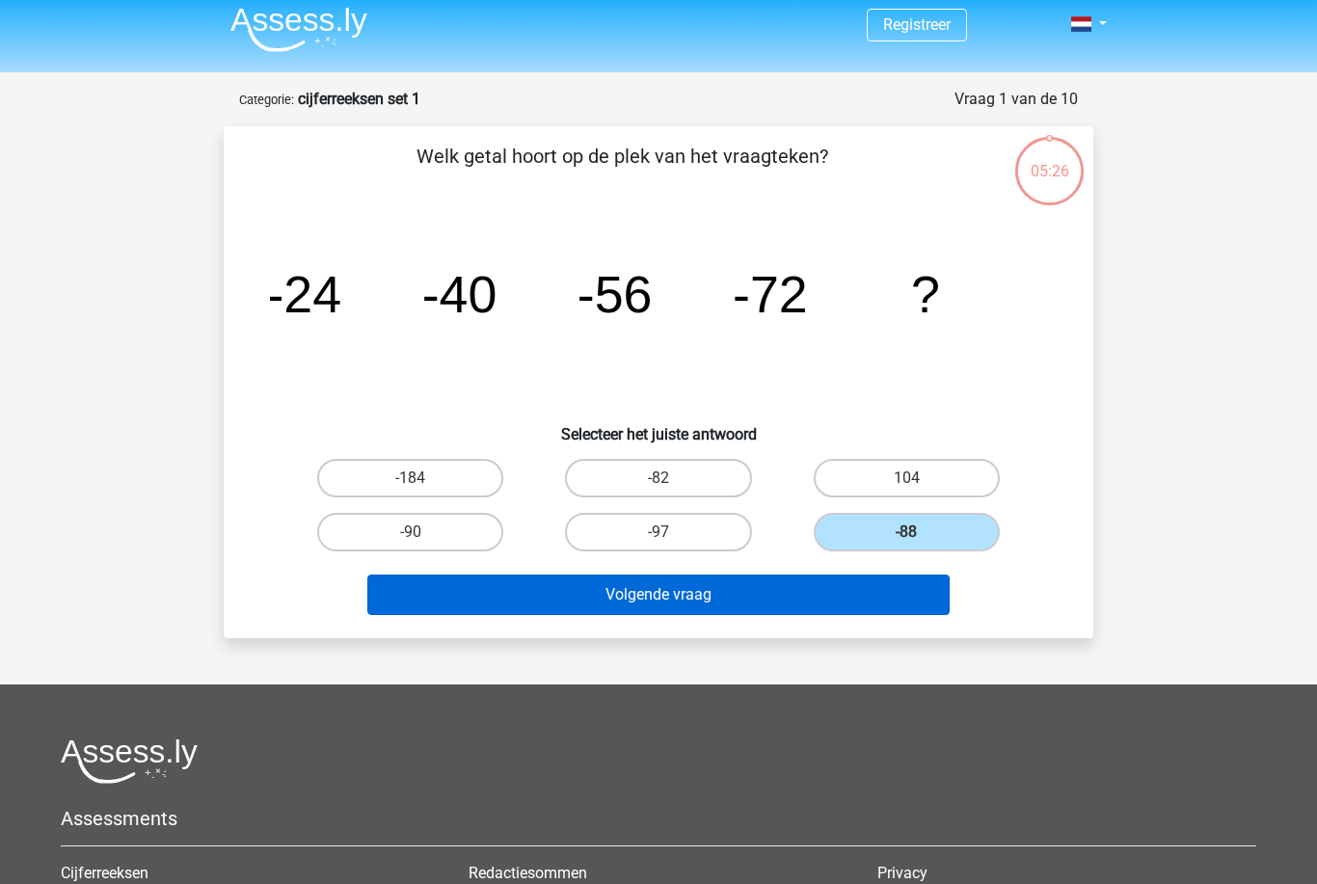
click at [645, 597] on button "Volgende vraag" at bounding box center [658, 595] width 583 height 40
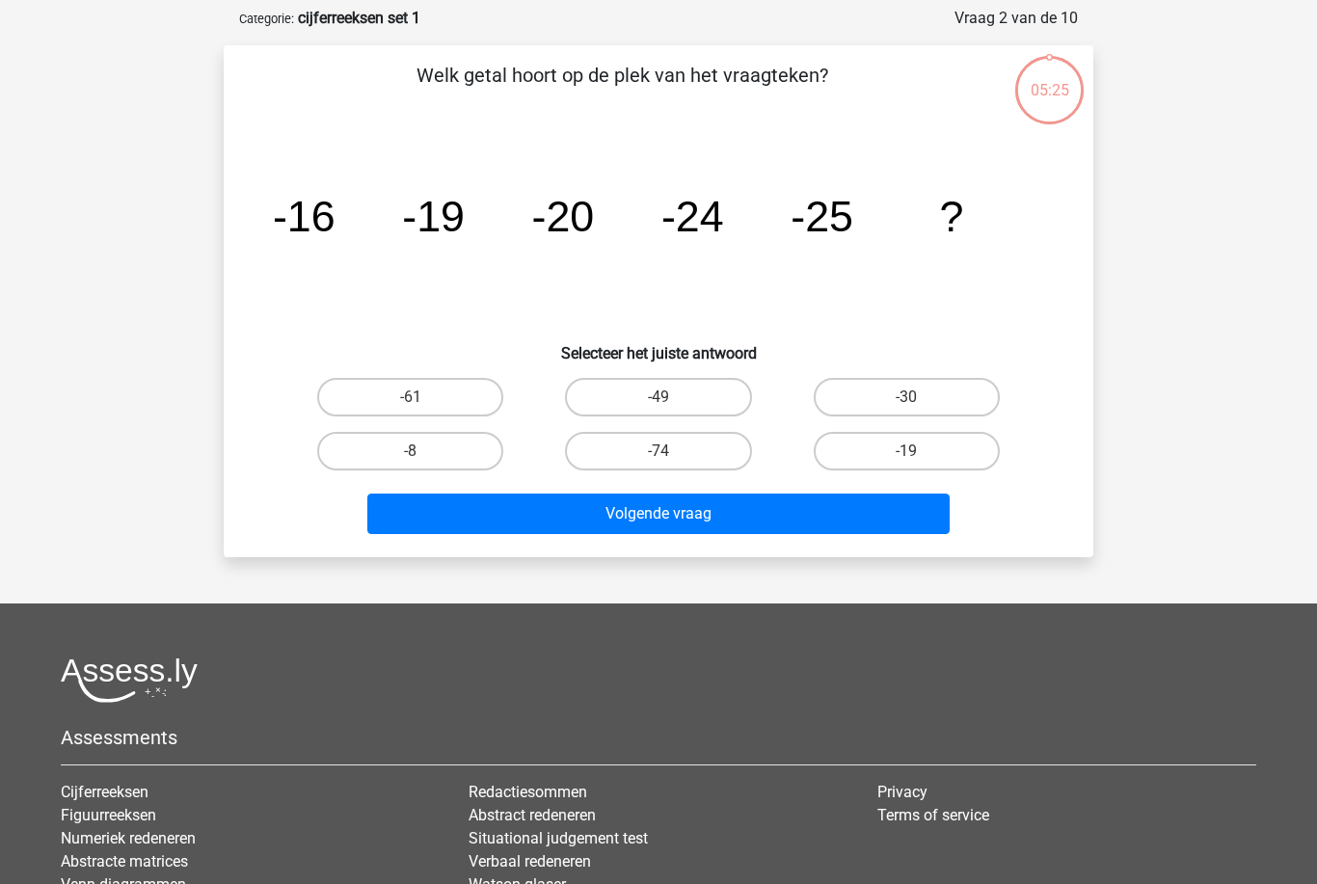
scroll to position [96, 0]
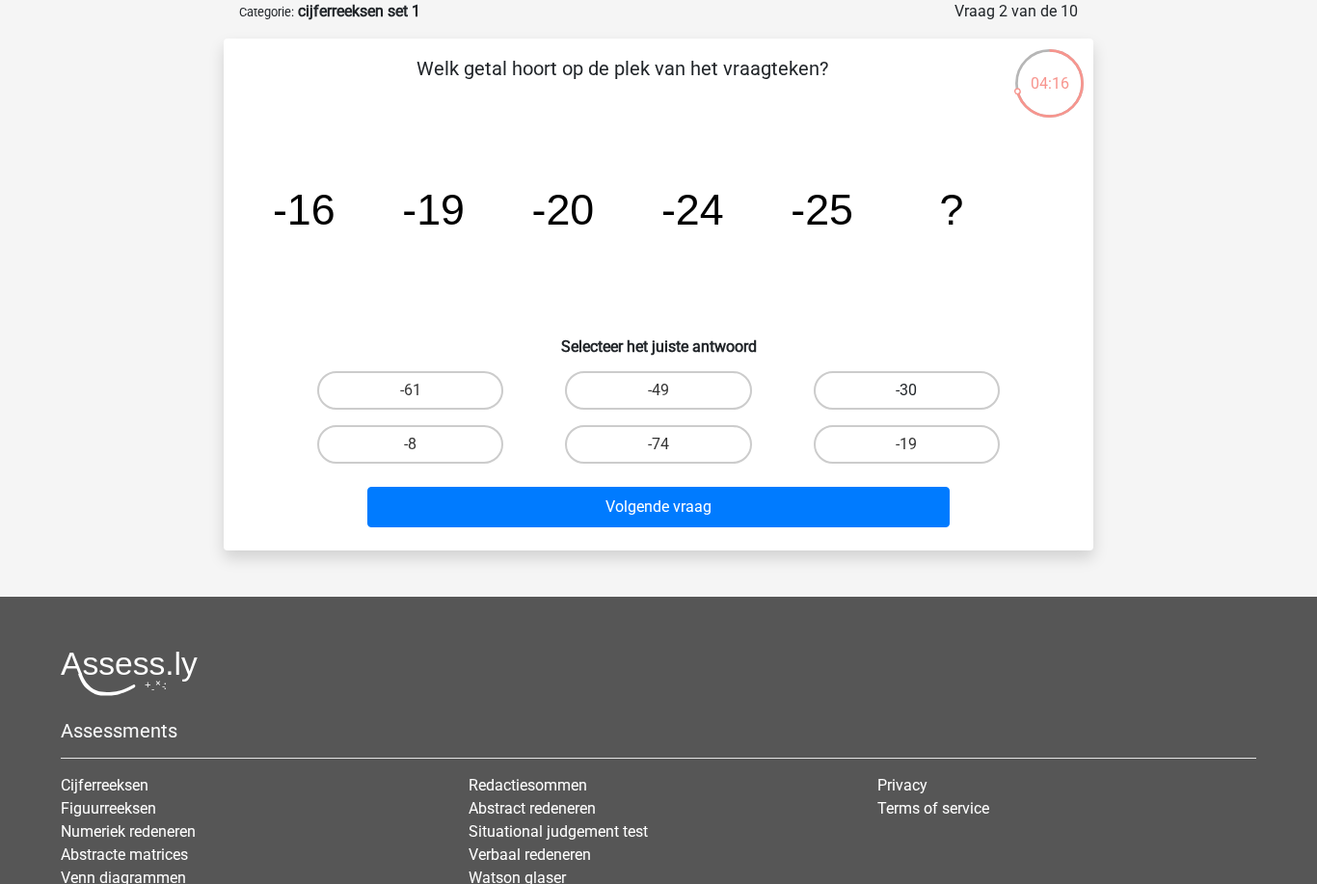
click at [906, 388] on label "-30" at bounding box center [907, 390] width 186 height 39
click at [906, 390] on input "-30" at bounding box center [912, 396] width 13 height 13
radio input "true"
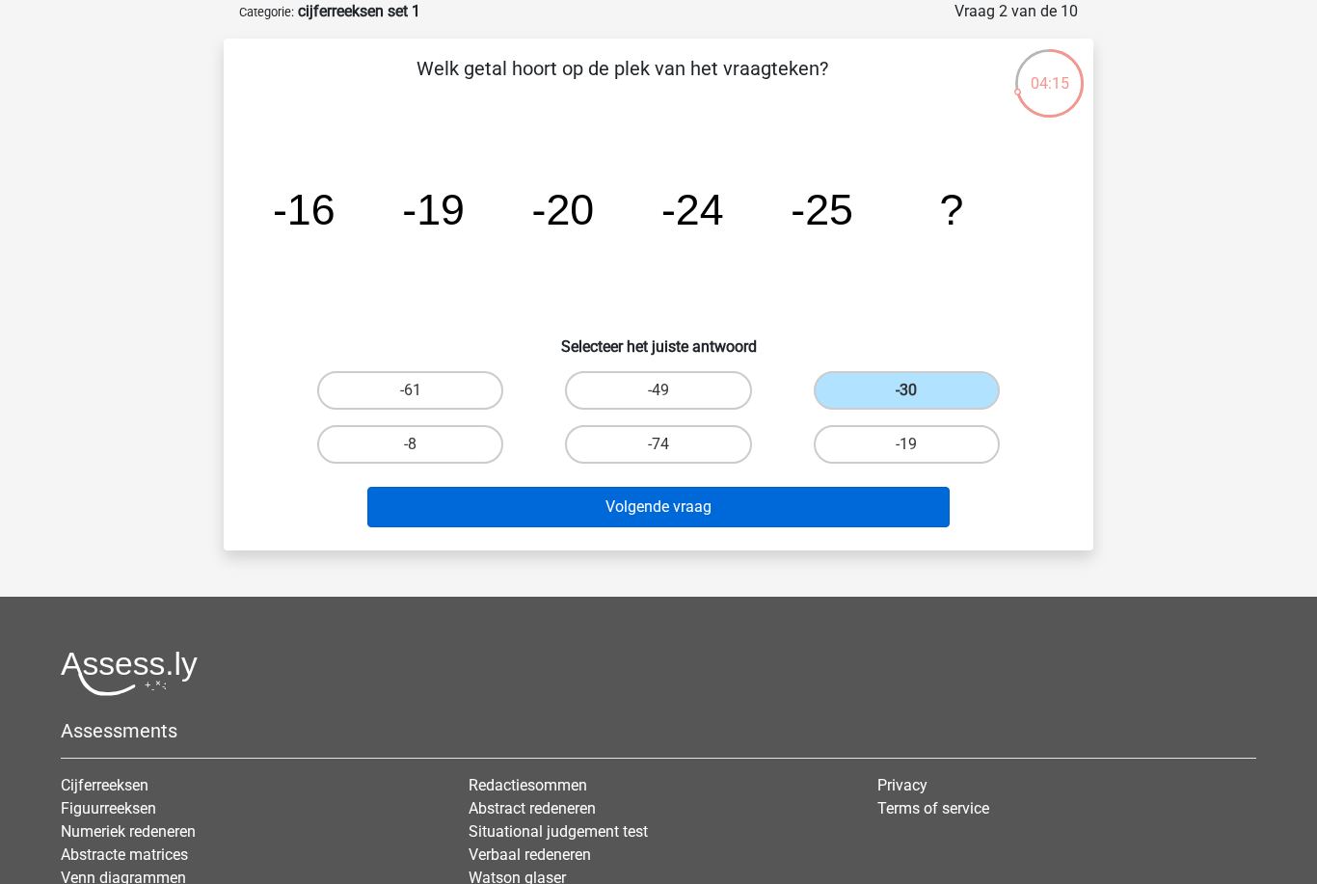
click at [671, 509] on button "Volgende vraag" at bounding box center [658, 507] width 583 height 40
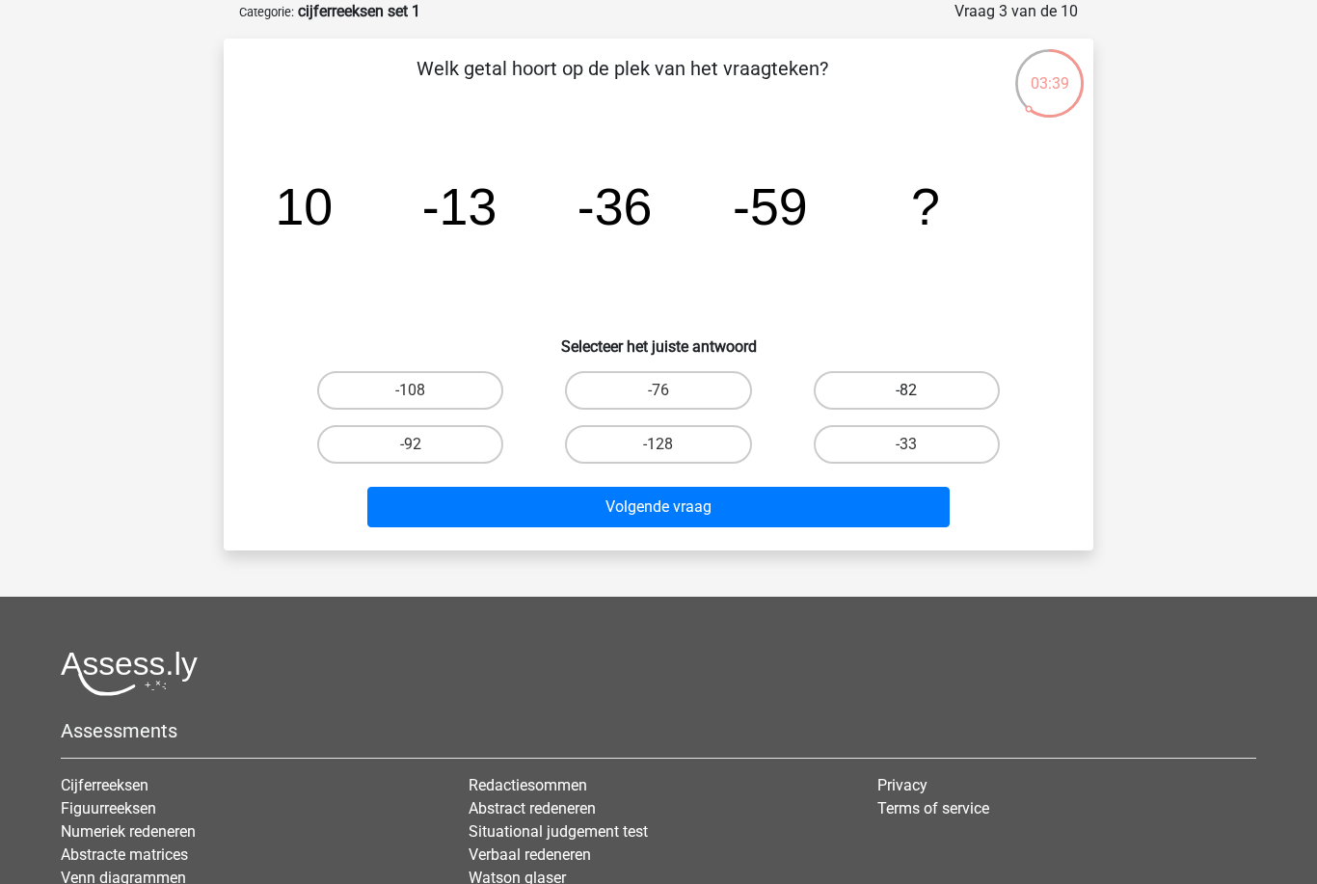
click at [893, 396] on label "-82" at bounding box center [907, 390] width 186 height 39
click at [906, 396] on input "-82" at bounding box center [912, 396] width 13 height 13
radio input "true"
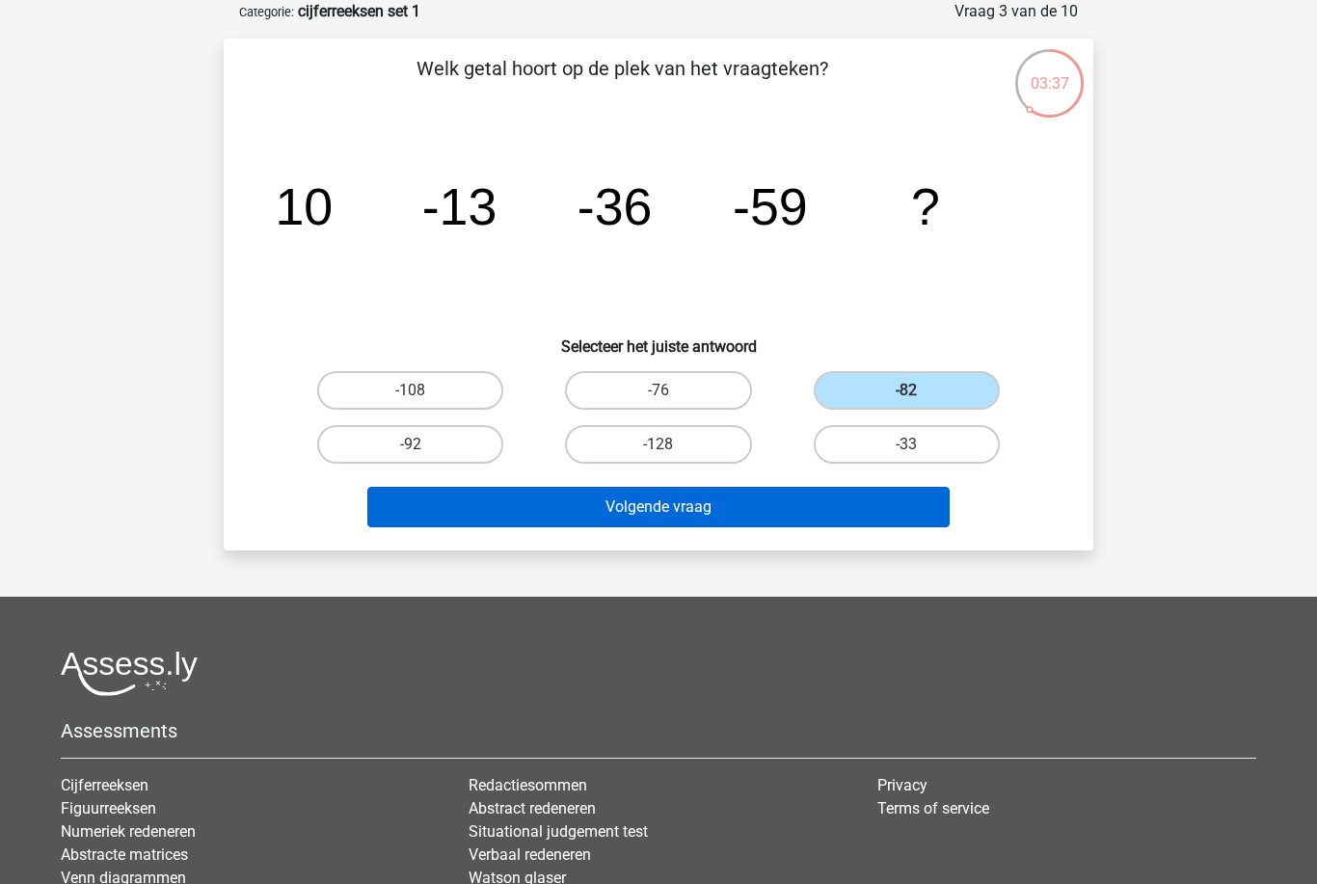
click at [651, 509] on button "Volgende vraag" at bounding box center [658, 507] width 583 height 40
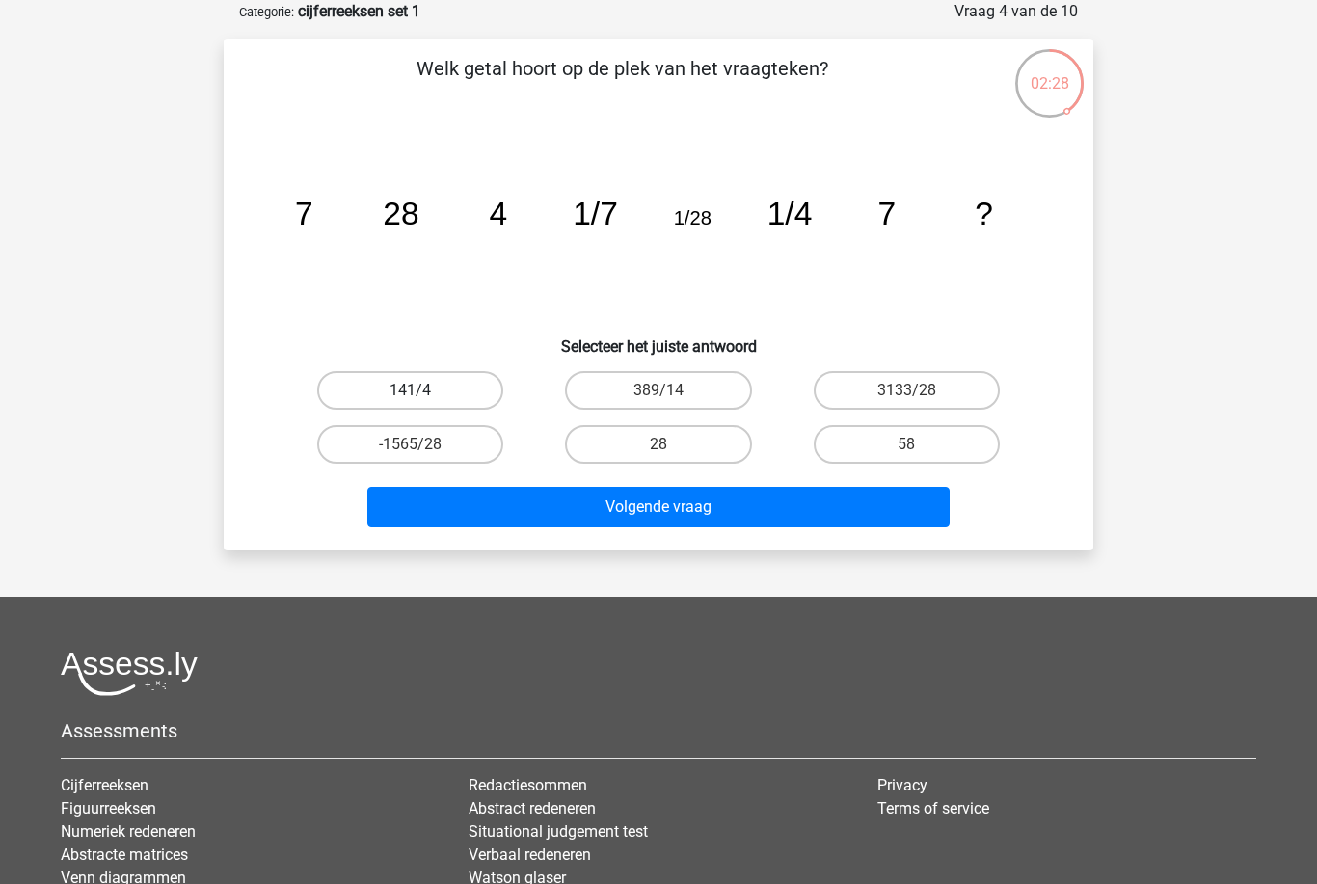
click at [444, 397] on label "141/4" at bounding box center [410, 390] width 186 height 39
click at [423, 397] on input "141/4" at bounding box center [417, 396] width 13 height 13
radio input "true"
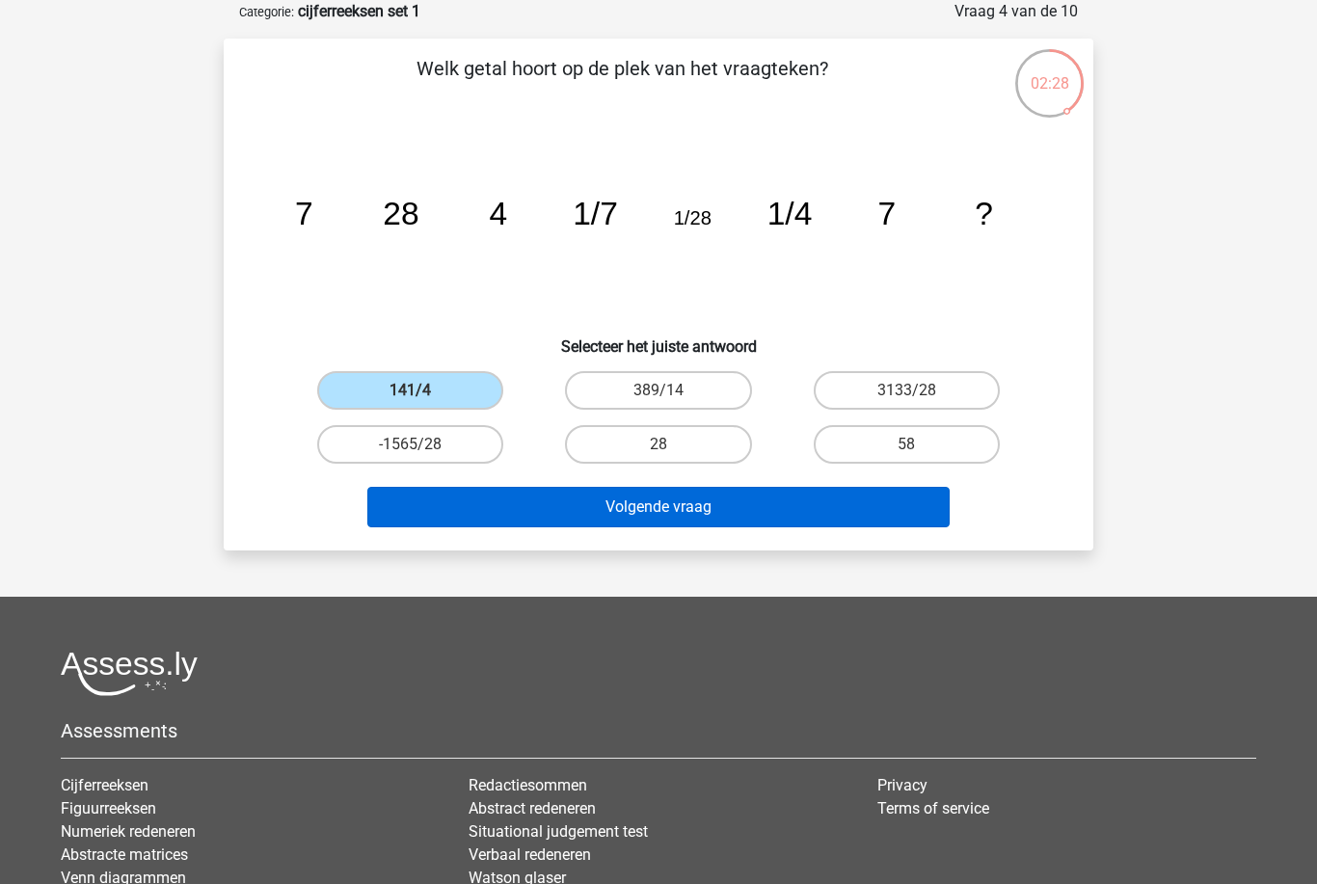
click at [678, 507] on button "Volgende vraag" at bounding box center [658, 507] width 583 height 40
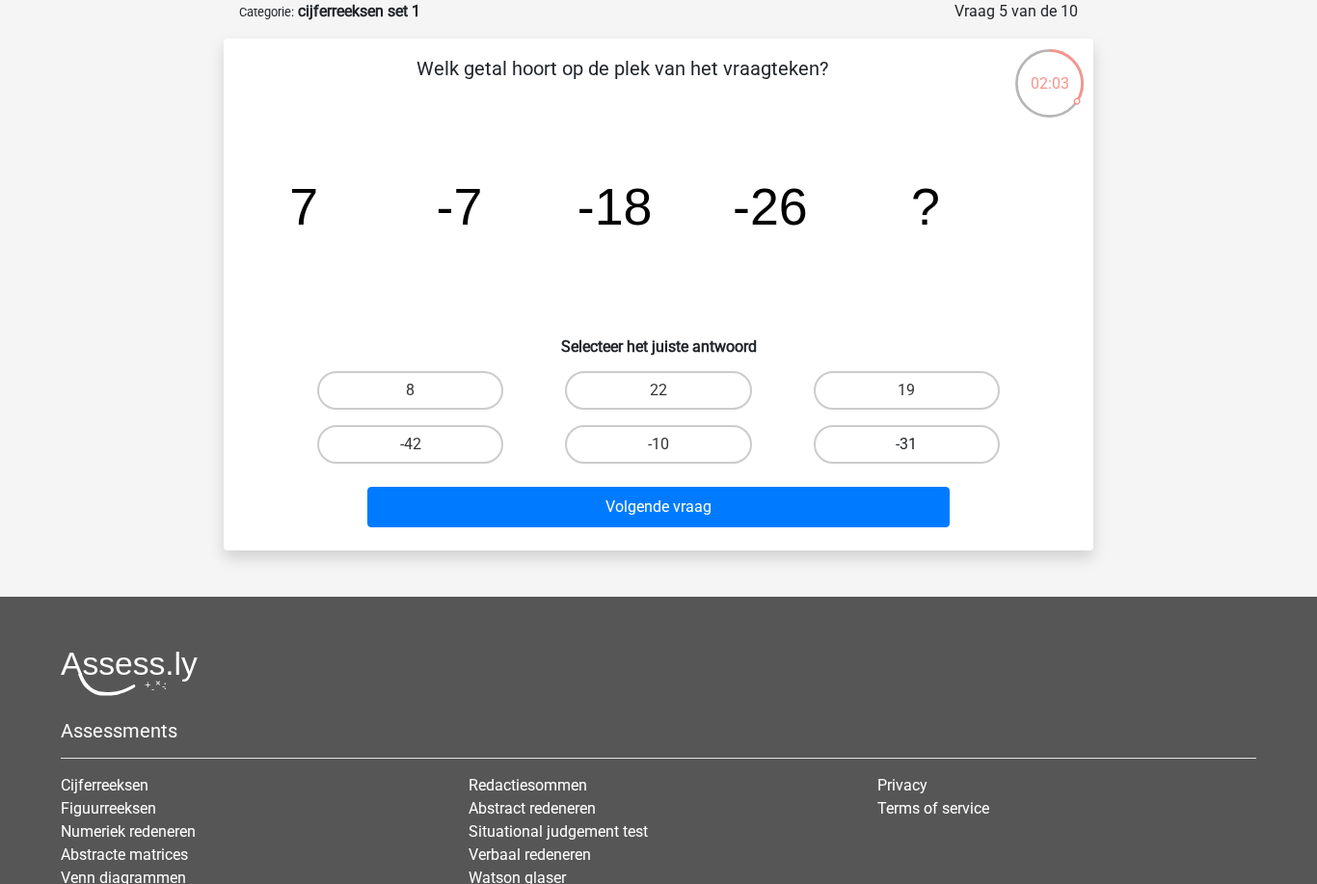
click at [901, 442] on label "-31" at bounding box center [907, 444] width 186 height 39
click at [906, 444] on input "-31" at bounding box center [912, 450] width 13 height 13
radio input "true"
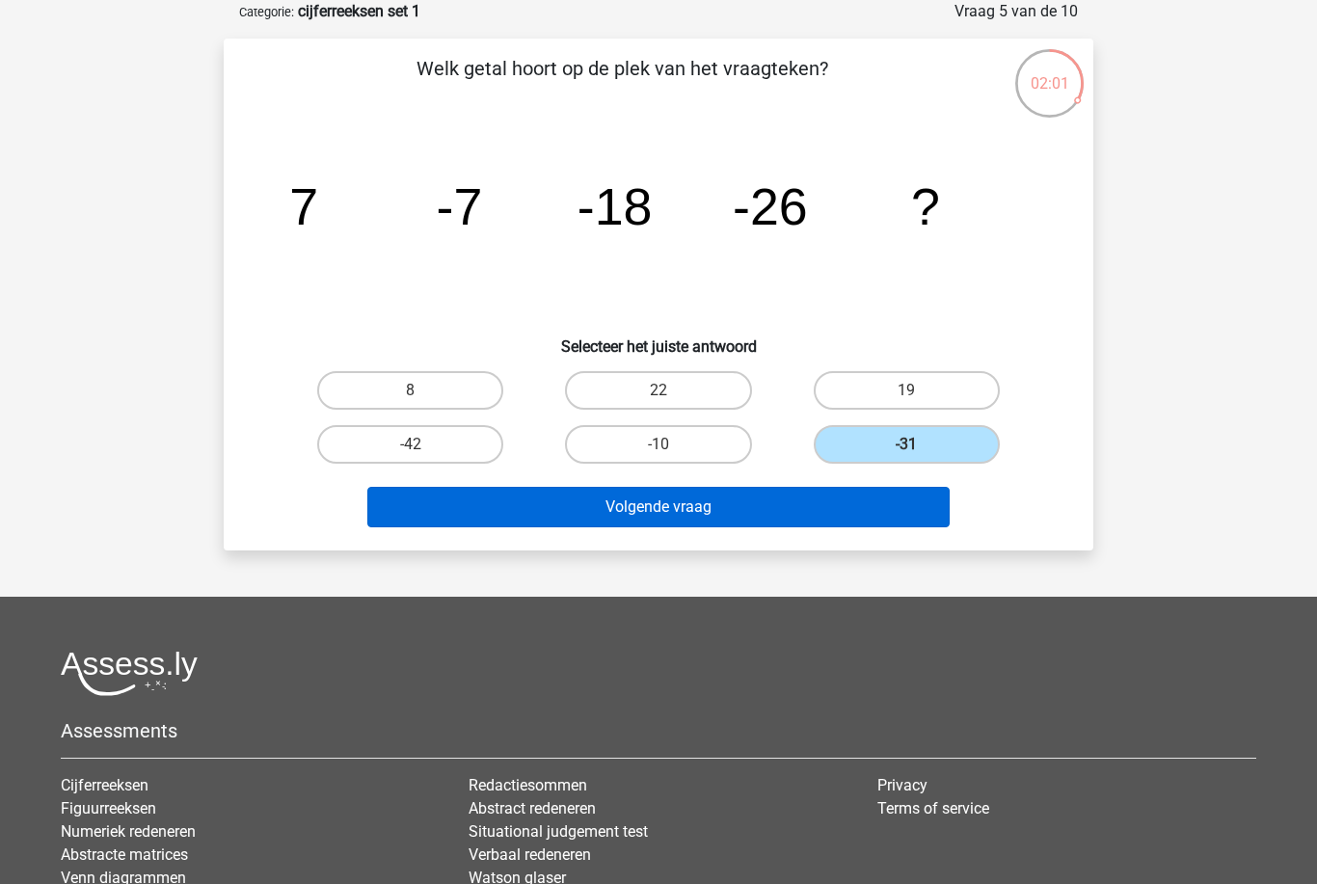
click at [689, 506] on button "Volgende vraag" at bounding box center [658, 507] width 583 height 40
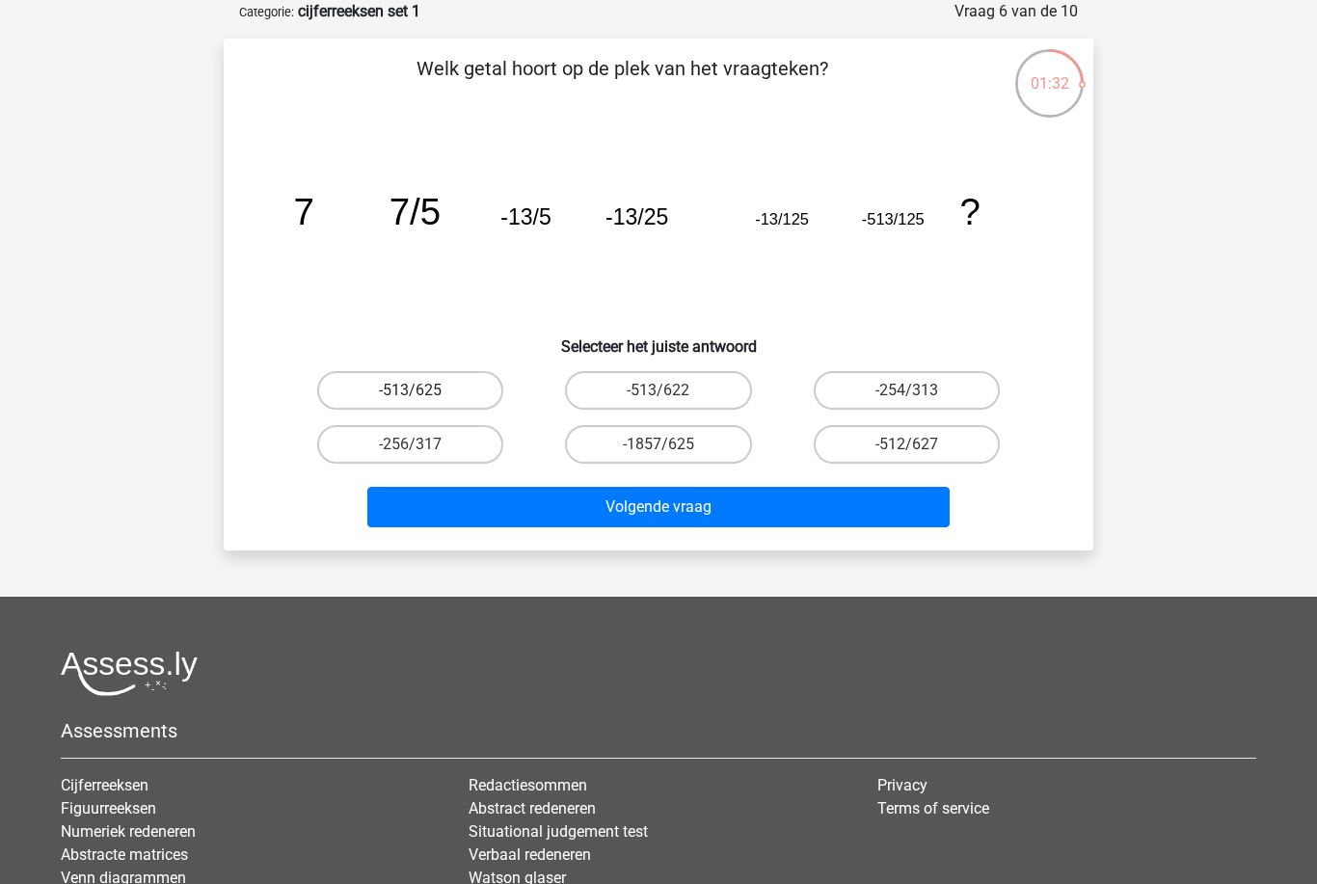
click at [430, 388] on label "-513/625" at bounding box center [410, 390] width 186 height 39
click at [423, 390] on input "-513/625" at bounding box center [417, 396] width 13 height 13
radio input "true"
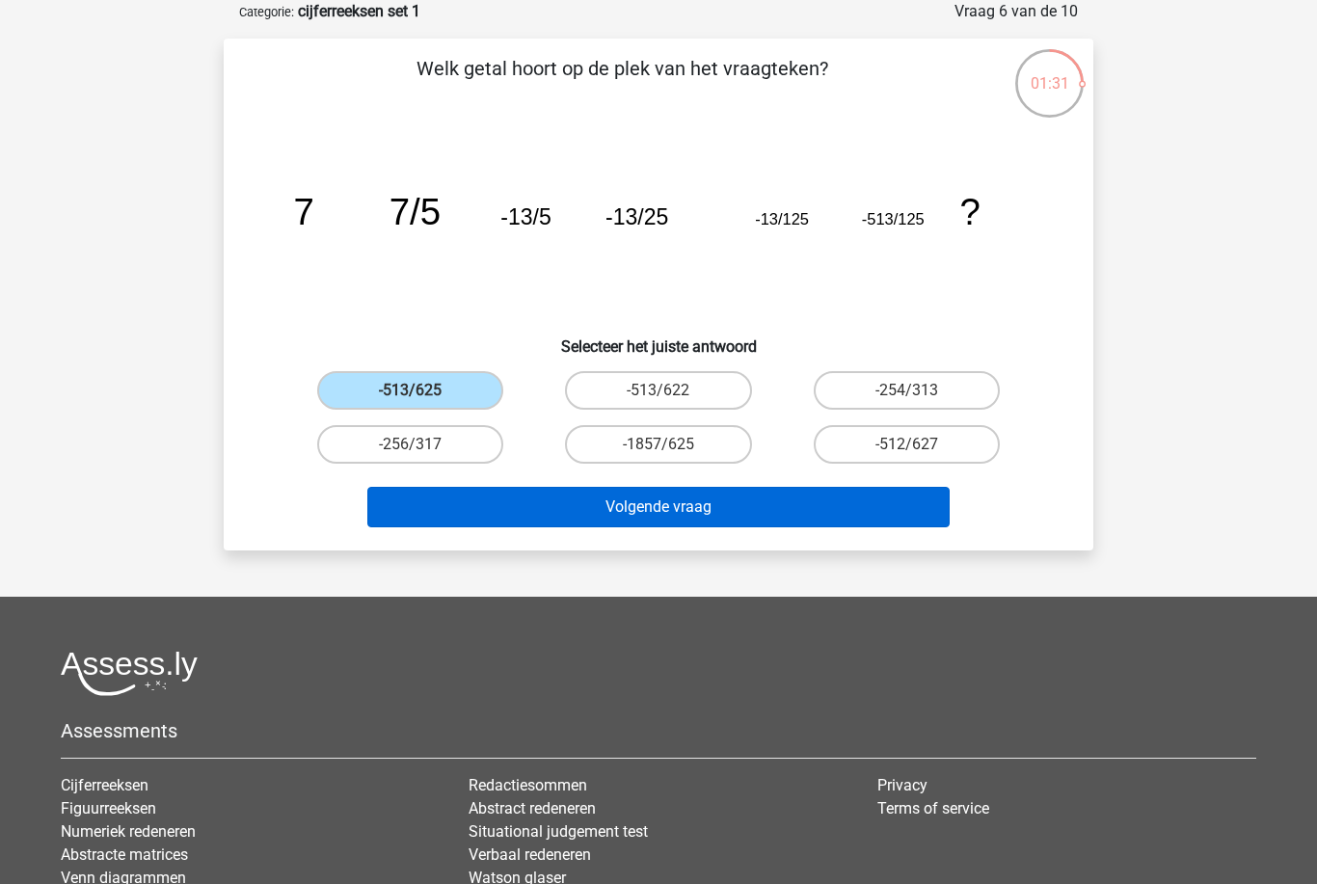
click at [668, 511] on button "Volgende vraag" at bounding box center [658, 507] width 583 height 40
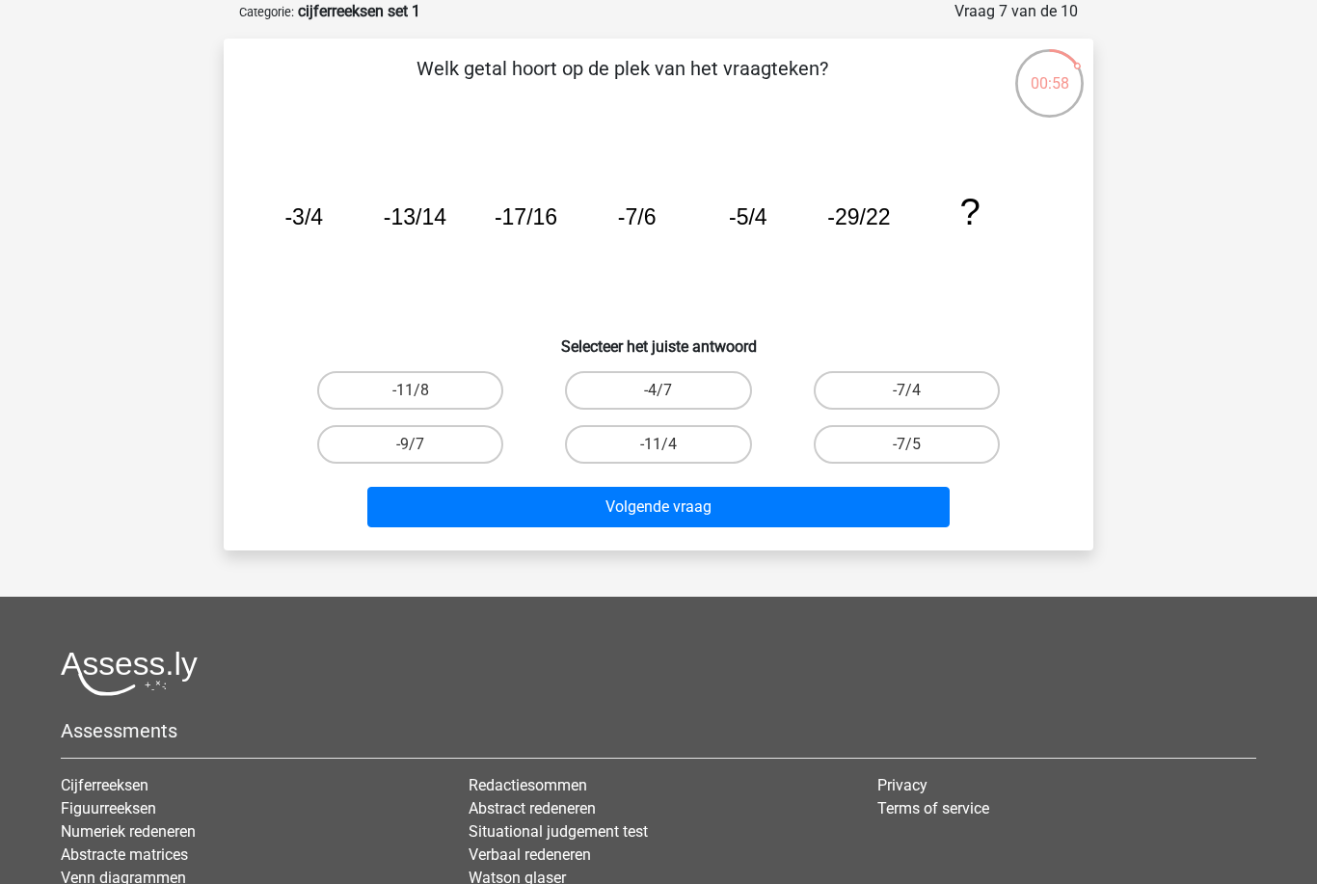
click at [913, 446] on input "-7/5" at bounding box center [912, 450] width 13 height 13
radio input "true"
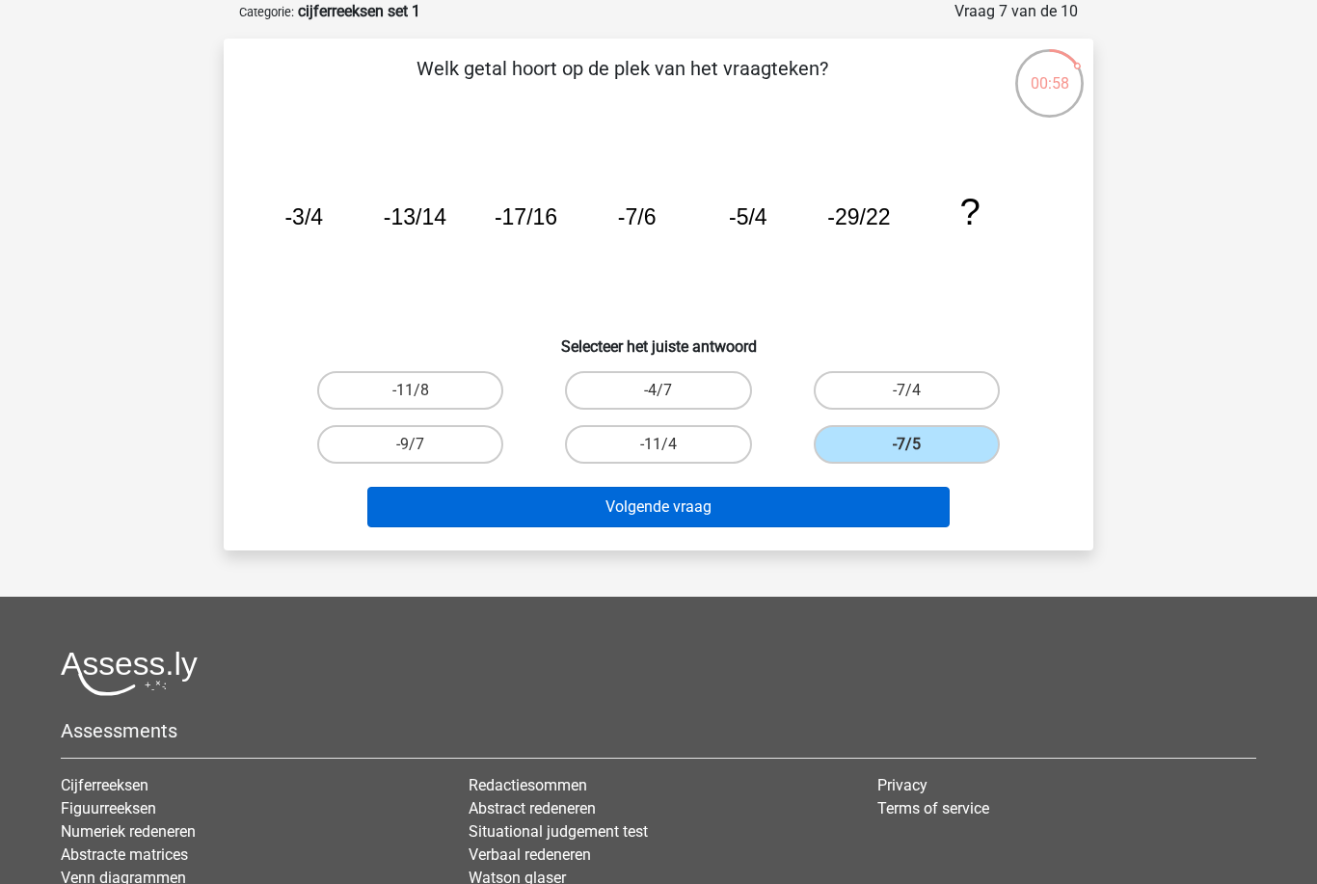
click at [687, 510] on button "Volgende vraag" at bounding box center [658, 507] width 583 height 40
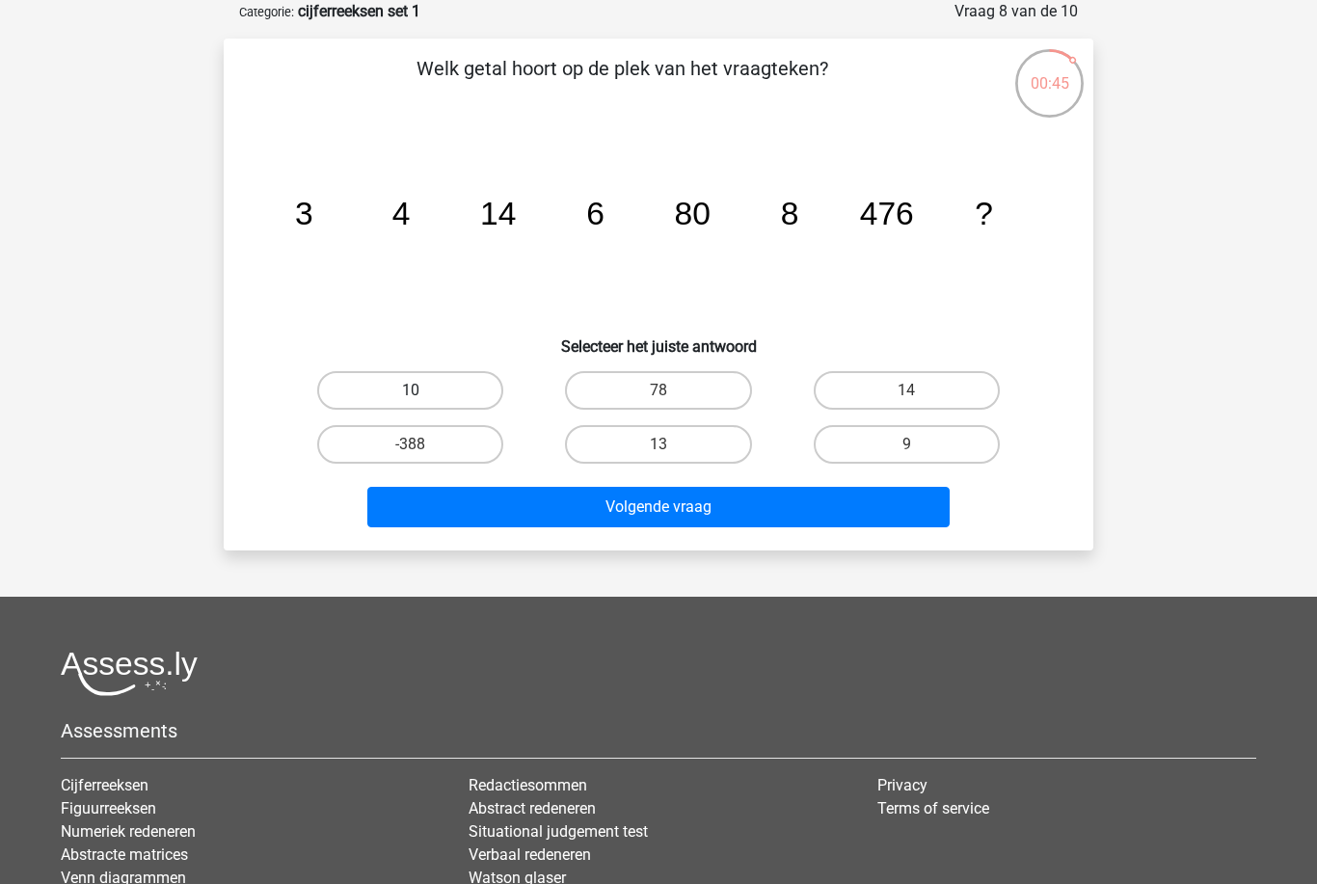
click at [423, 389] on label "10" at bounding box center [410, 390] width 186 height 39
click at [423, 390] on input "10" at bounding box center [417, 396] width 13 height 13
radio input "true"
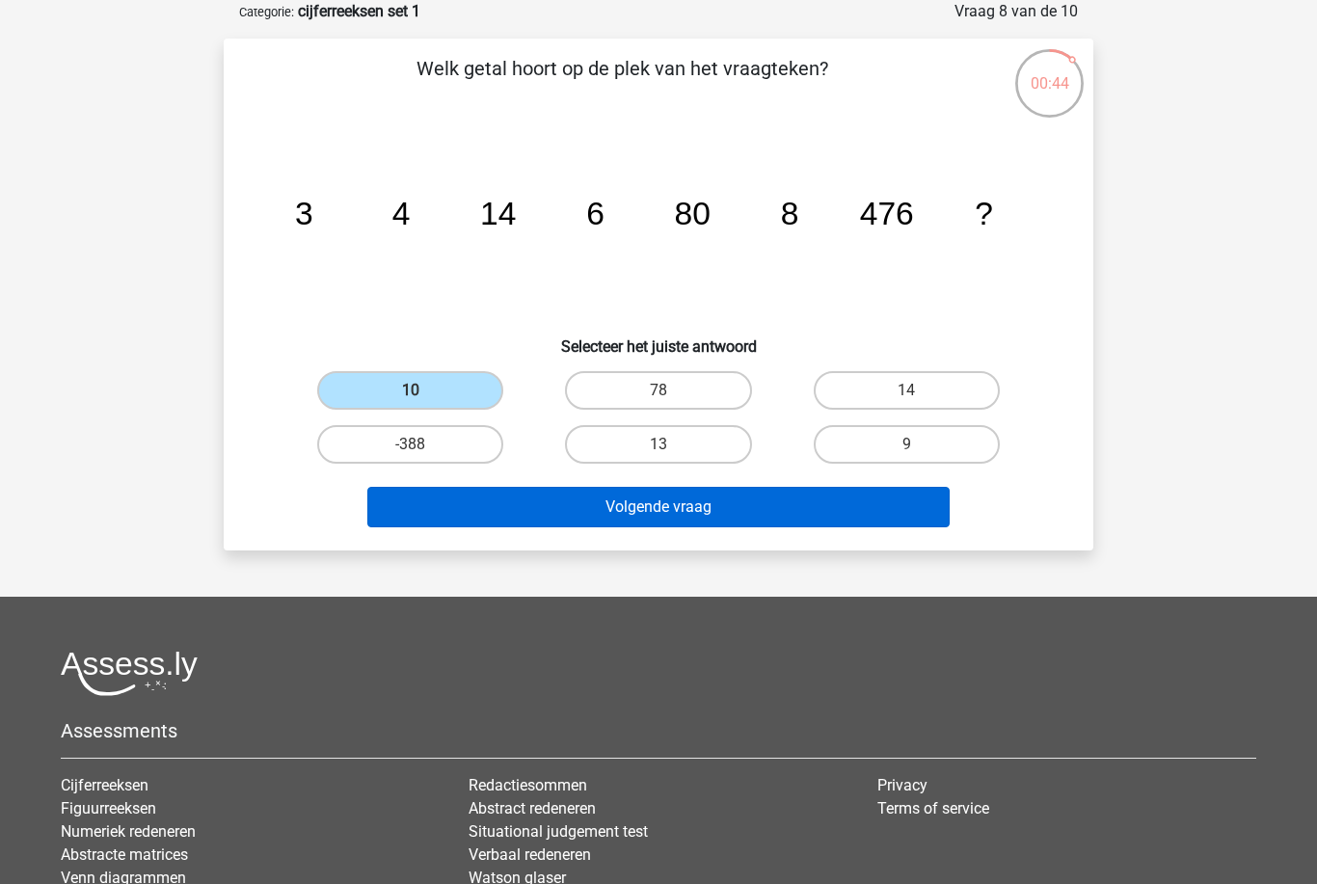
click at [687, 515] on button "Volgende vraag" at bounding box center [658, 507] width 583 height 40
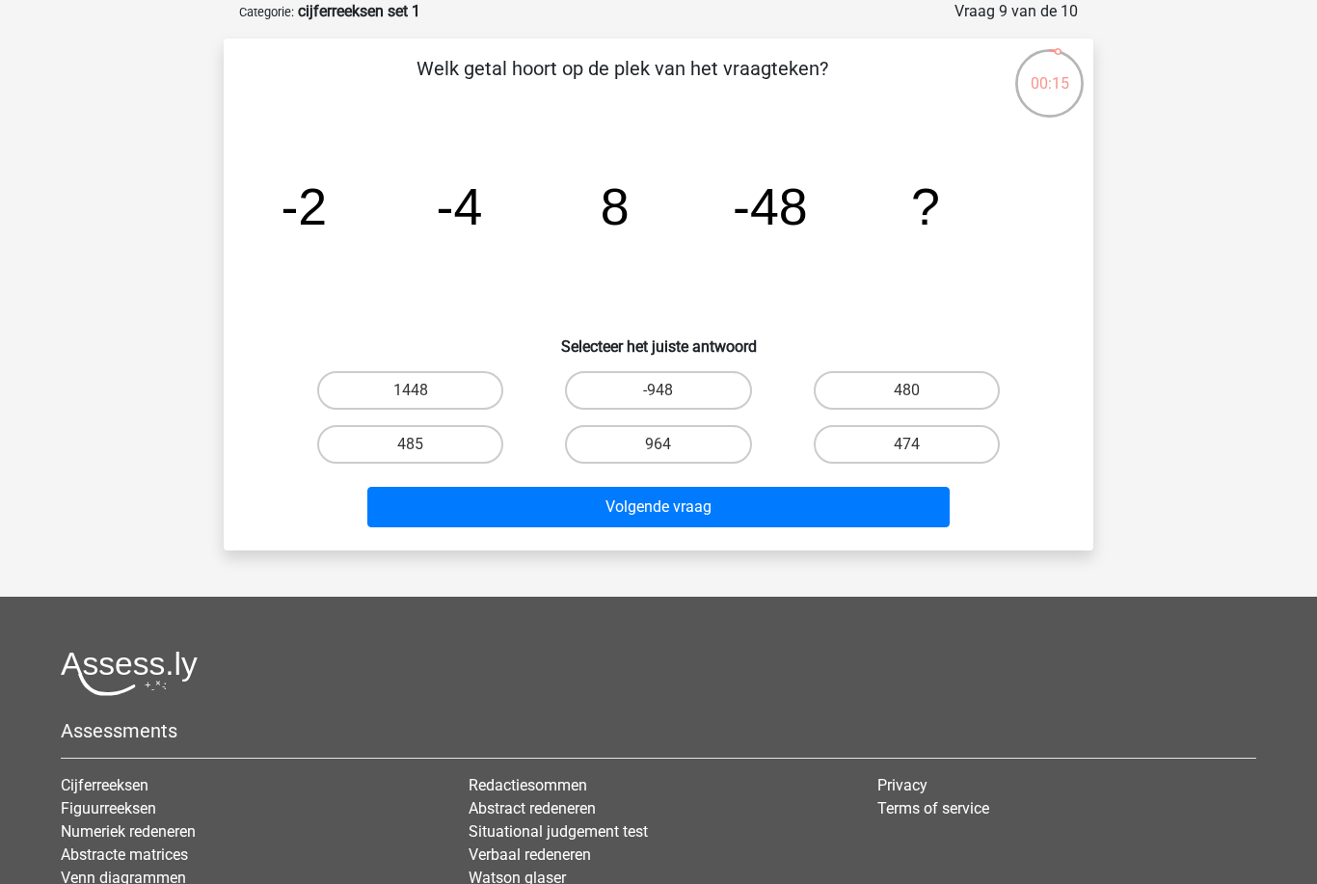
click at [918, 446] on input "474" at bounding box center [912, 450] width 13 height 13
radio input "true"
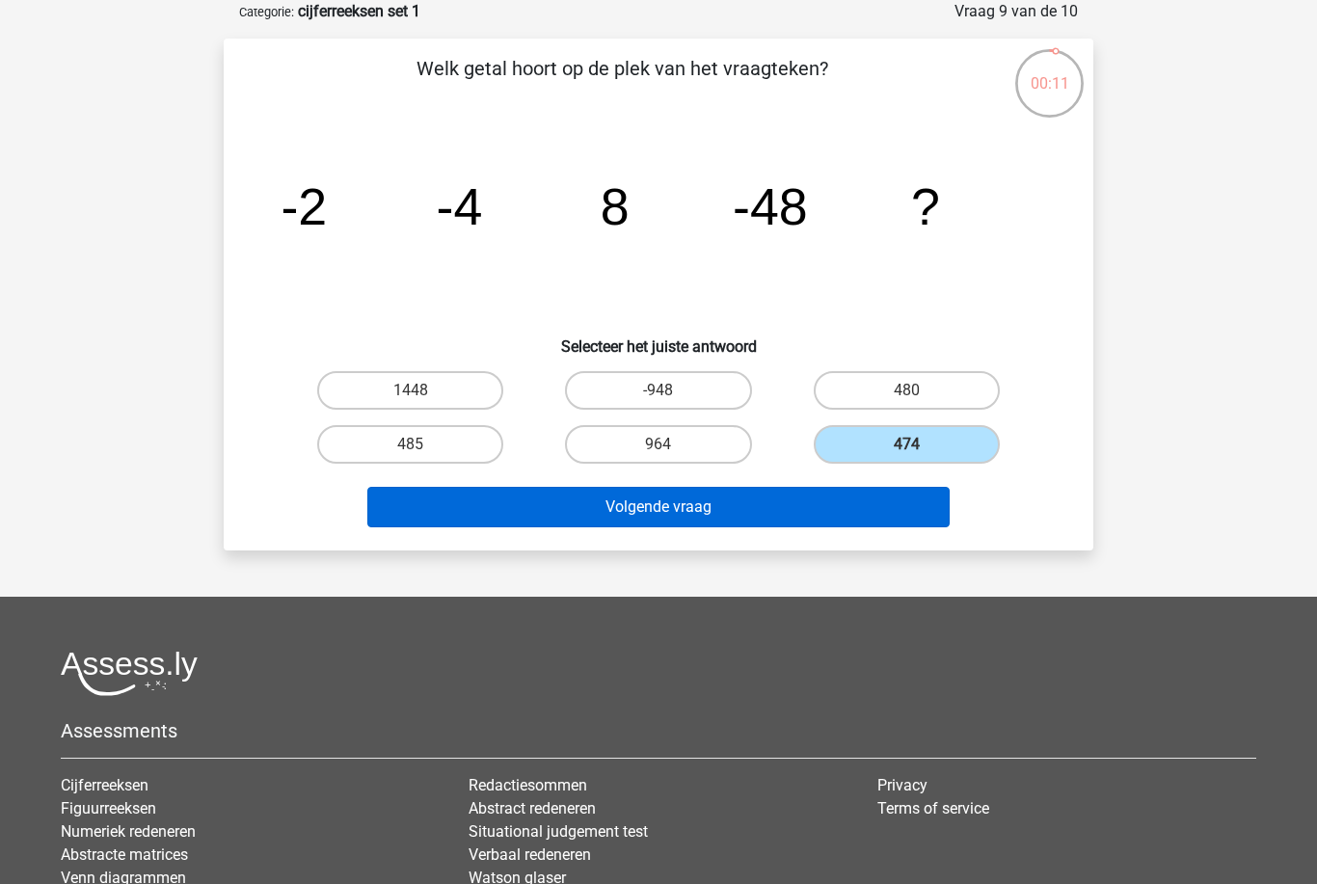
click at [678, 505] on button "Volgende vraag" at bounding box center [658, 507] width 583 height 40
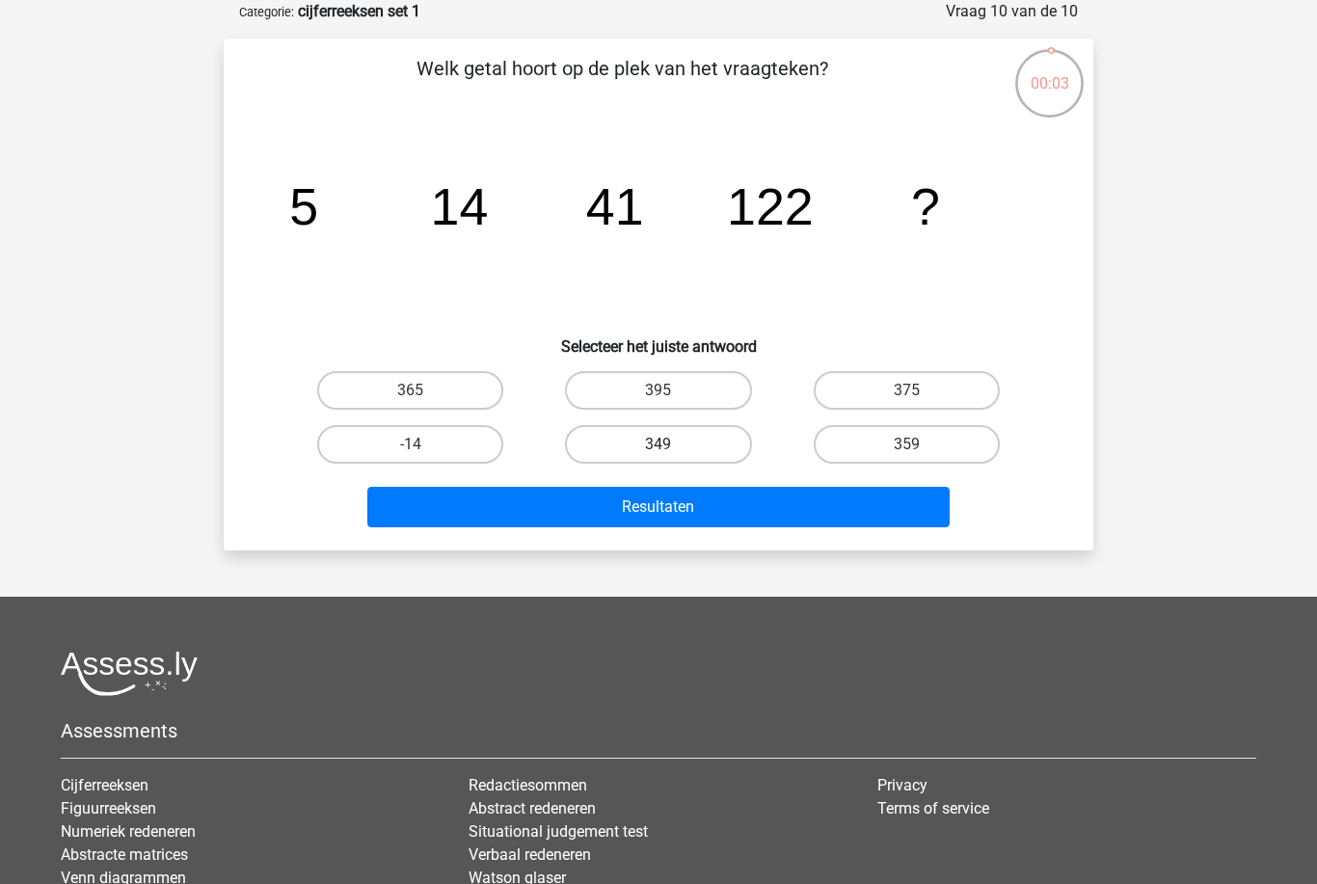
click at [678, 445] on label "349" at bounding box center [658, 444] width 186 height 39
click at [671, 445] on input "349" at bounding box center [665, 450] width 13 height 13
radio input "true"
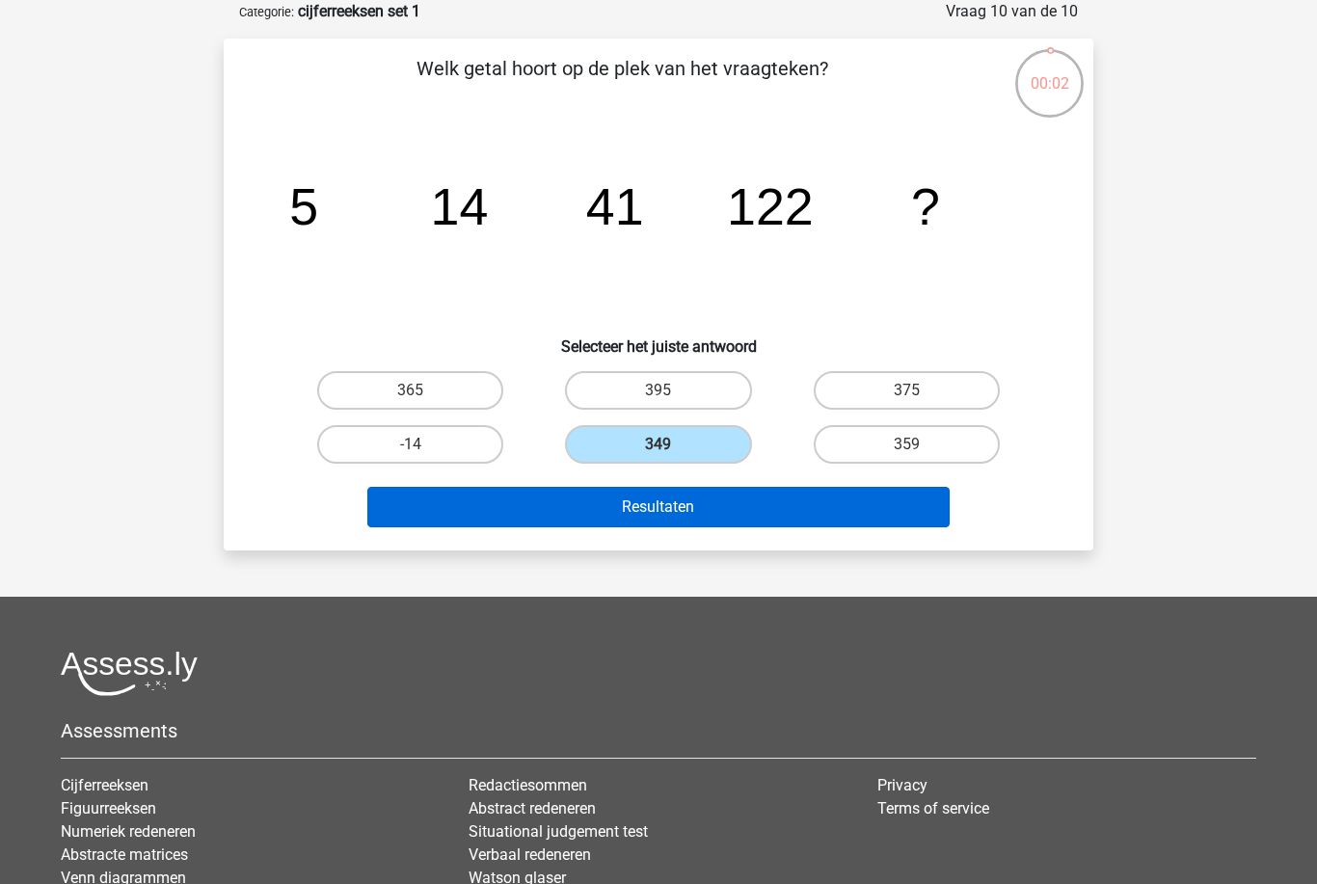
click at [690, 510] on button "Resultaten" at bounding box center [658, 507] width 583 height 40
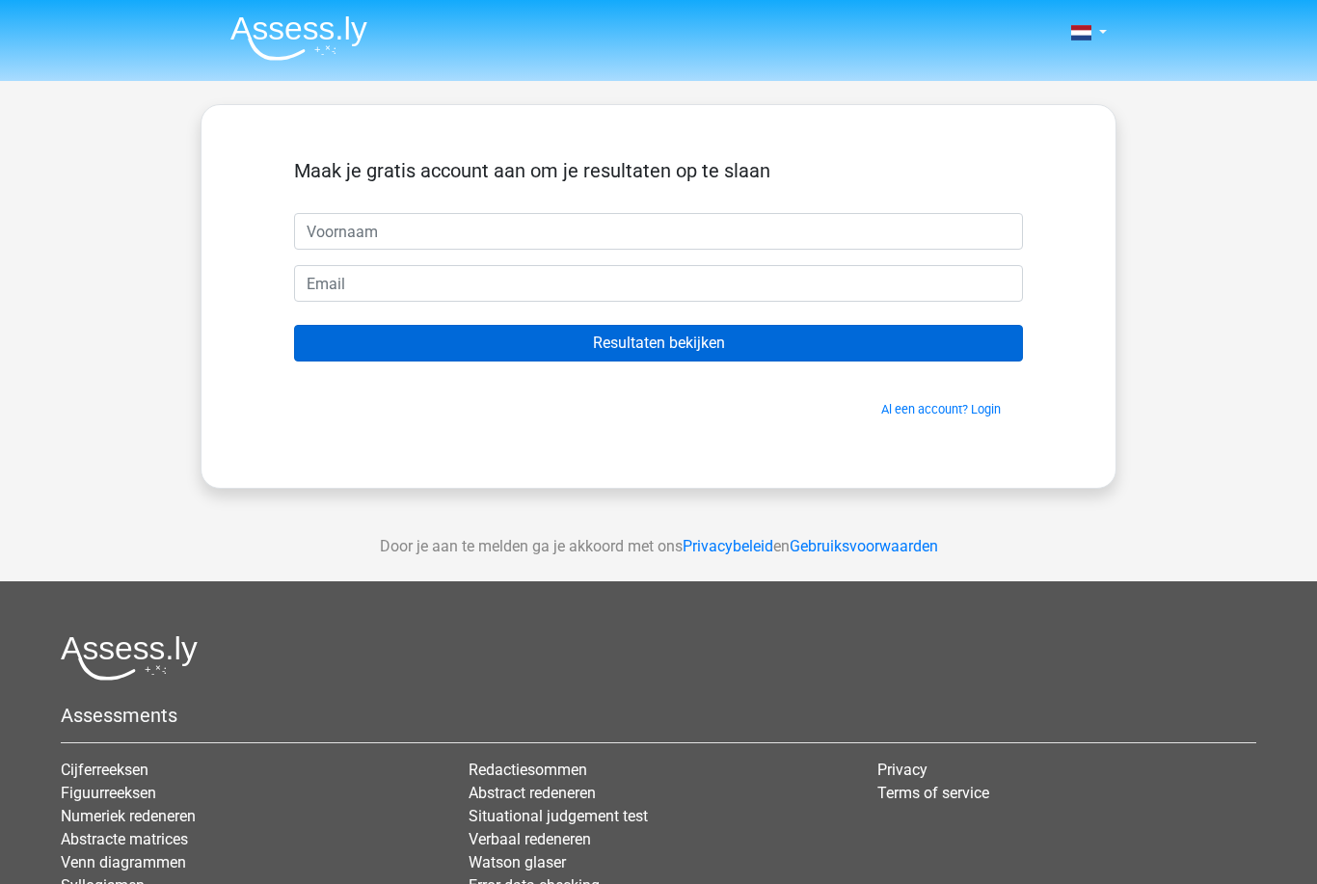
click at [632, 343] on input "Resultaten bekijken" at bounding box center [658, 343] width 729 height 37
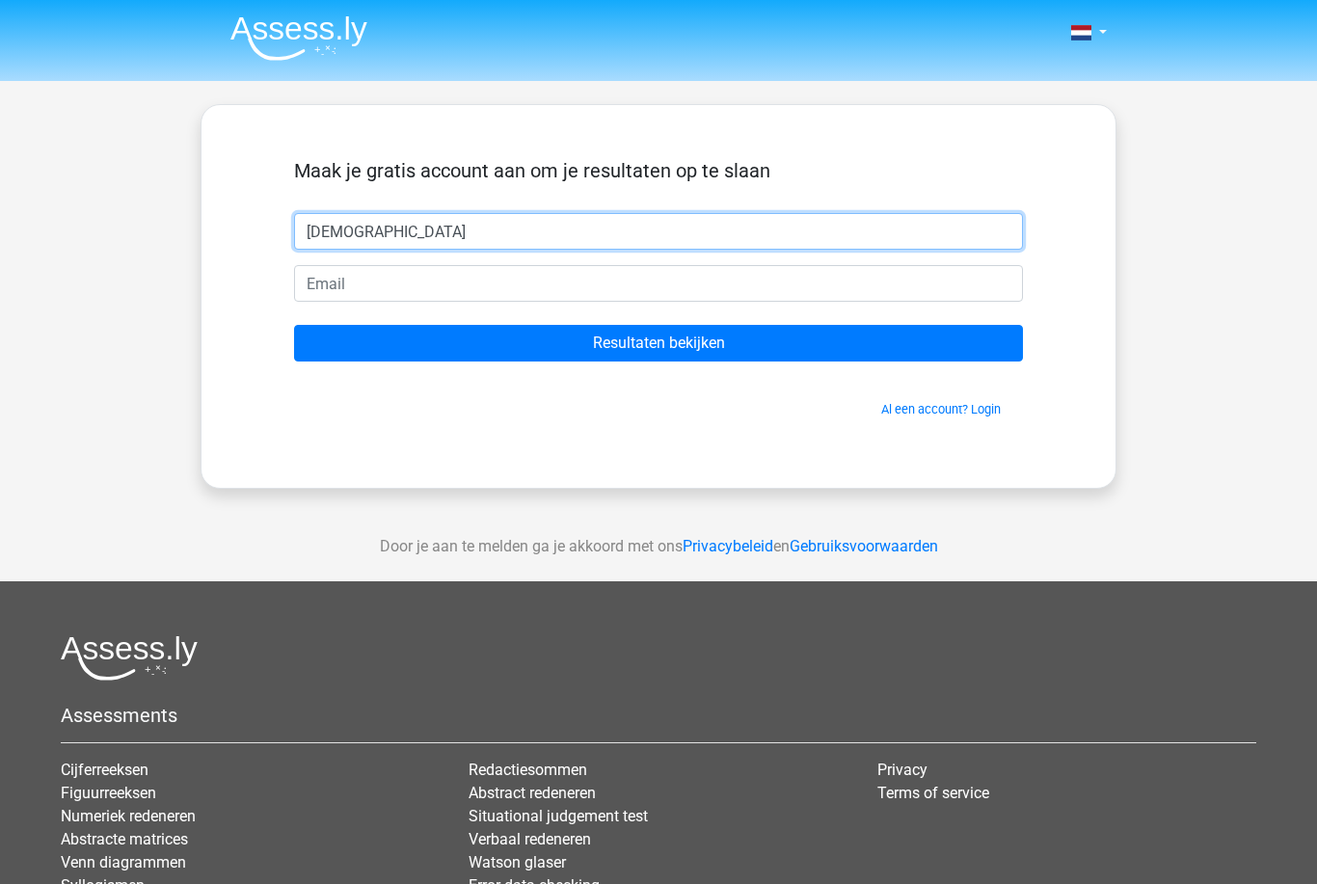
type input "[DEMOGRAPHIC_DATA]"
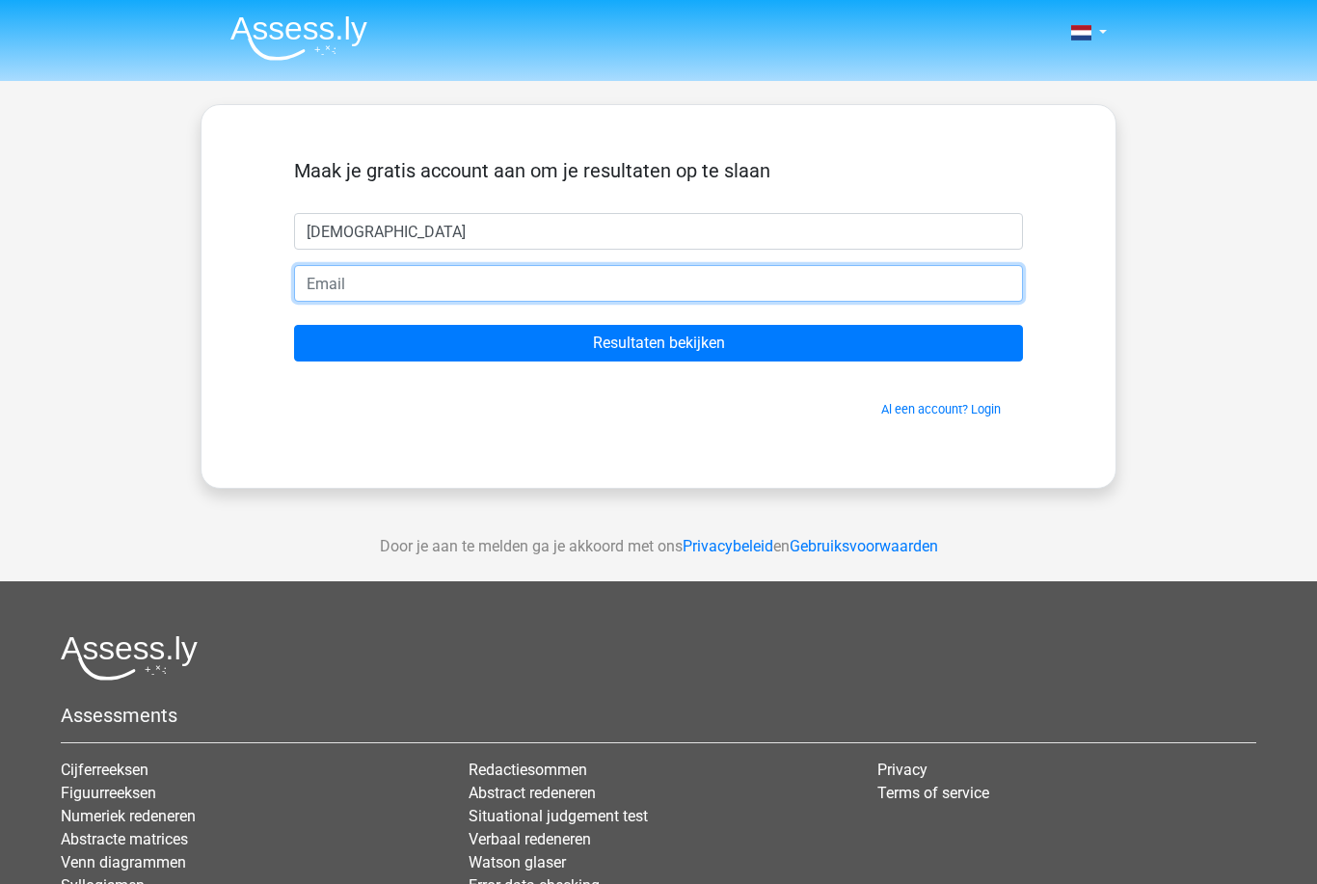
click at [380, 280] on input "email" at bounding box center [658, 283] width 729 height 37
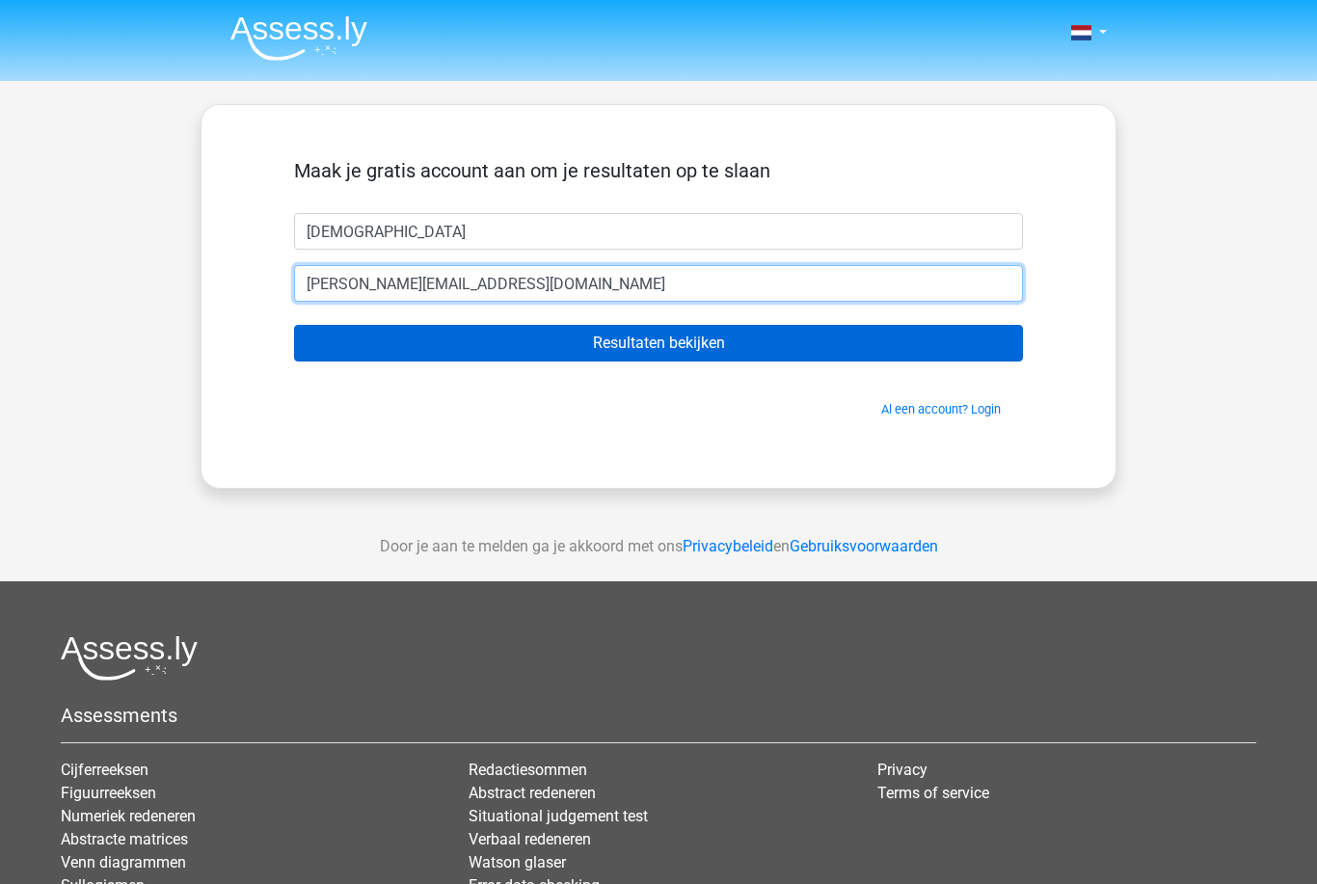
type input "[EMAIL_ADDRESS][DOMAIN_NAME]"
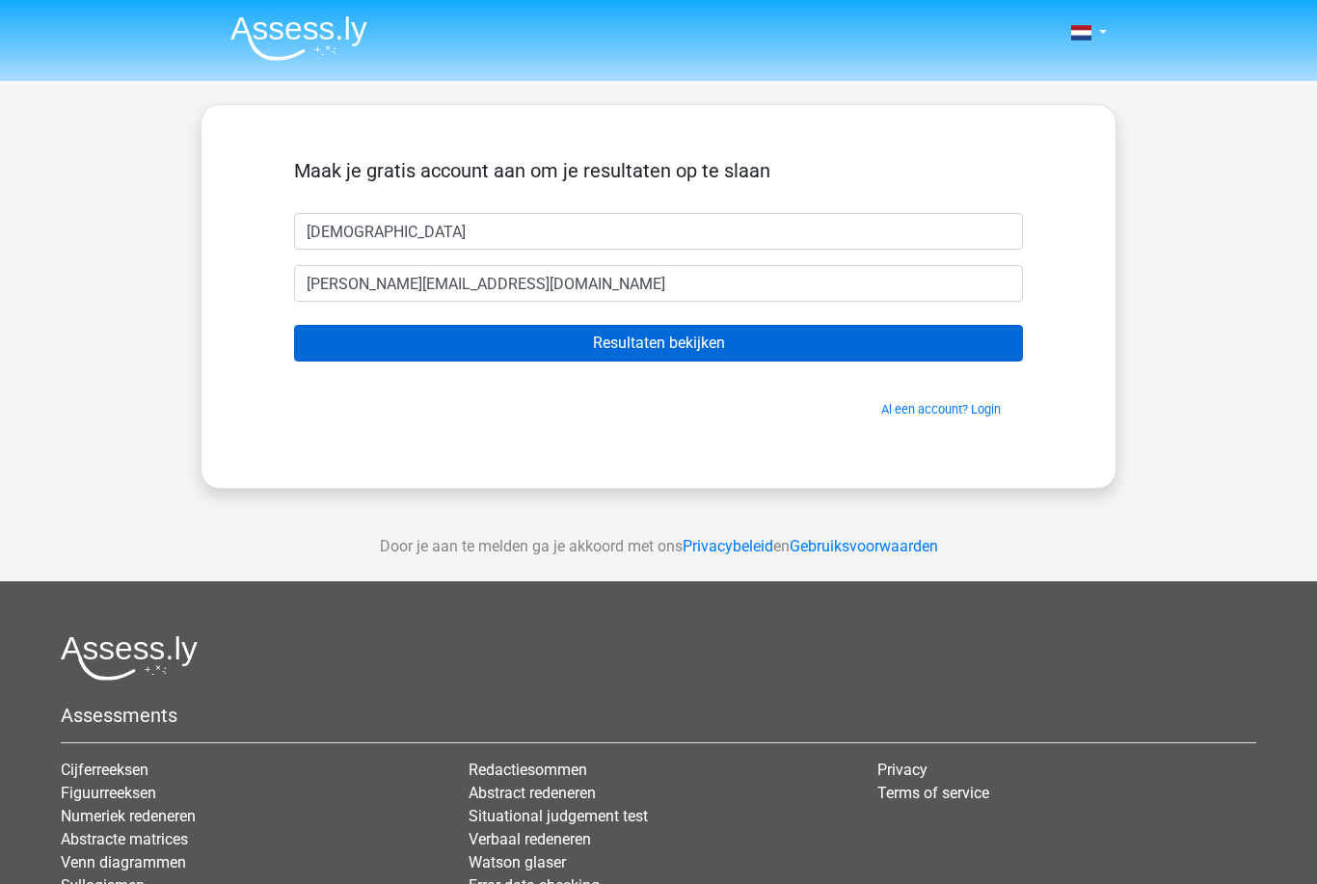
click at [652, 337] on input "Resultaten bekijken" at bounding box center [658, 343] width 729 height 37
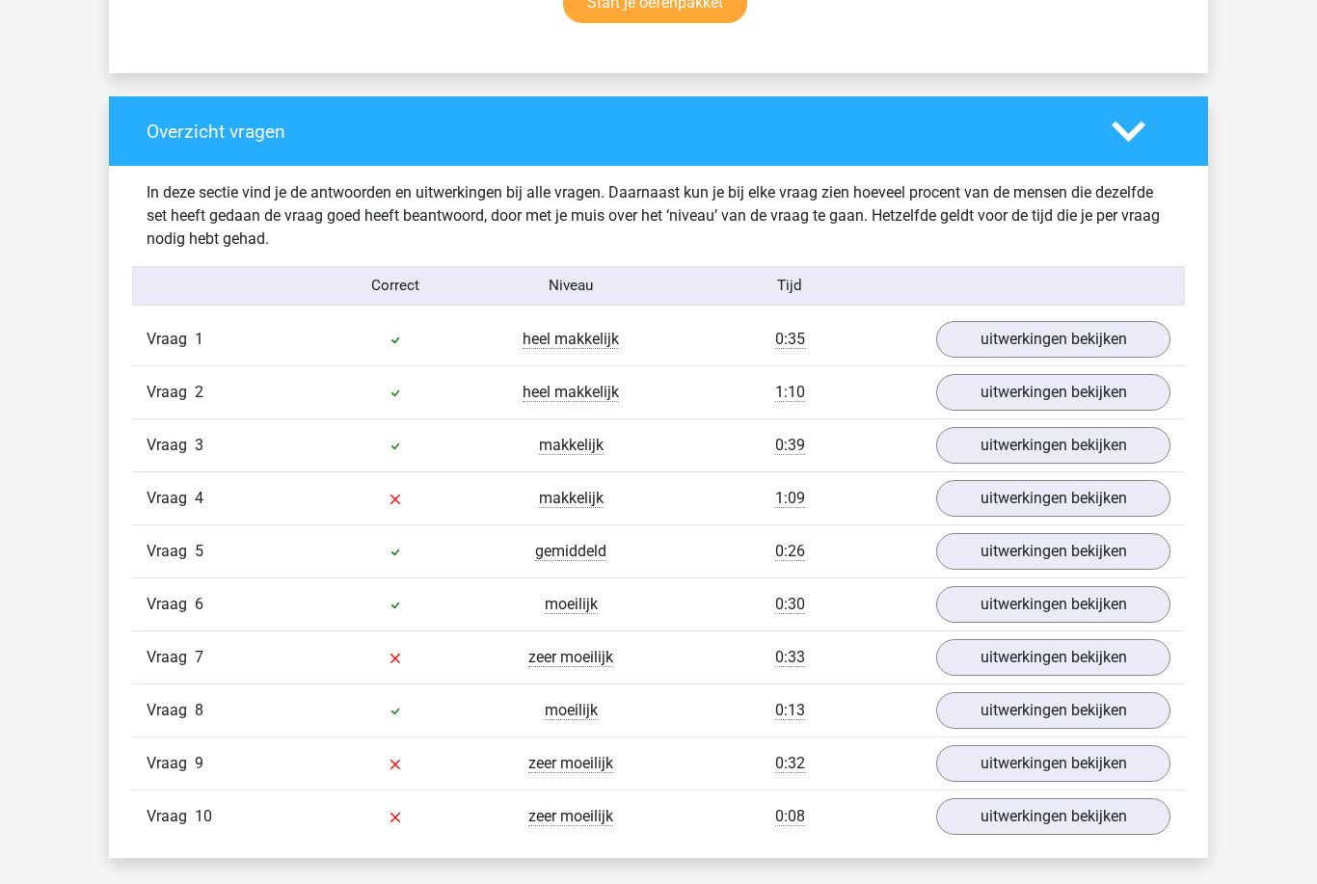
scroll to position [1351, 0]
click at [1038, 502] on link "uitwerkingen bekijken" at bounding box center [1053, 498] width 269 height 42
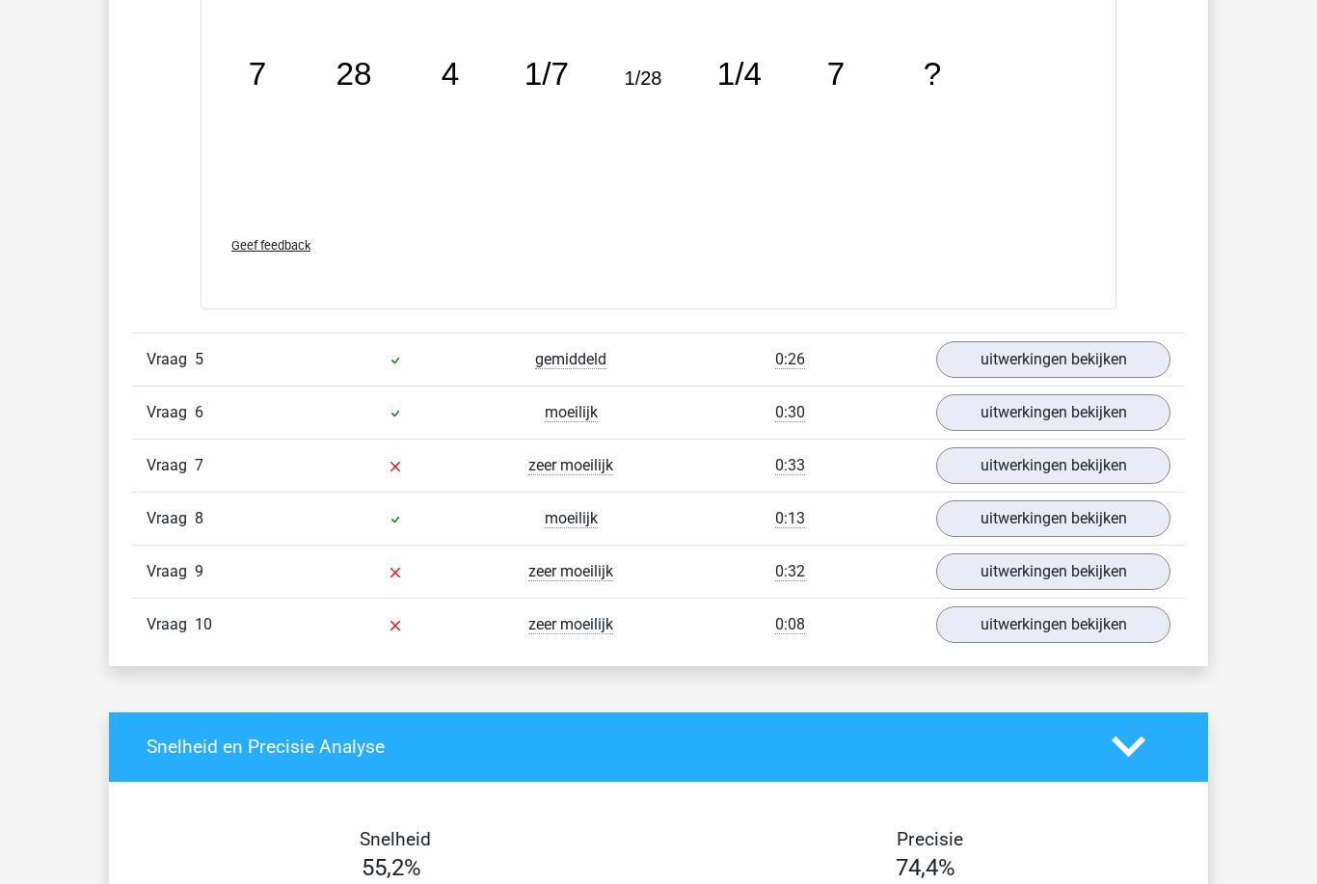
scroll to position [2547, 0]
click at [1025, 468] on link "uitwerkingen bekijken" at bounding box center [1053, 465] width 269 height 42
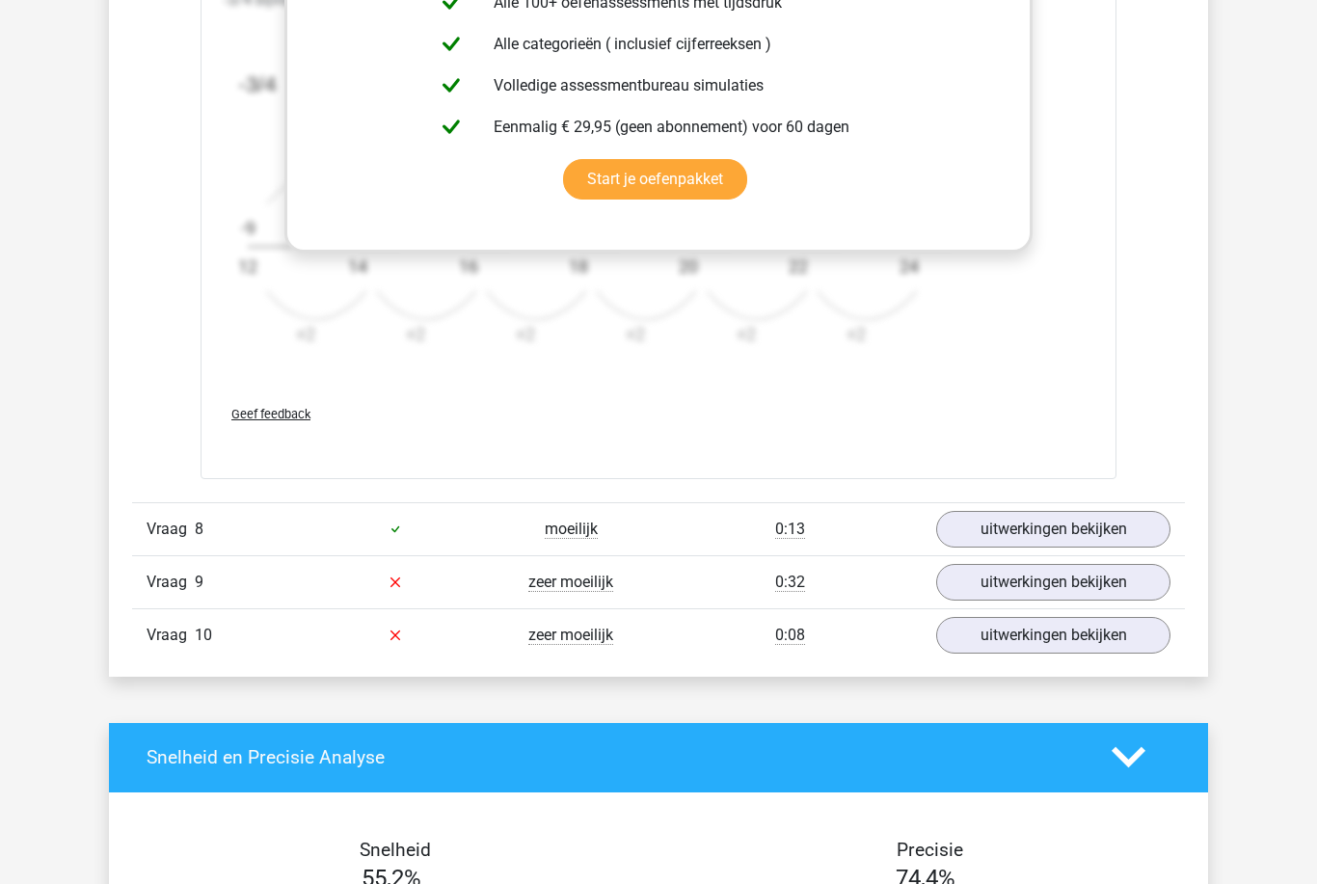
scroll to position [3727, 0]
click at [1029, 582] on link "uitwerkingen bekijken" at bounding box center [1053, 582] width 269 height 42
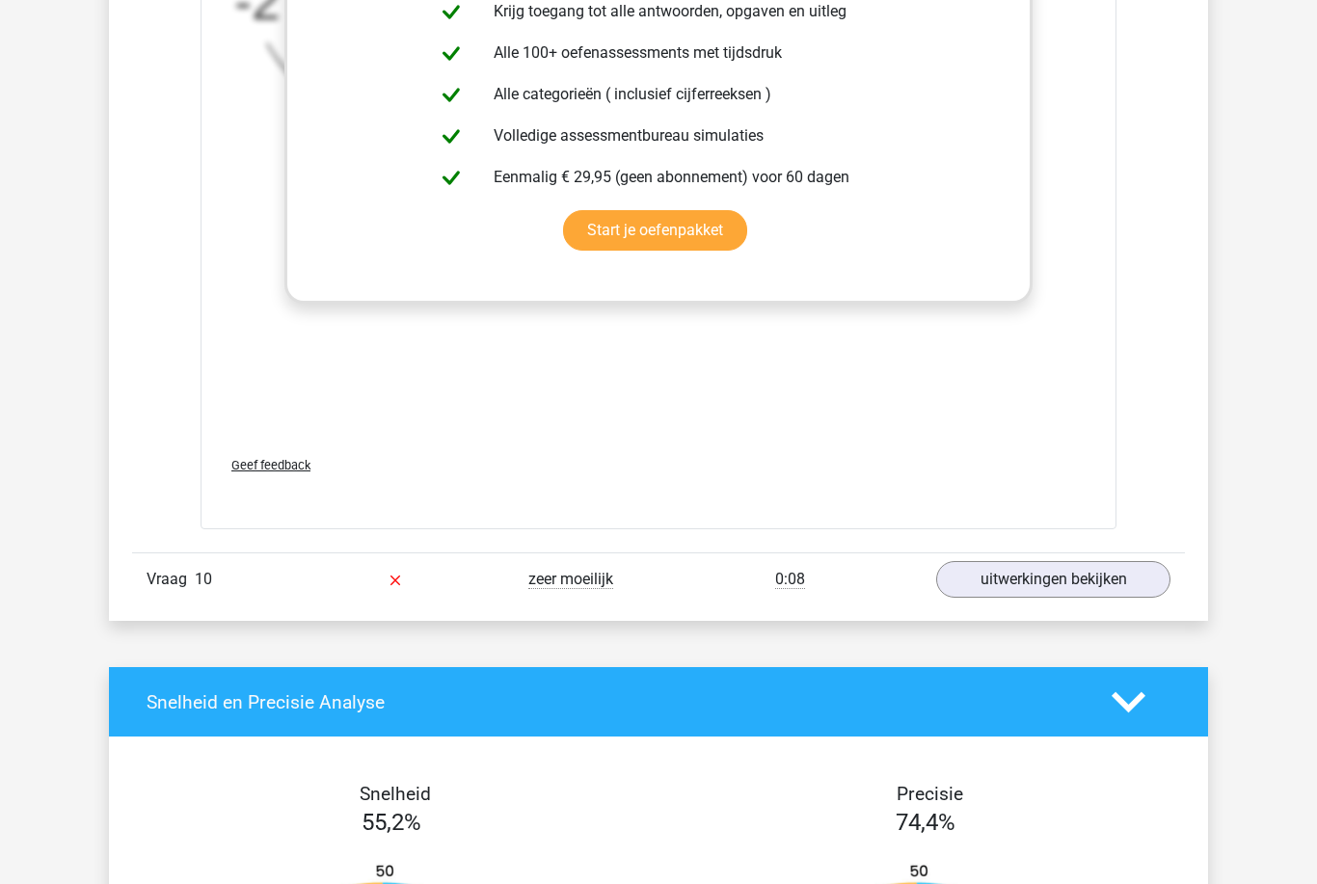
scroll to position [4983, 0]
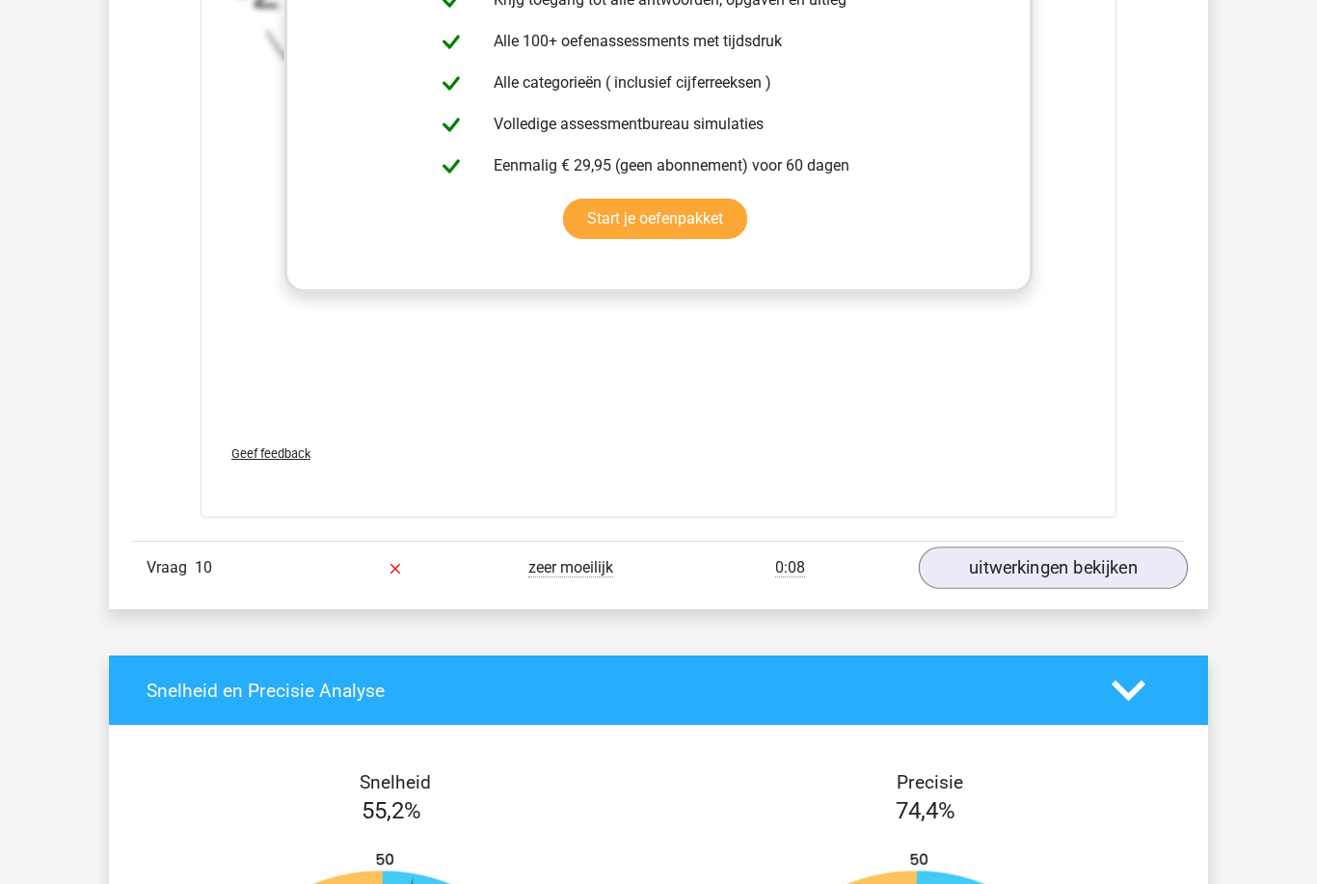
click at [1069, 562] on link "uitwerkingen bekijken" at bounding box center [1053, 568] width 269 height 42
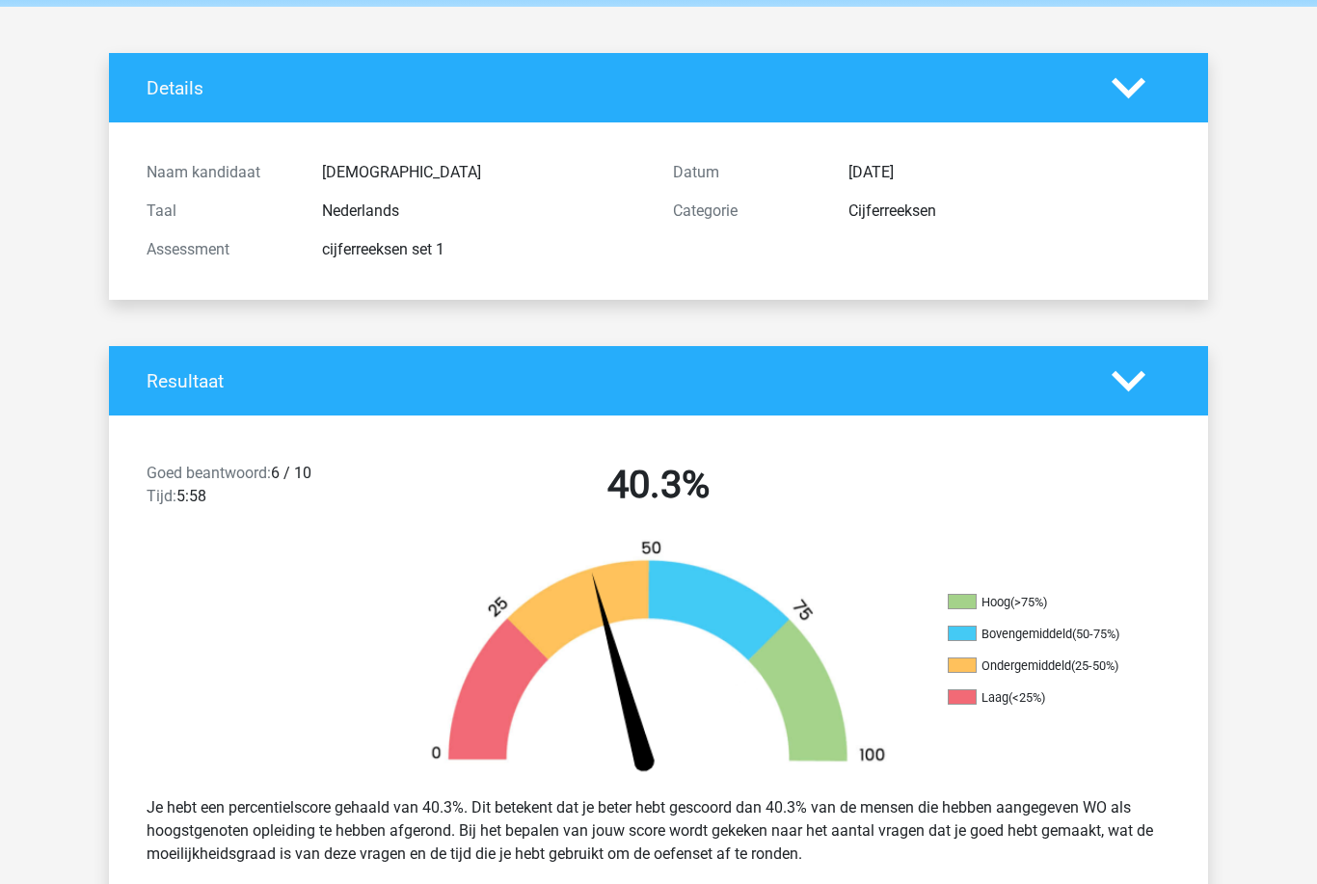
scroll to position [0, 0]
